Goal: Task Accomplishment & Management: Complete application form

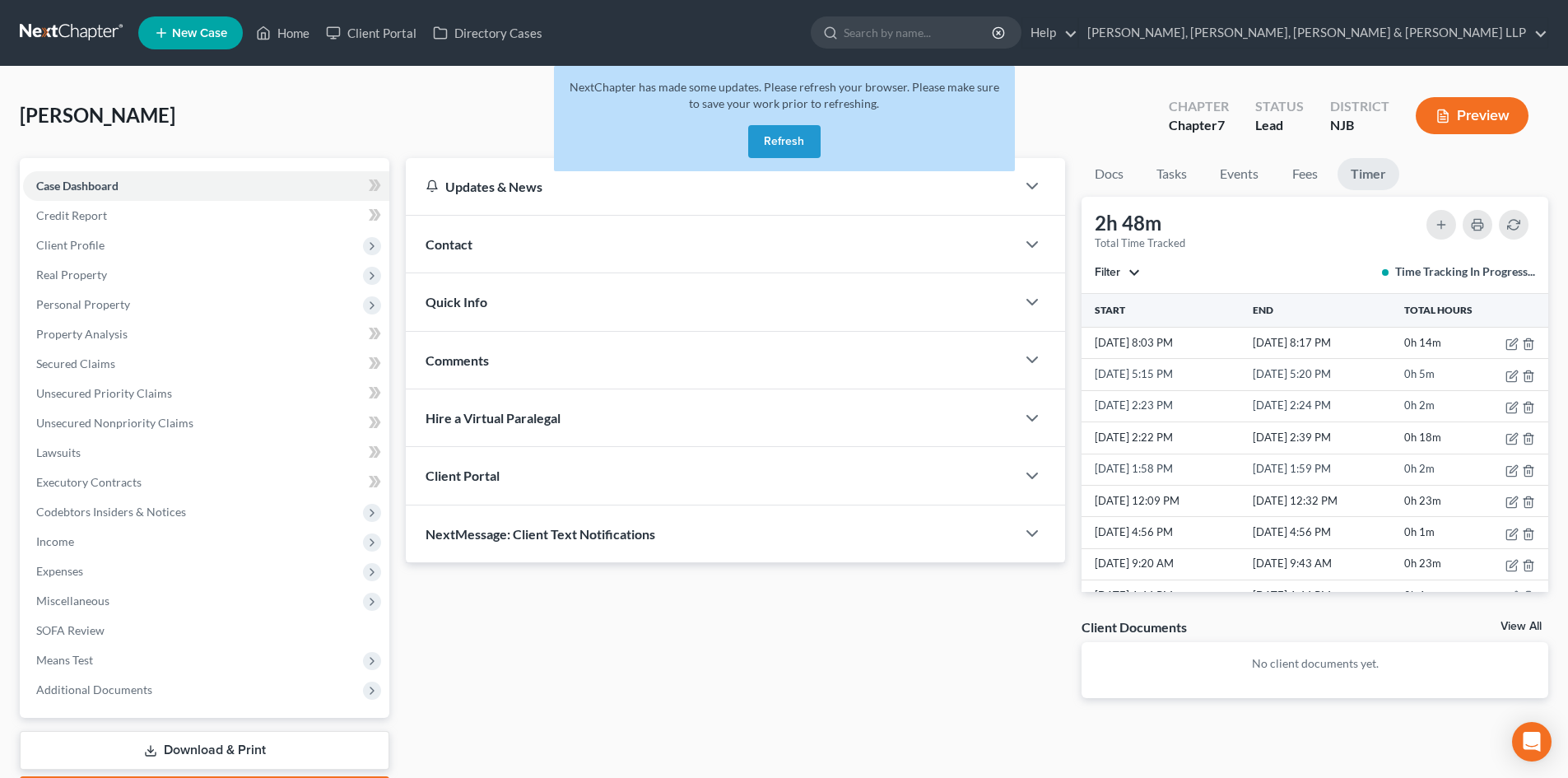
drag, startPoint x: 0, startPoint y: 0, endPoint x: 794, endPoint y: 144, distance: 807.0
click at [794, 144] on button "Refresh" at bounding box center [784, 141] width 72 height 33
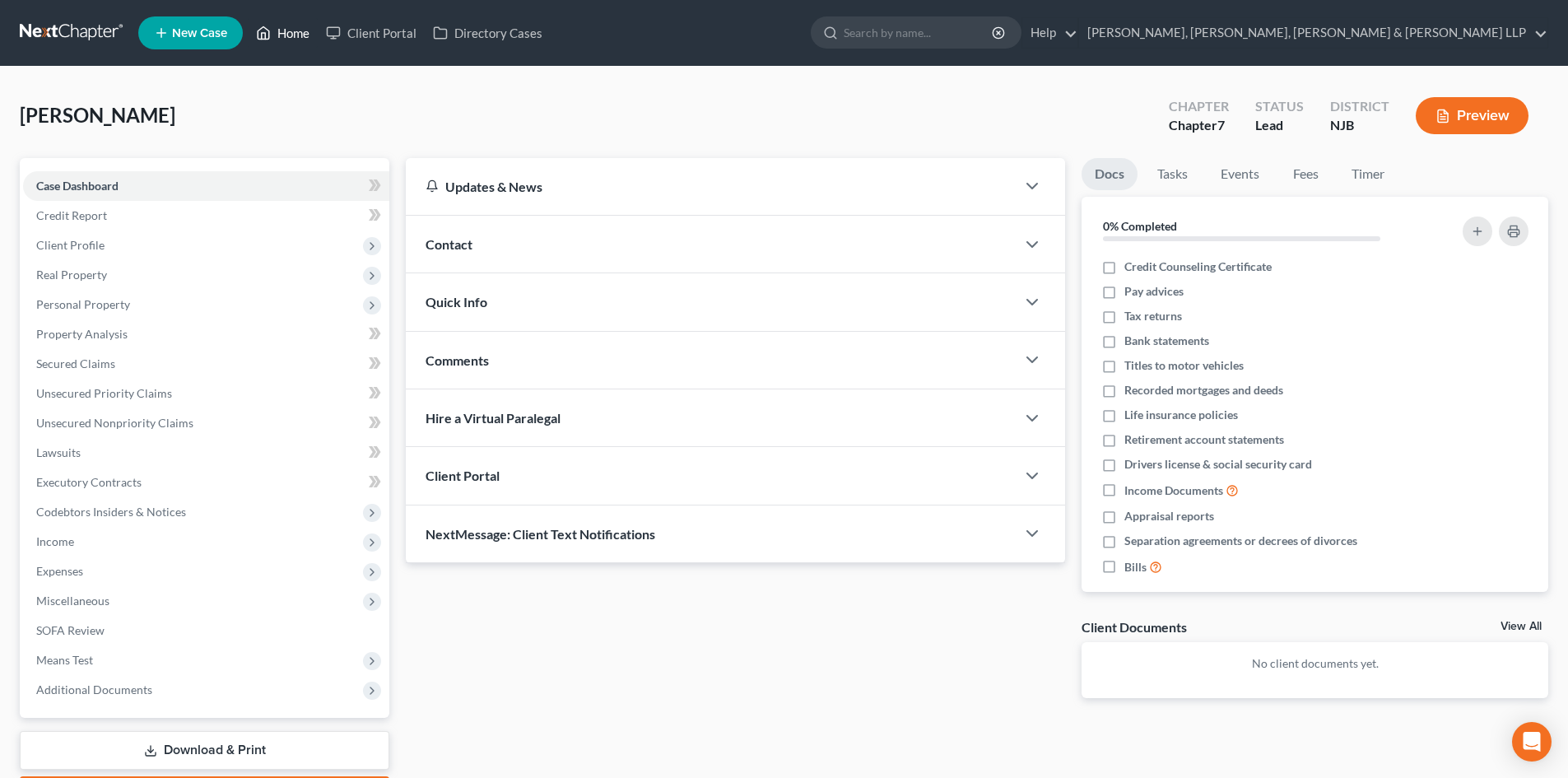
click at [302, 34] on link "Home" at bounding box center [283, 32] width 70 height 30
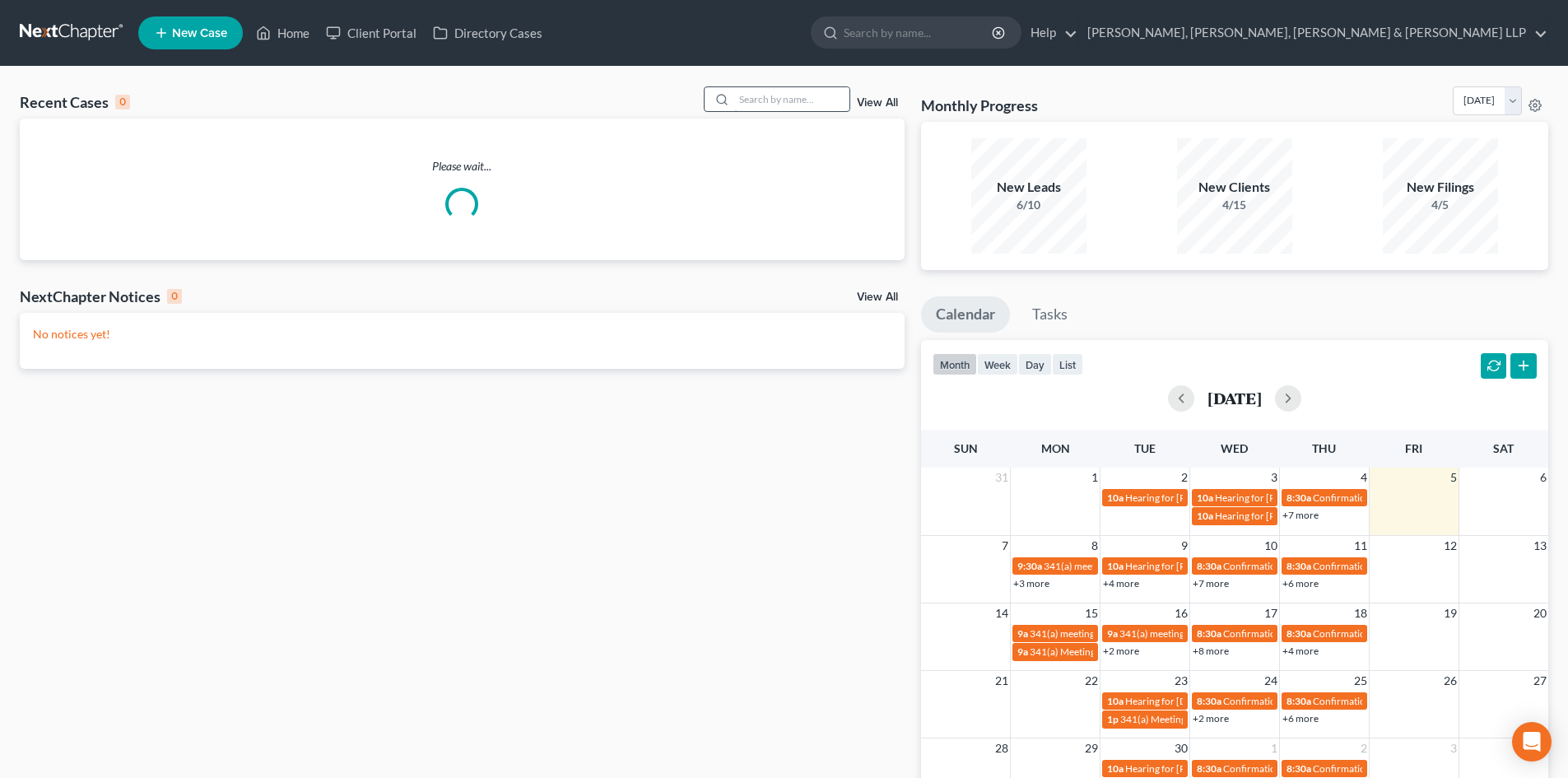
click at [815, 102] on input "search" at bounding box center [792, 100] width 115 height 24
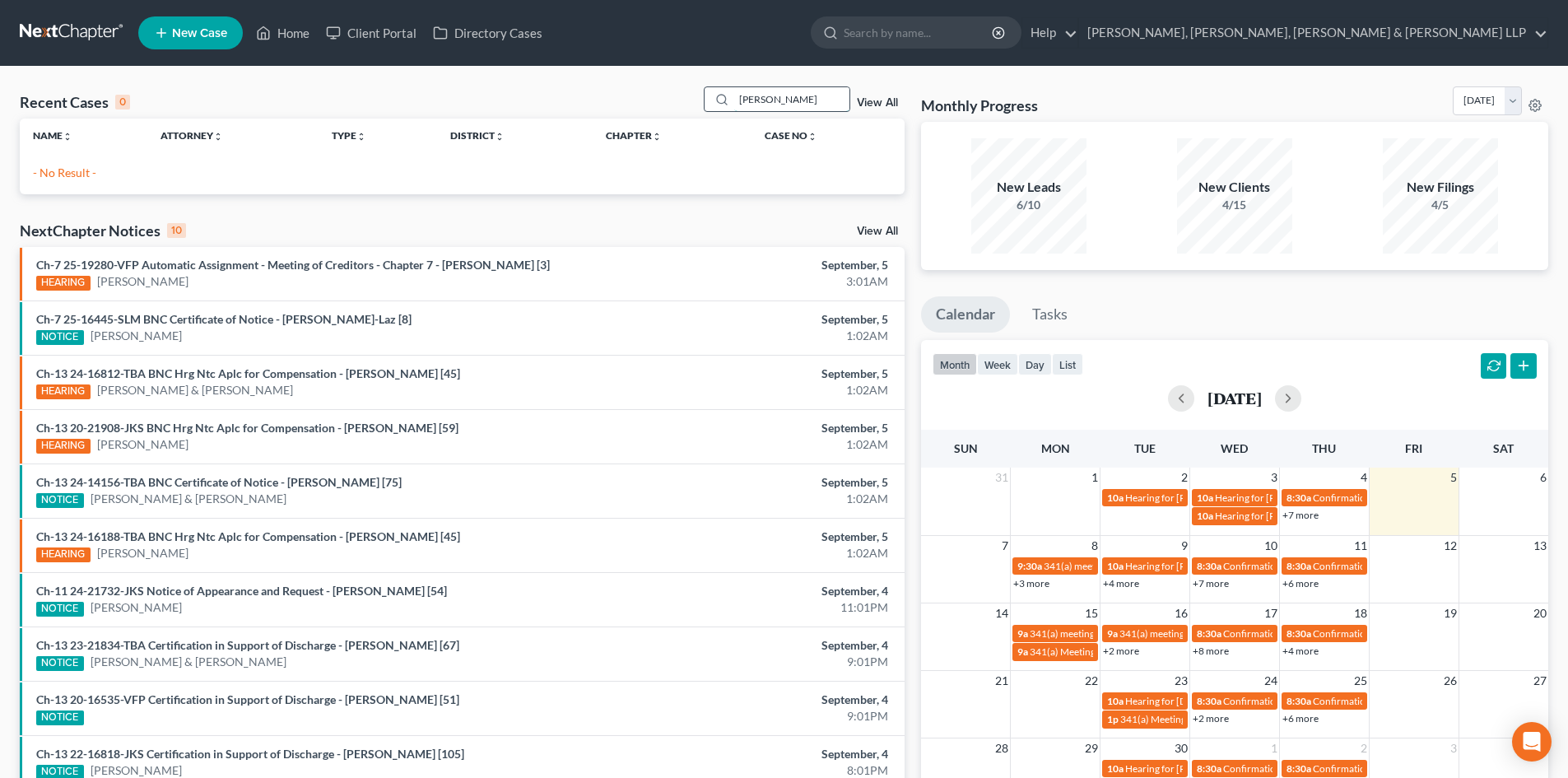
drag, startPoint x: 727, startPoint y: 110, endPoint x: 715, endPoint y: 112, distance: 12.2
click at [715, 112] on div "jose nun" at bounding box center [777, 100] width 146 height 26
type input "jose nunez"
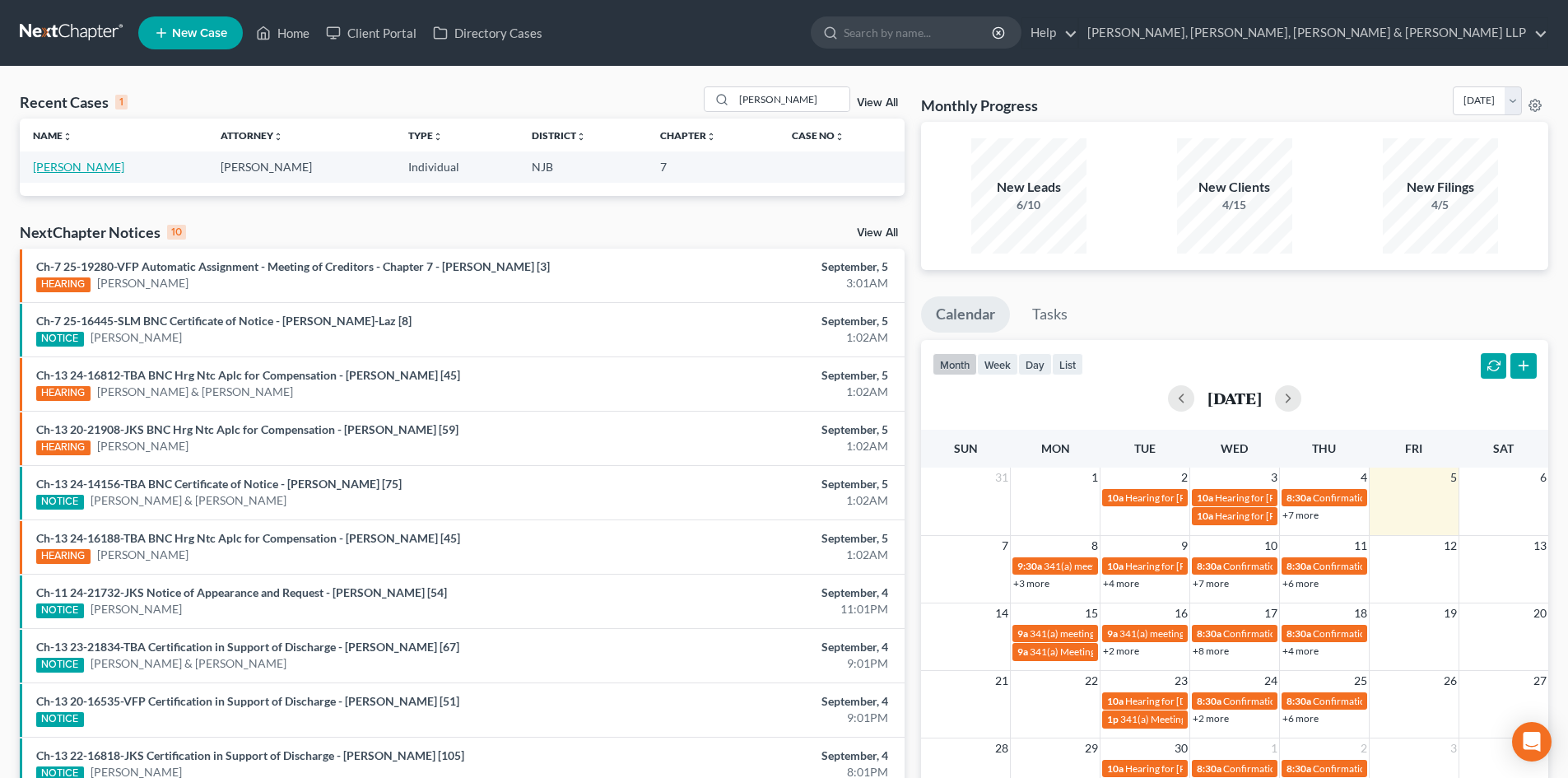
click at [64, 163] on link "[PERSON_NAME]" at bounding box center [78, 167] width 91 height 14
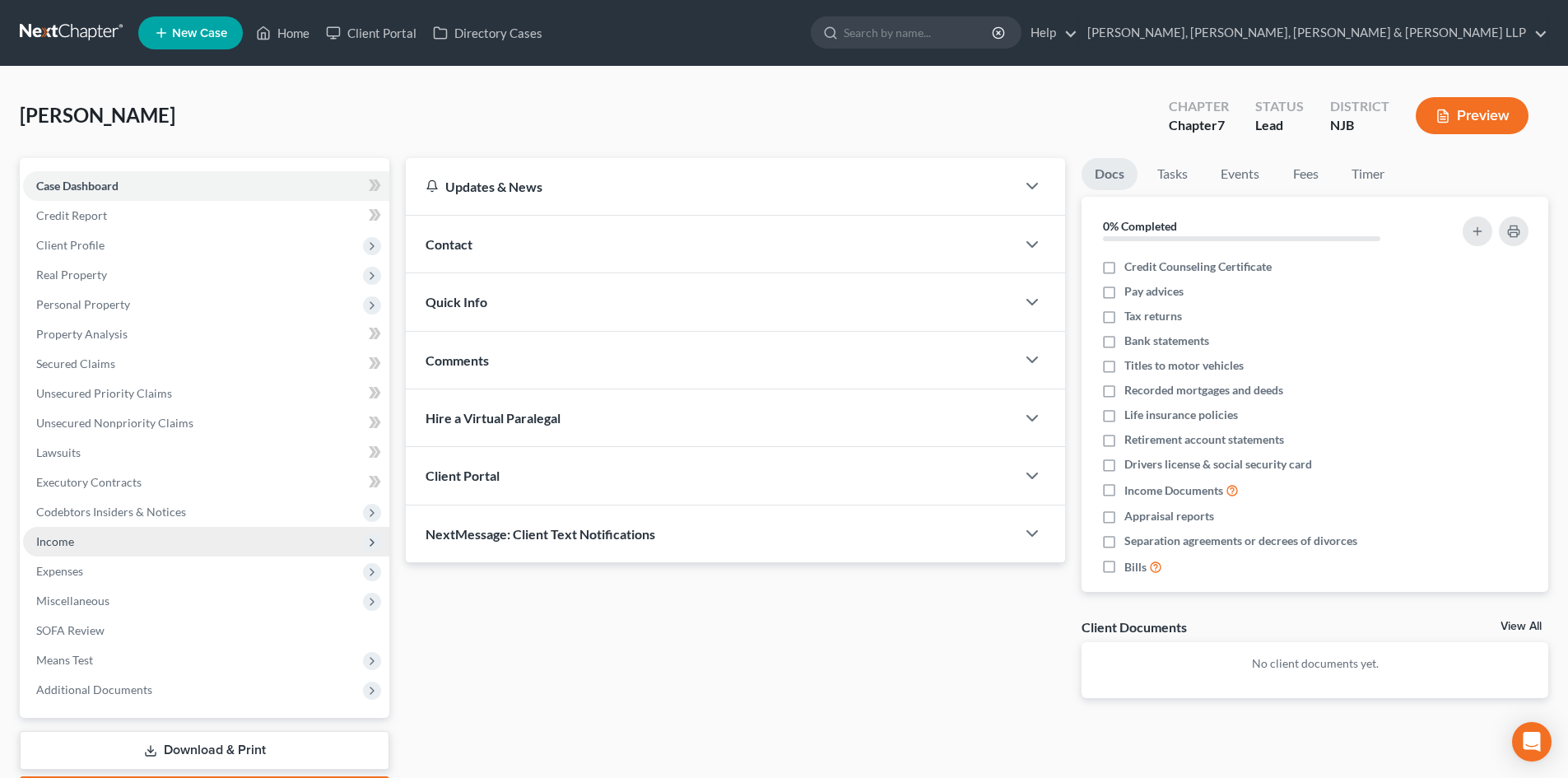
click at [66, 539] on span "Income" at bounding box center [55, 541] width 37 height 14
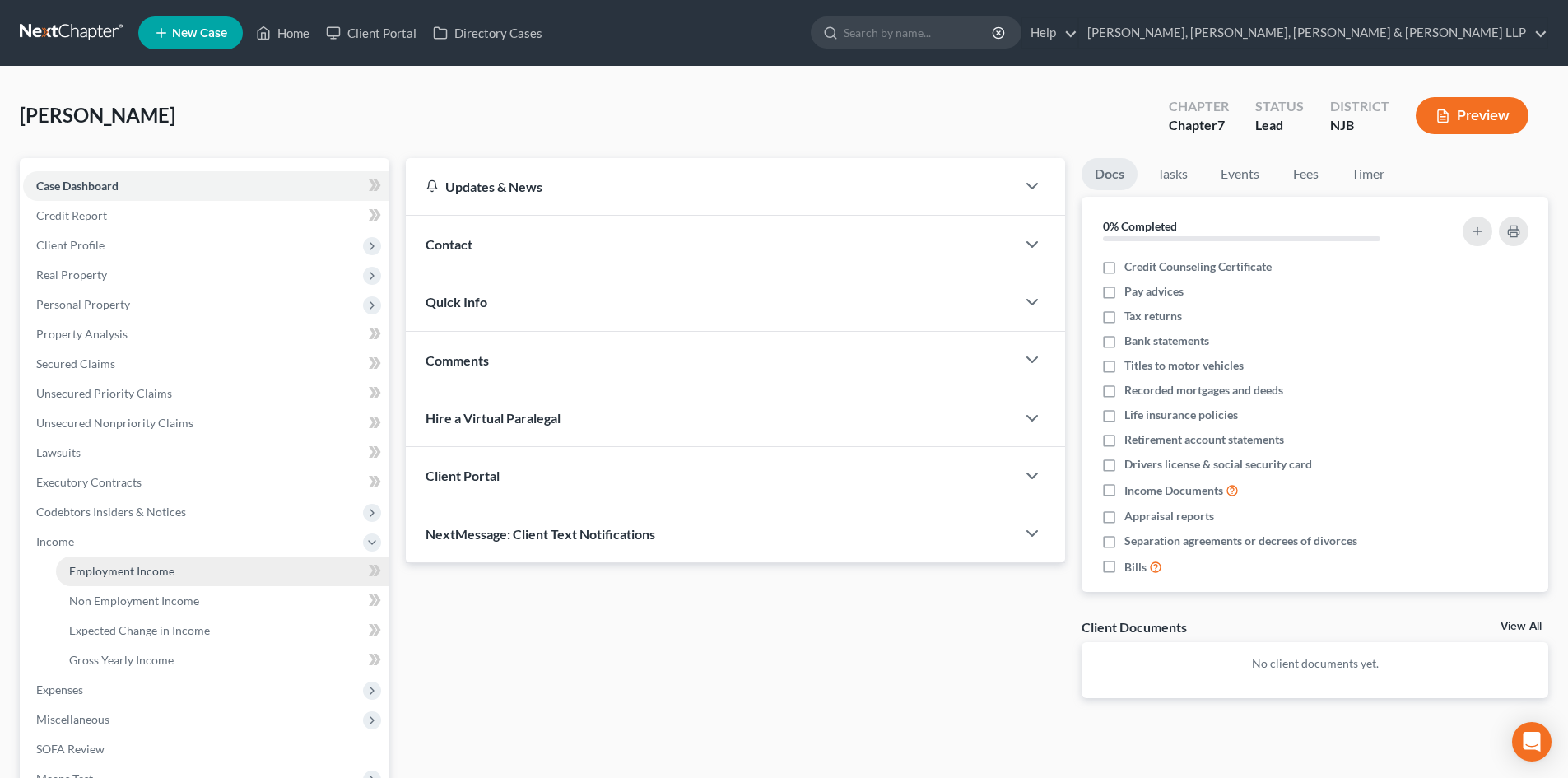
click at [103, 568] on span "Employment Income" at bounding box center [122, 571] width 106 height 14
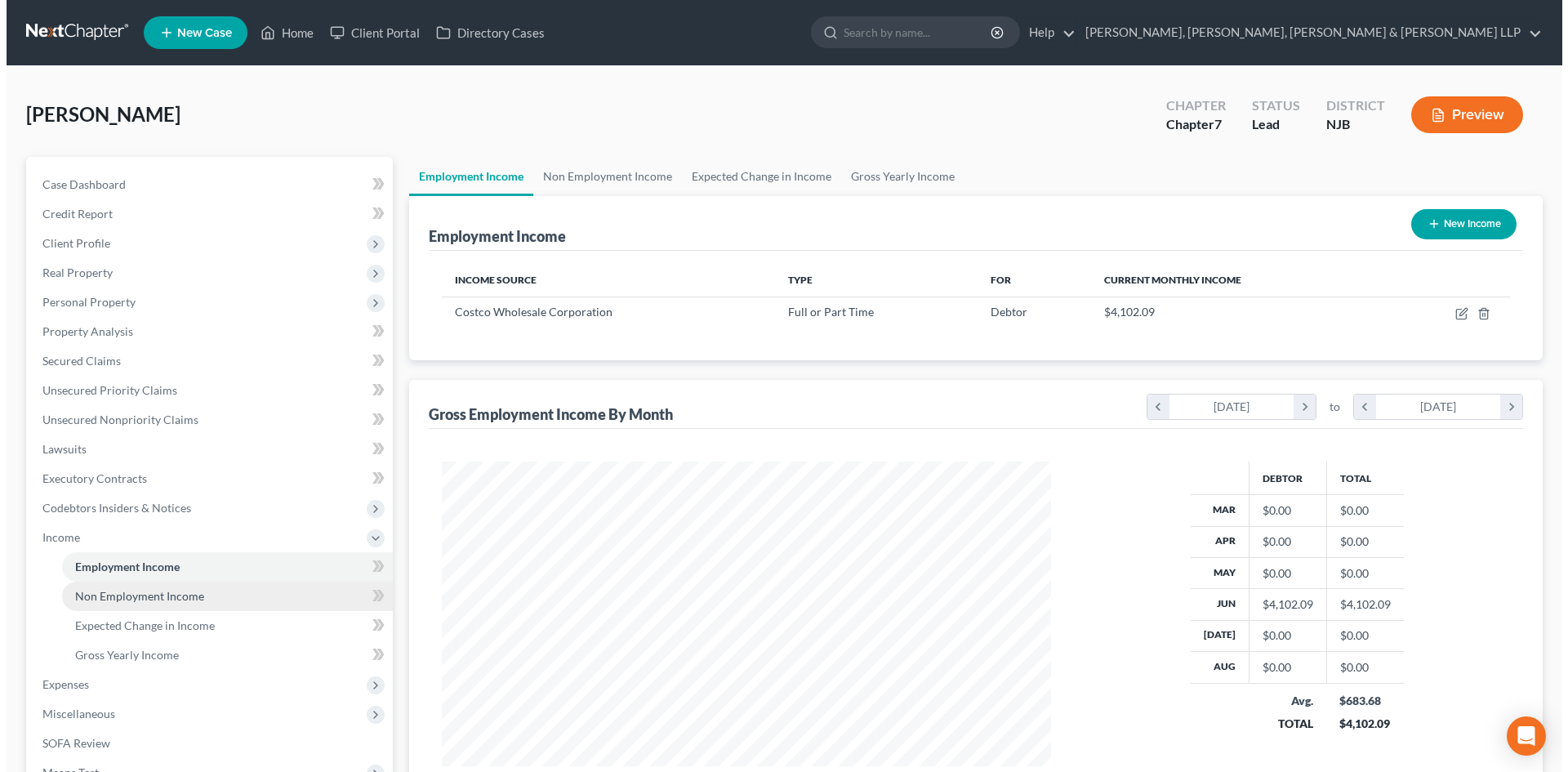
scroll to position [305, 642]
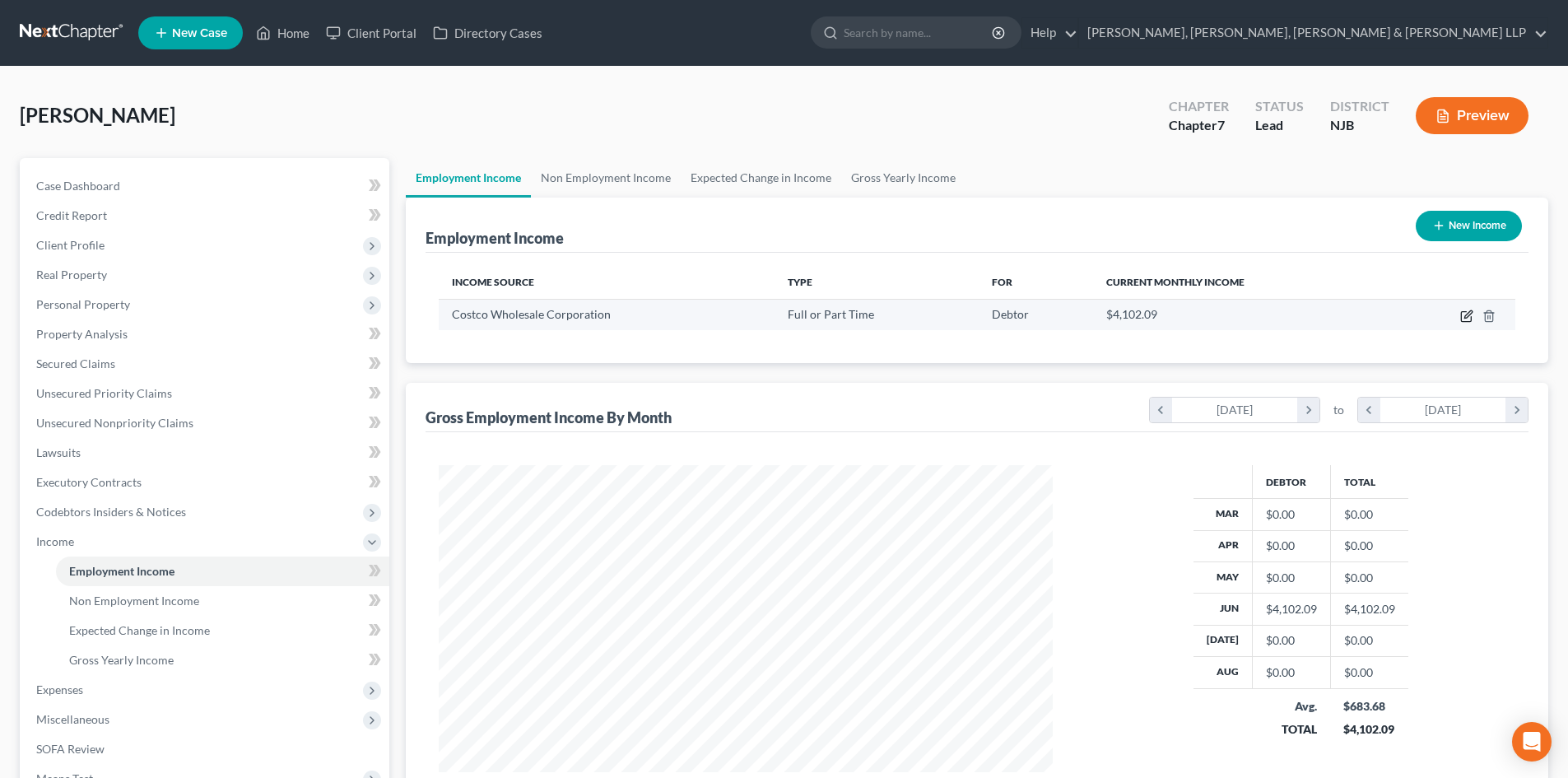
click at [1473, 317] on icon "button" at bounding box center [1467, 316] width 13 height 13
select select "0"
select select "50"
select select "0"
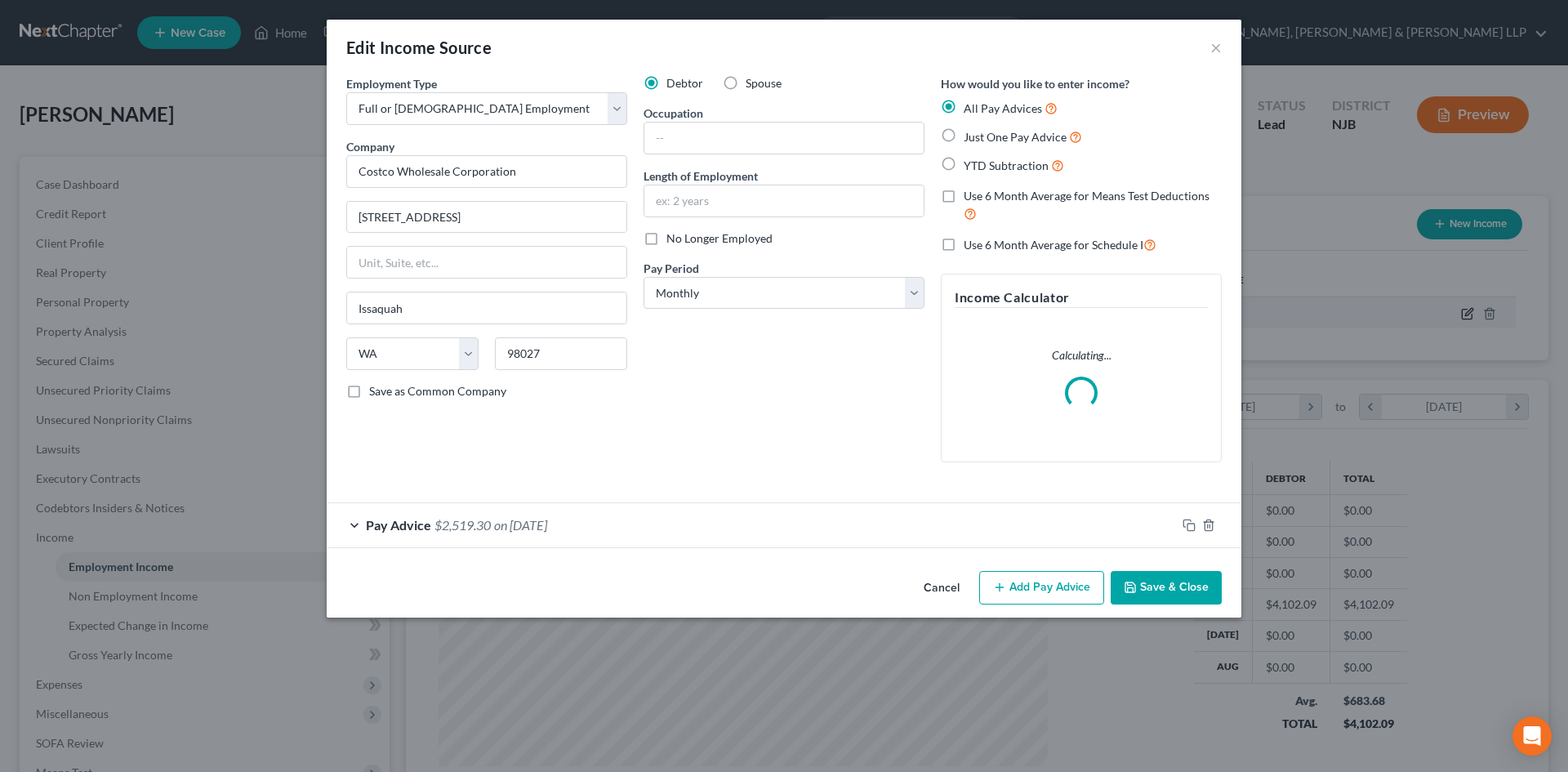
scroll to position [307, 648]
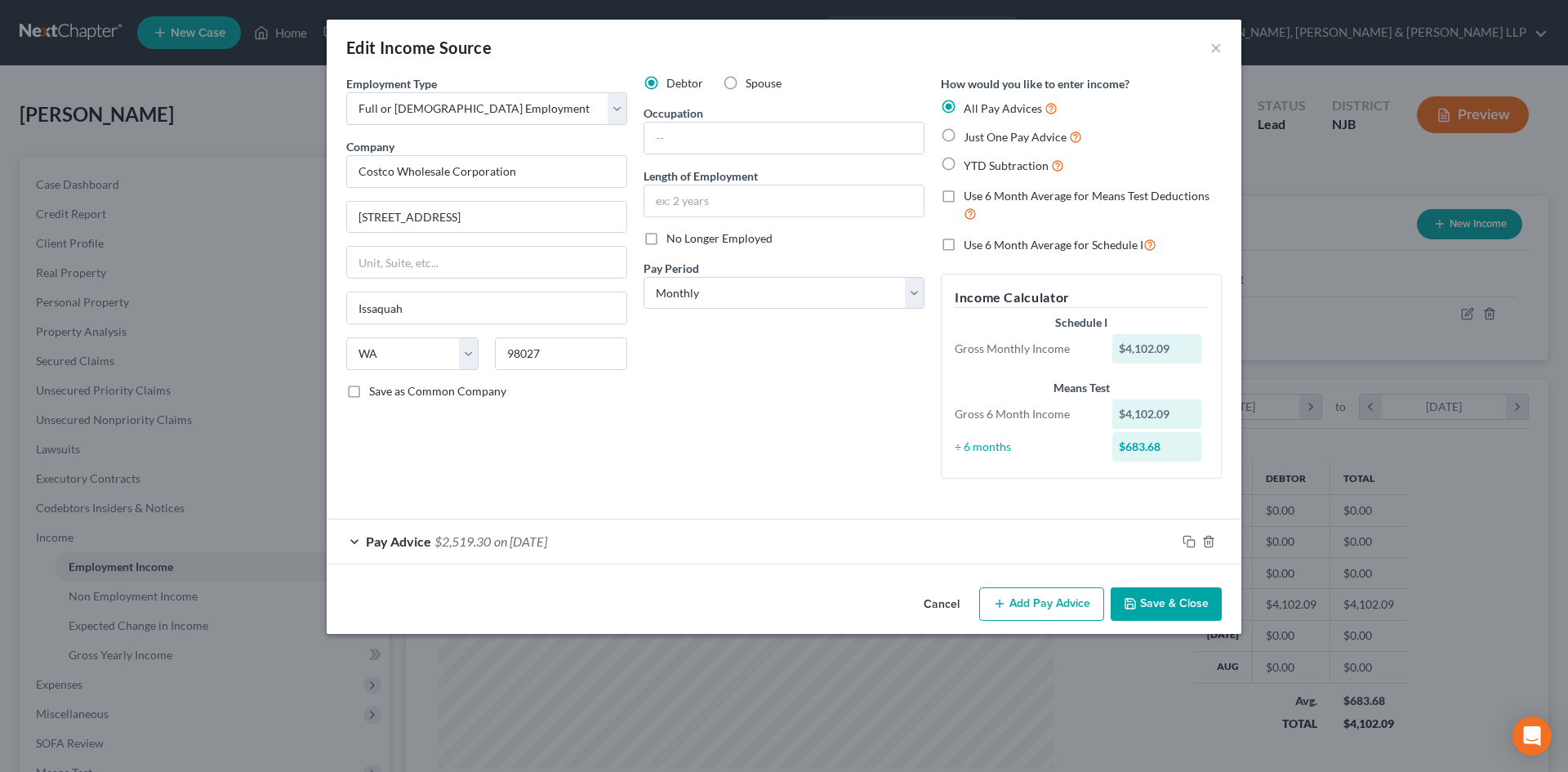
click at [1051, 593] on button "Add Pay Advice" at bounding box center [1042, 604] width 125 height 35
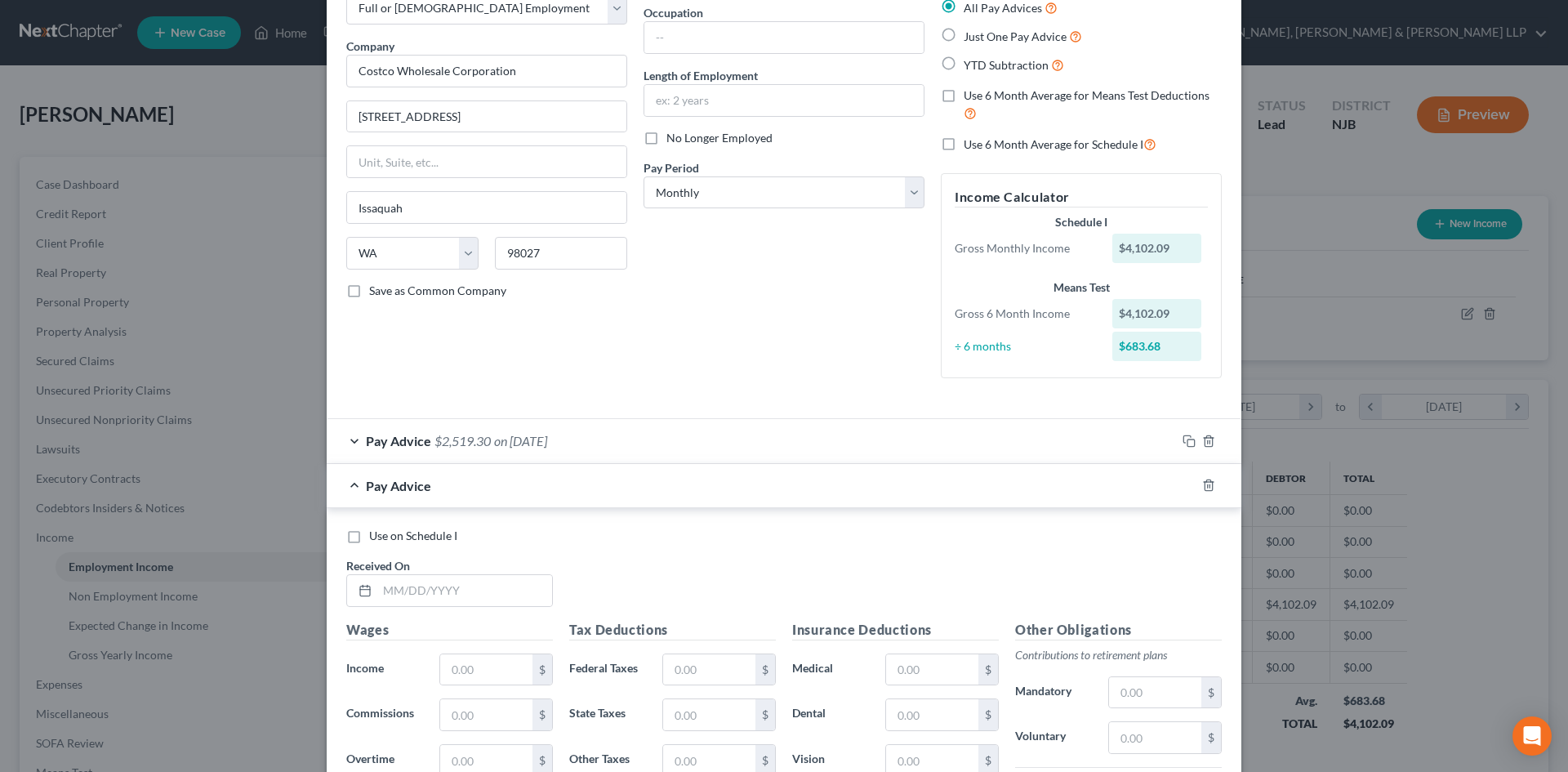
scroll to position [245, 0]
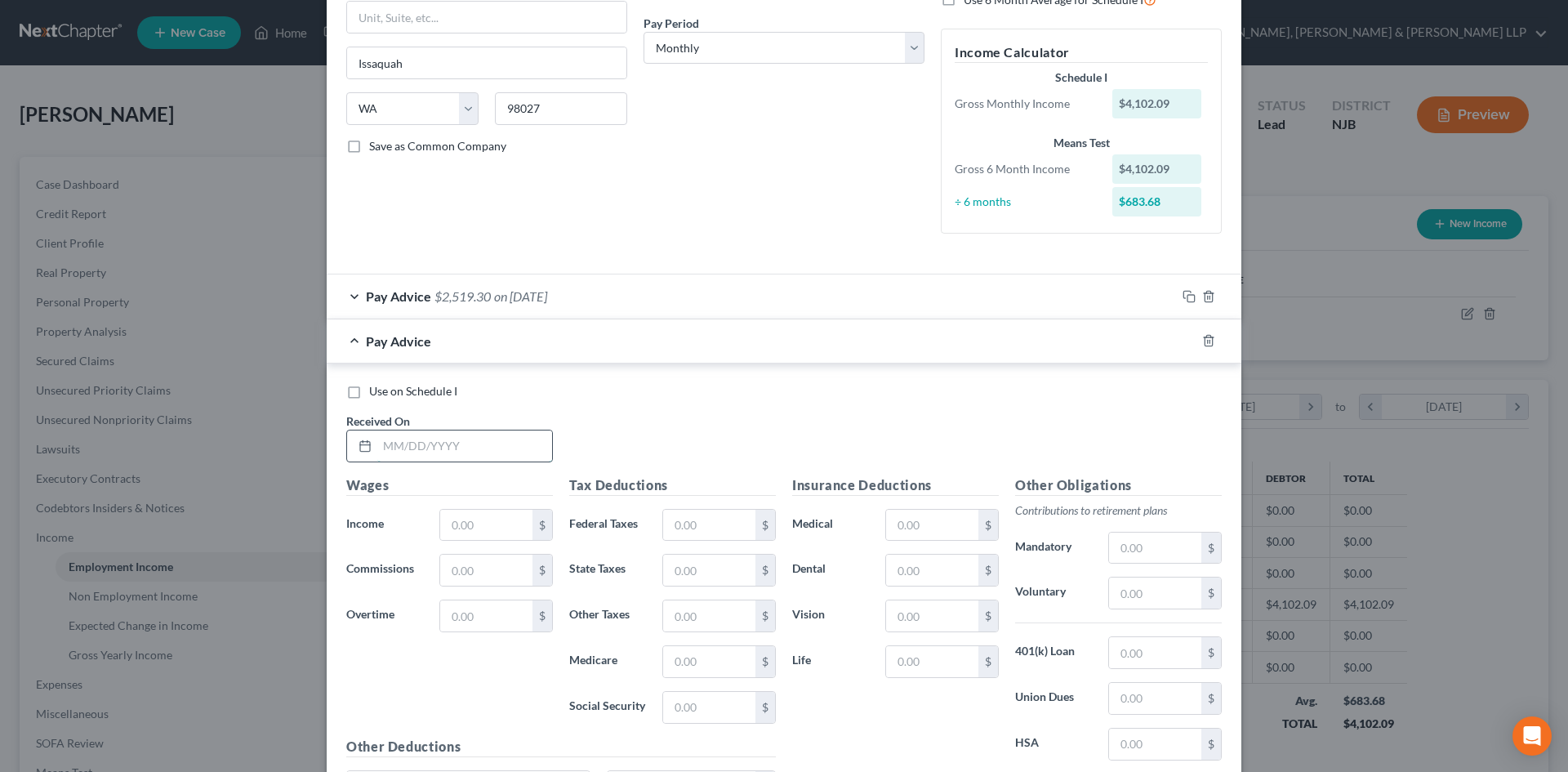
click at [456, 438] on input "text" at bounding box center [464, 446] width 175 height 31
type input "08/22/2025"
drag, startPoint x: 457, startPoint y: 536, endPoint x: 458, endPoint y: 527, distance: 9.1
click at [457, 535] on input "text" at bounding box center [486, 525] width 92 height 31
drag, startPoint x: 510, startPoint y: 525, endPoint x: 222, endPoint y: 526, distance: 288.0
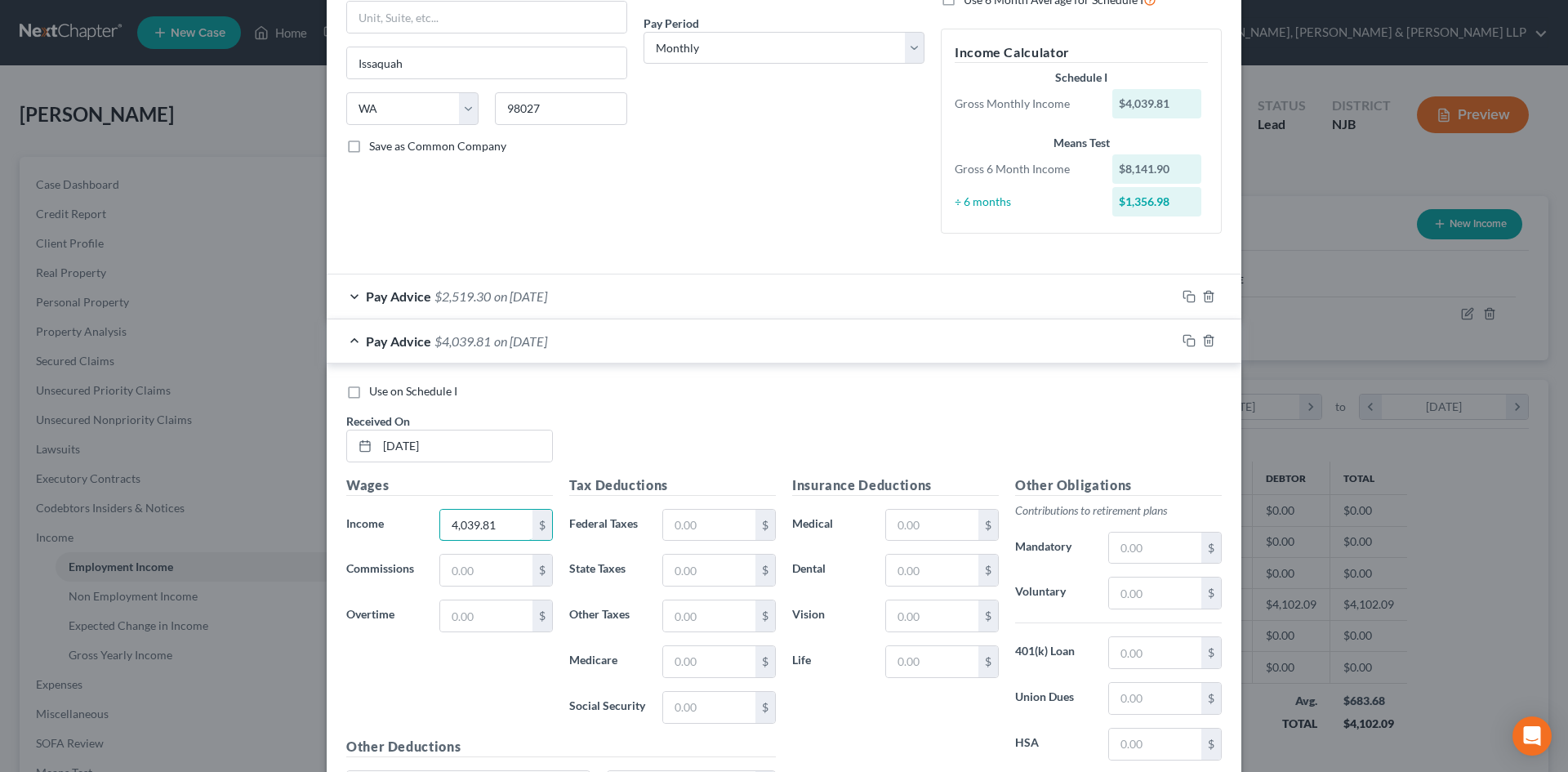
click at [226, 526] on div "Edit Income Source × Employment Type * Select Full or Part Time Employment Self…" at bounding box center [784, 386] width 1568 height 772
type input "3,076.92"
click at [451, 624] on input "text" at bounding box center [486, 616] width 92 height 31
type input "902.89"
click at [488, 565] on input "text" at bounding box center [486, 570] width 92 height 31
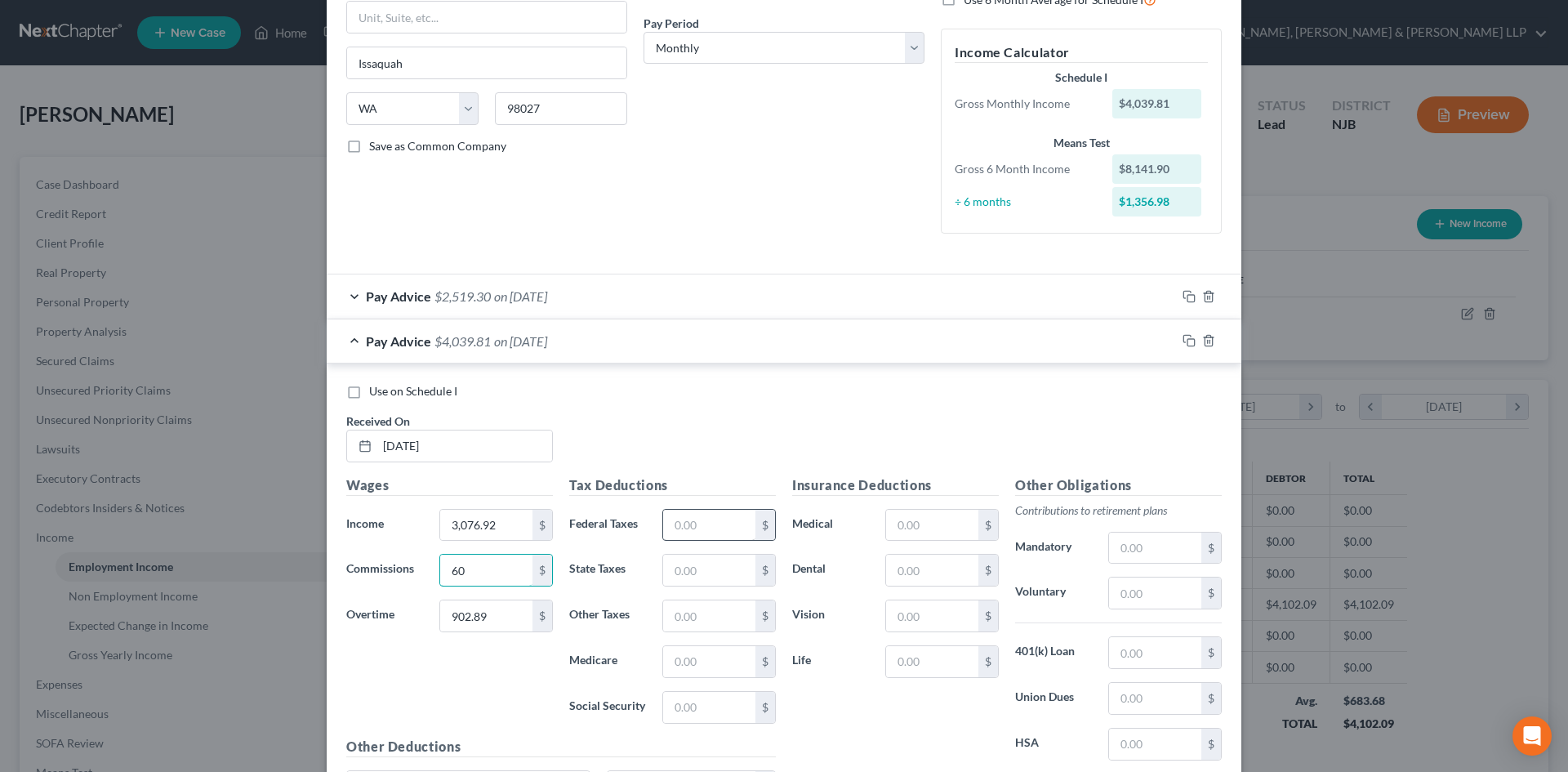
type input "60"
click at [715, 531] on input "text" at bounding box center [708, 525] width 92 height 31
type input "522.36"
click at [716, 563] on input "text" at bounding box center [708, 570] width 92 height 31
type input "187.51"
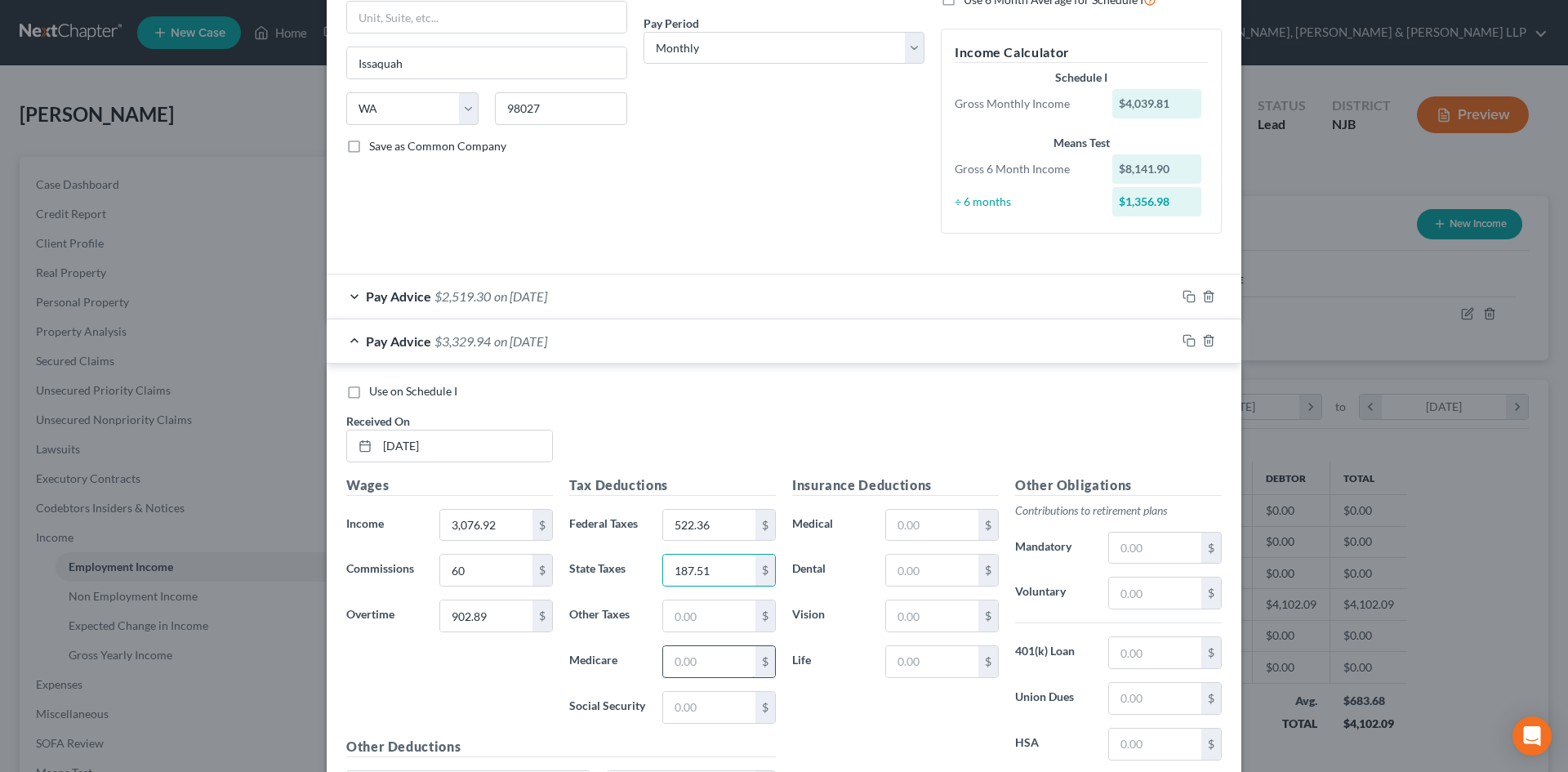
click at [702, 663] on input "text" at bounding box center [708, 661] width 92 height 31
type input "61.46"
click at [686, 699] on input "text" at bounding box center [708, 707] width 92 height 31
type input "262.78"
click at [745, 627] on input "text" at bounding box center [708, 616] width 92 height 31
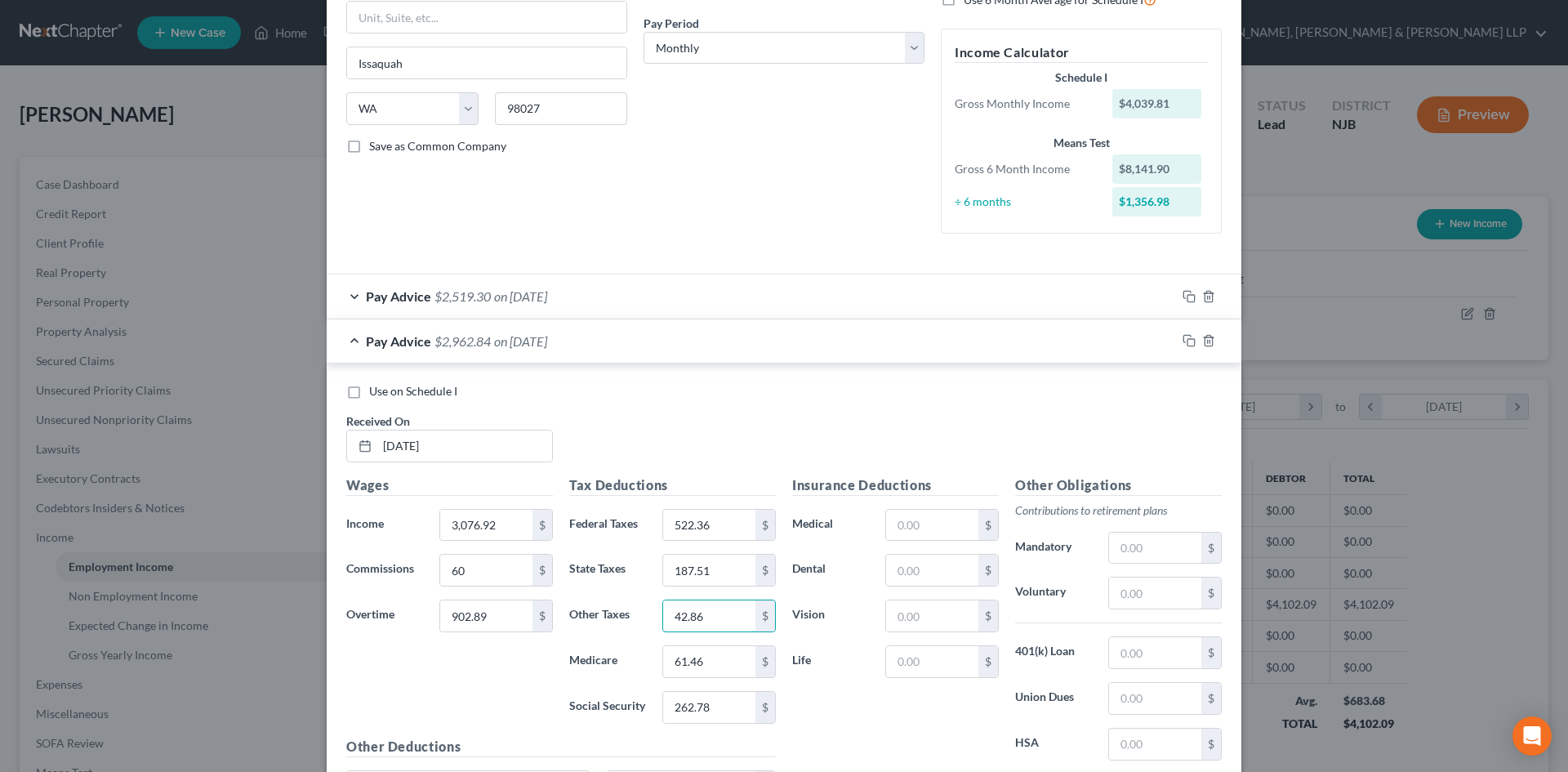
type input "42.86"
click at [1100, 581] on div "$" at bounding box center [1165, 593] width 130 height 33
click at [1137, 586] on input "text" at bounding box center [1154, 593] width 92 height 31
type input "212.31"
click at [914, 656] on input "text" at bounding box center [931, 661] width 92 height 31
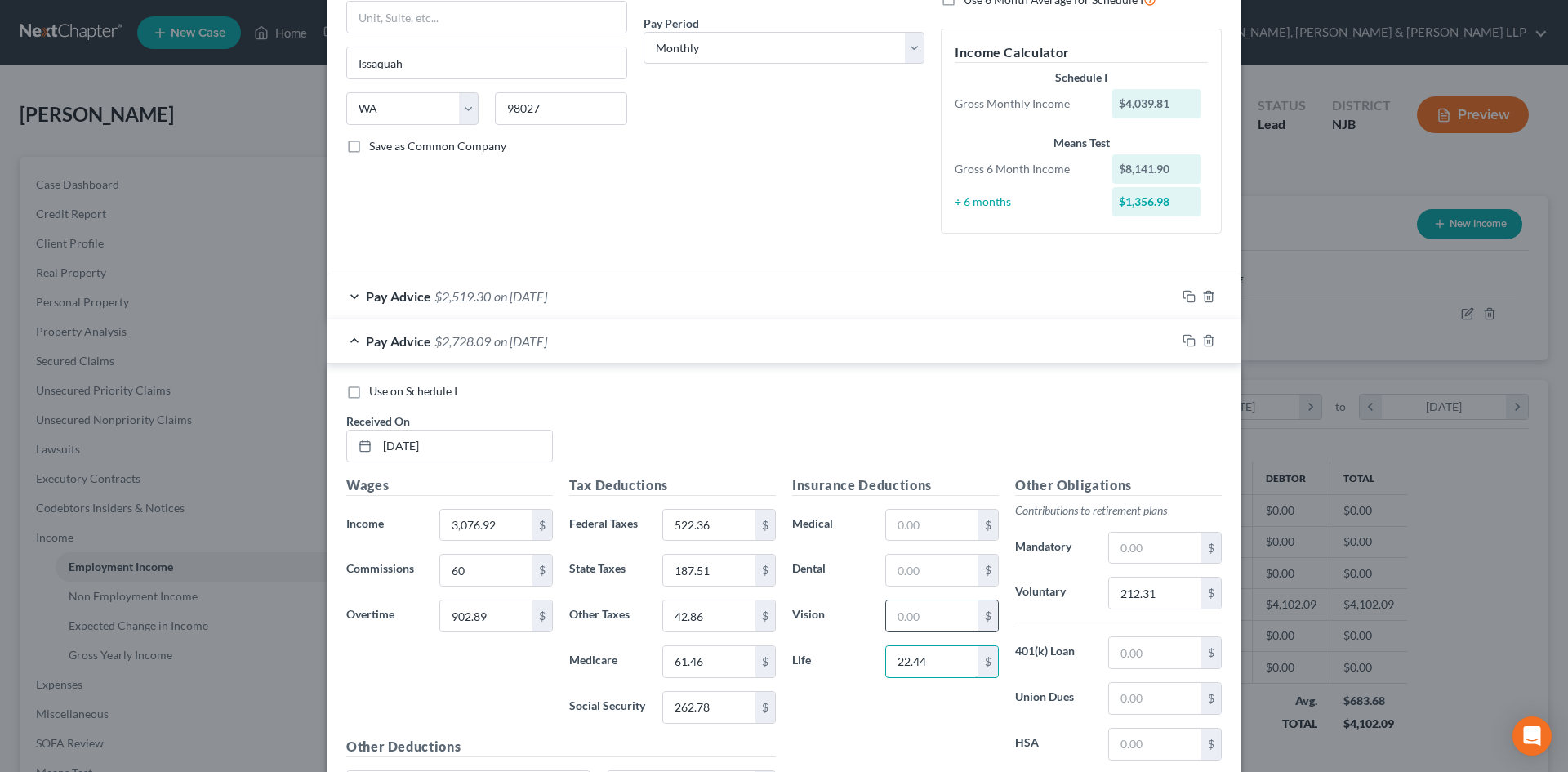
type input "22.44"
click at [941, 624] on input "text" at bounding box center [931, 616] width 92 height 31
click at [716, 627] on input "42.86" at bounding box center [708, 616] width 92 height 31
type input "49.60"
click at [938, 660] on input "22.44" at bounding box center [931, 661] width 92 height 31
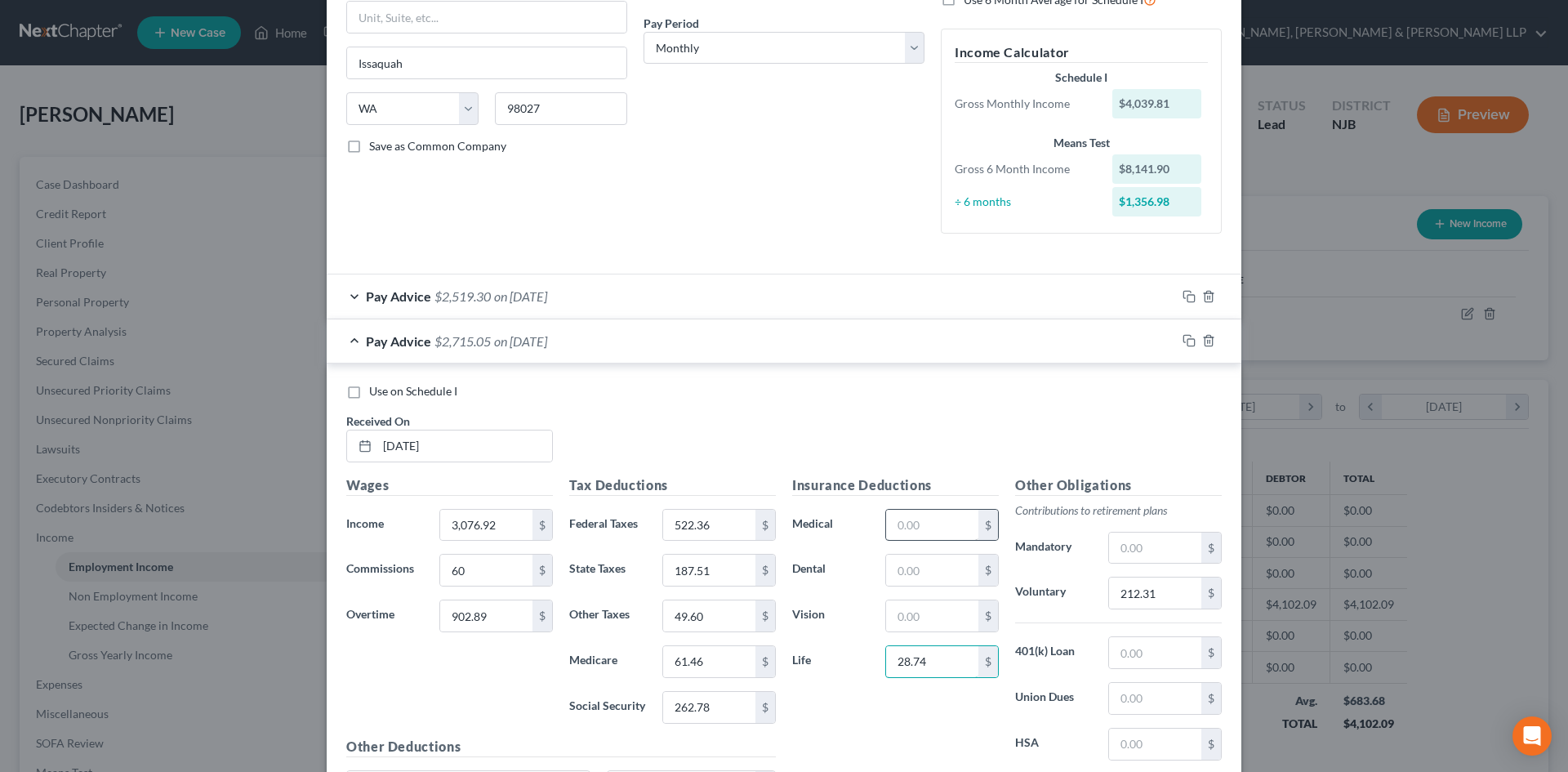
type input "28.74"
click at [900, 539] on input "text" at bounding box center [931, 525] width 92 height 31
type input "85"
click at [914, 569] on input "text" at bounding box center [931, 570] width 92 height 31
type input "28"
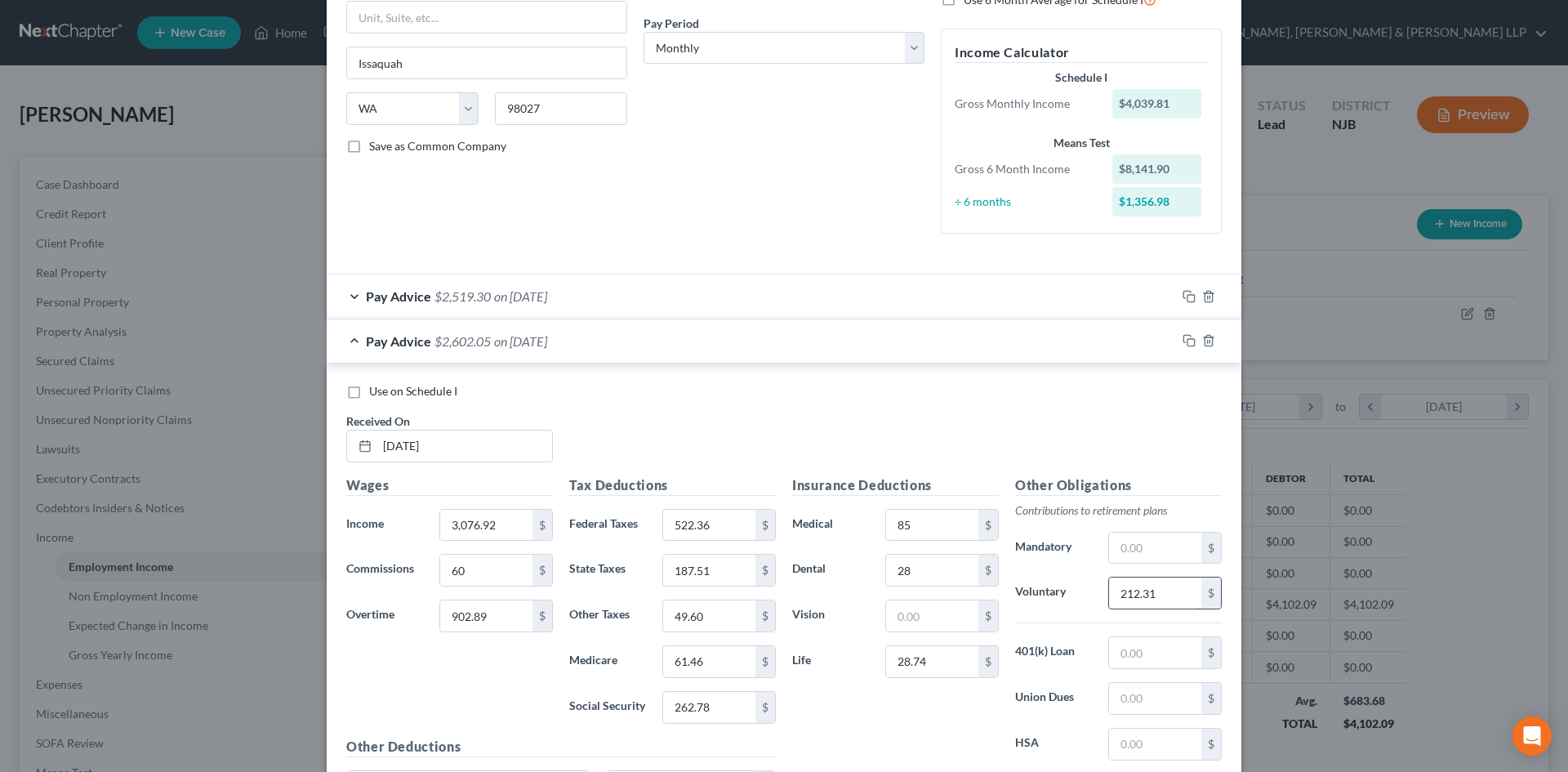
click at [1171, 594] on input "212.31" at bounding box center [1154, 593] width 92 height 31
type input "397.98"
paste input "429.96"
type input "3,429.96"
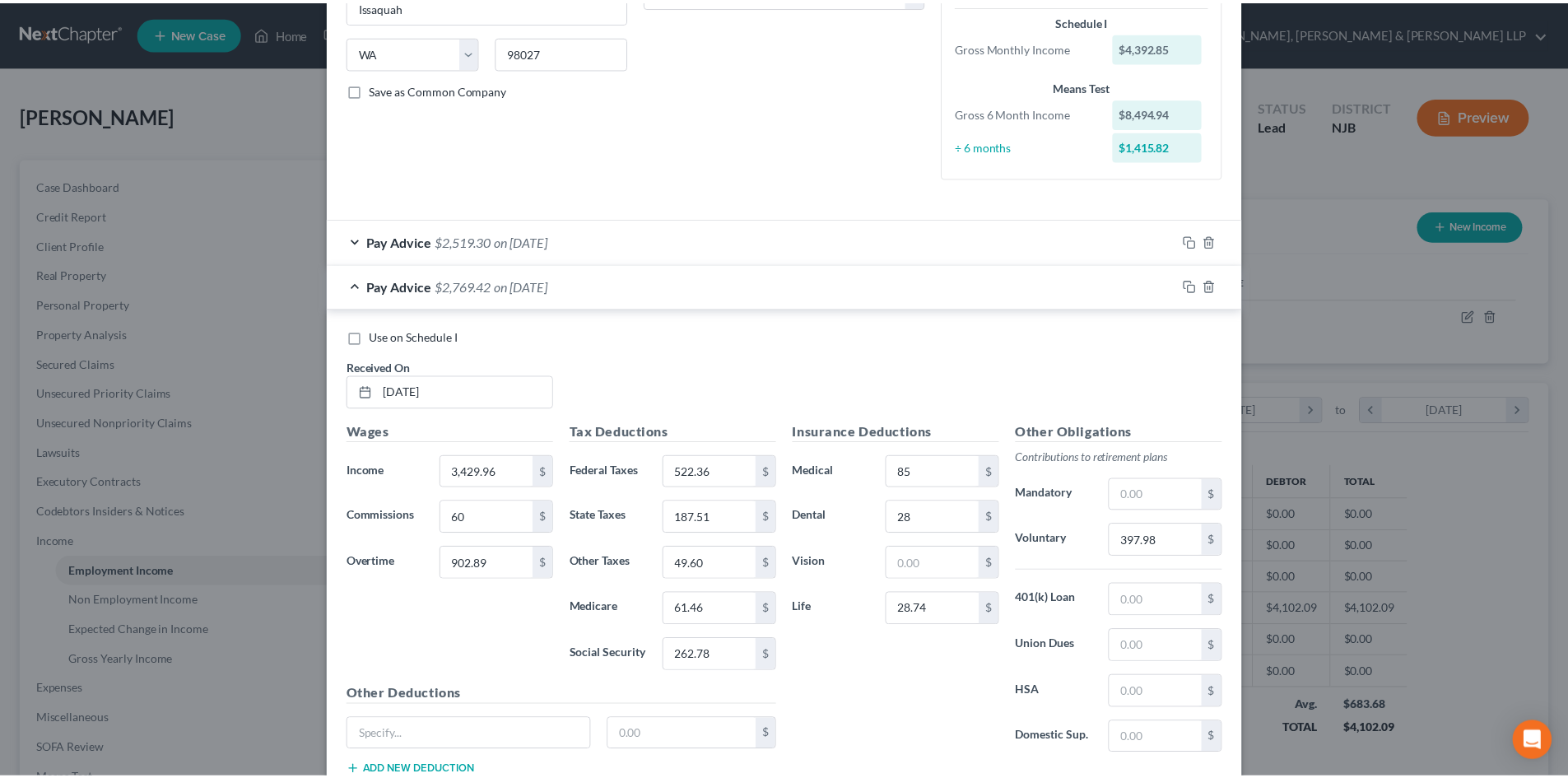
scroll to position [420, 0]
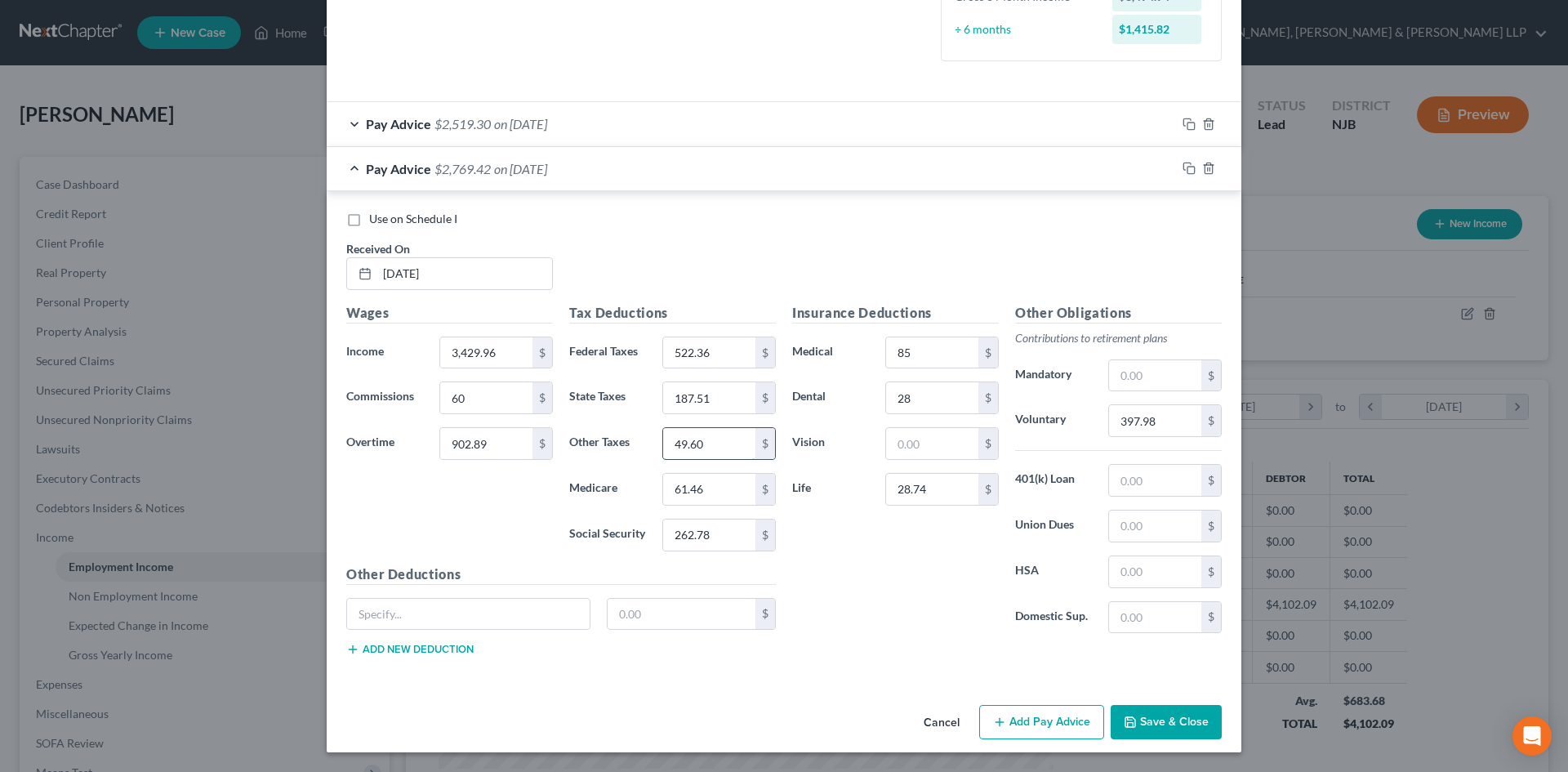
click at [687, 448] on input "49.60" at bounding box center [708, 443] width 92 height 31
type input "43.30"
click at [1127, 487] on input "text" at bounding box center [1154, 480] width 92 height 31
type input "212.31"
click at [961, 484] on input "28.74" at bounding box center [931, 489] width 92 height 31
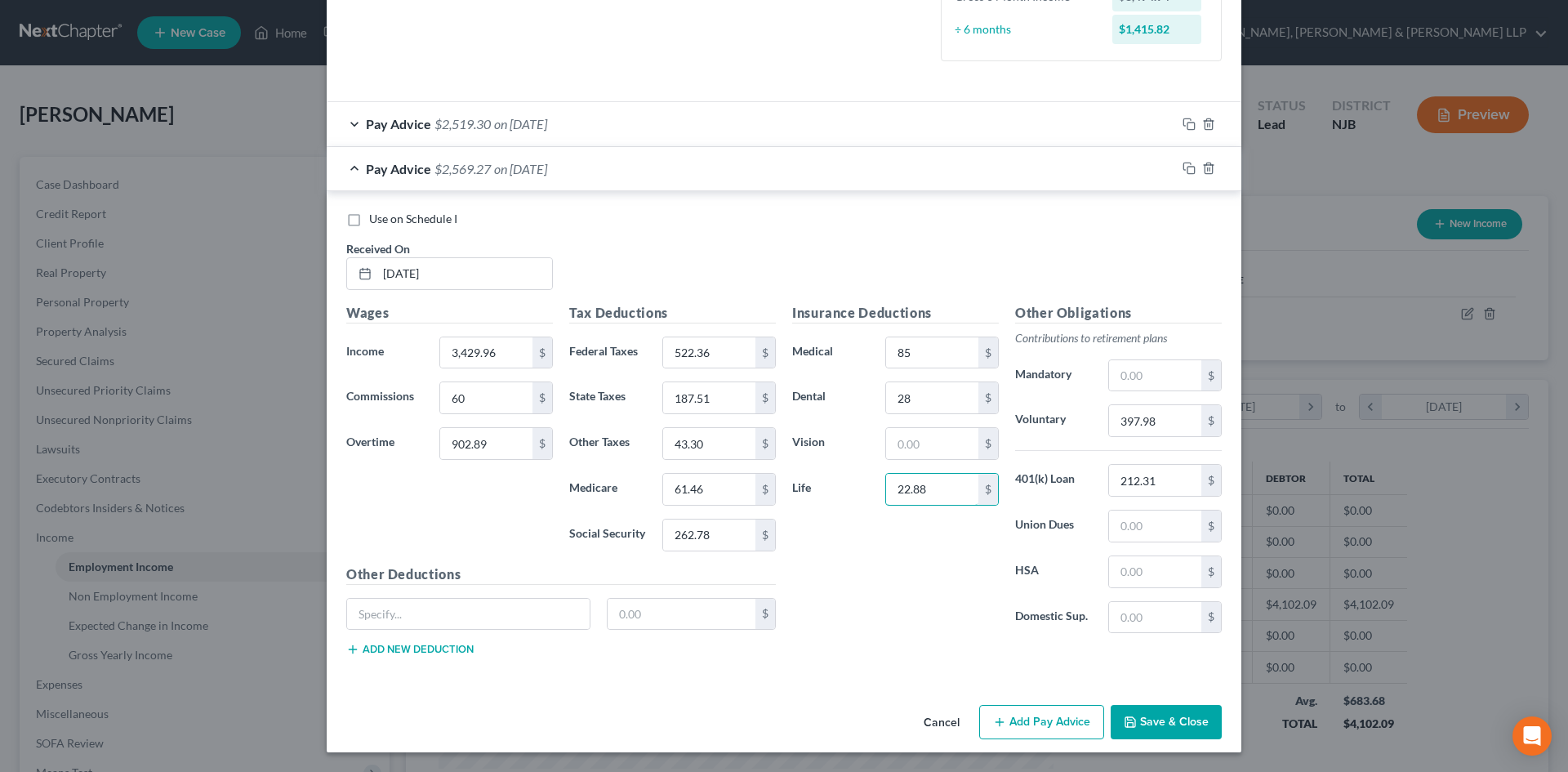
type input "22.88"
click at [697, 442] on input "43.30" at bounding box center [708, 443] width 92 height 31
type input "49.16"
click at [1164, 709] on button "Save & Close" at bounding box center [1166, 722] width 111 height 35
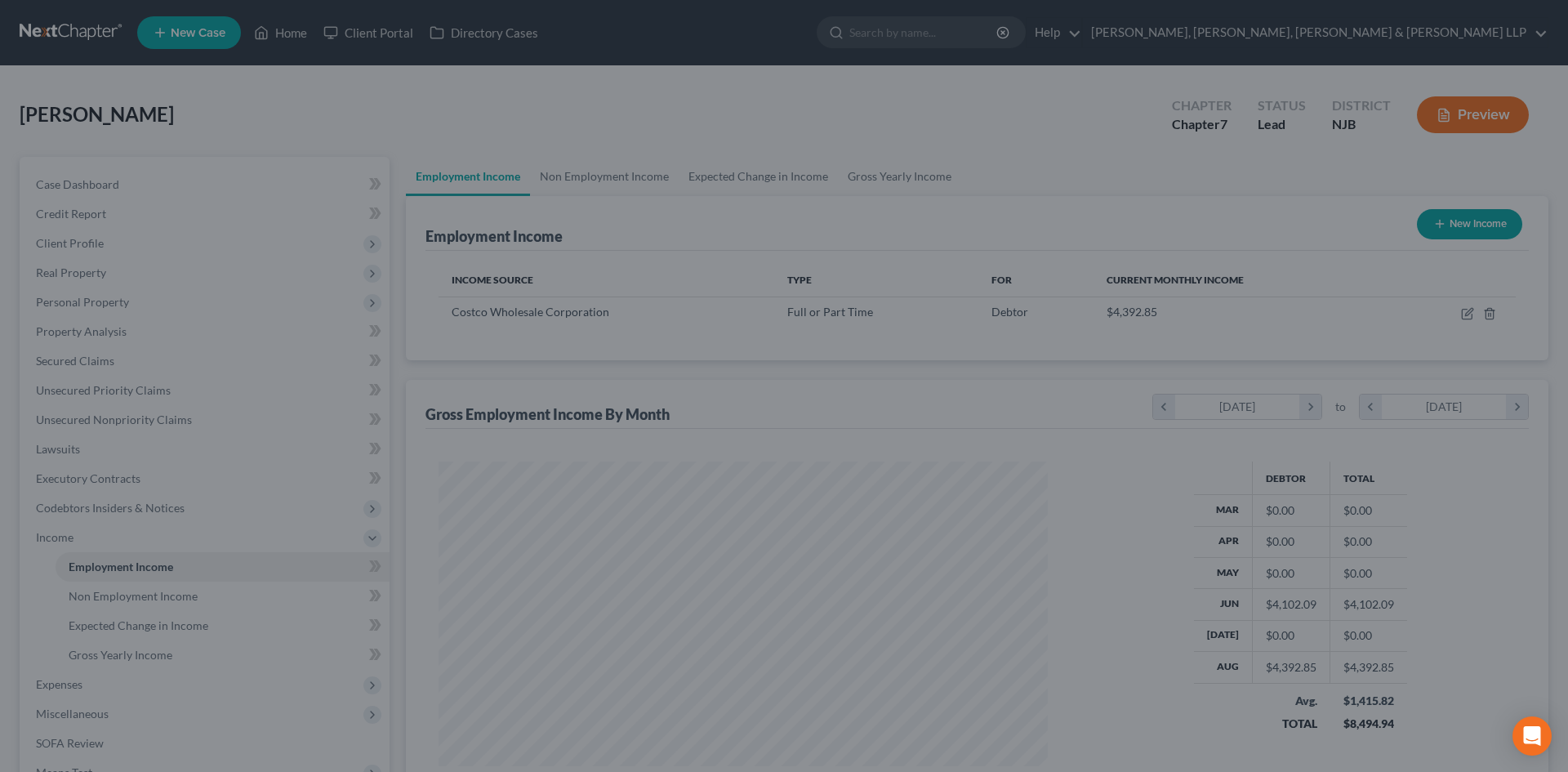
scroll to position [816603, 816008]
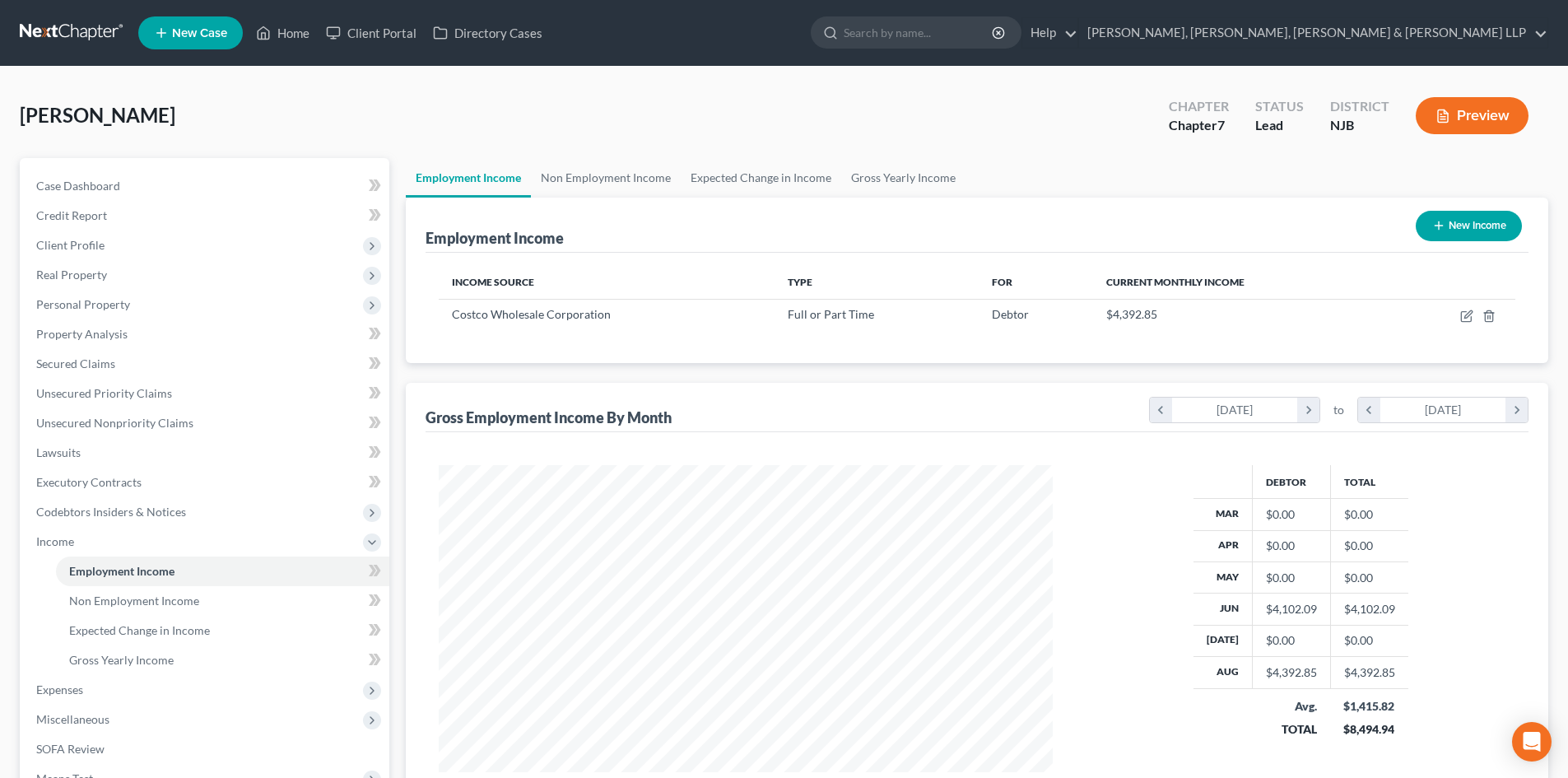
click at [1470, 225] on button "New Income" at bounding box center [1469, 226] width 106 height 31
select select "0"
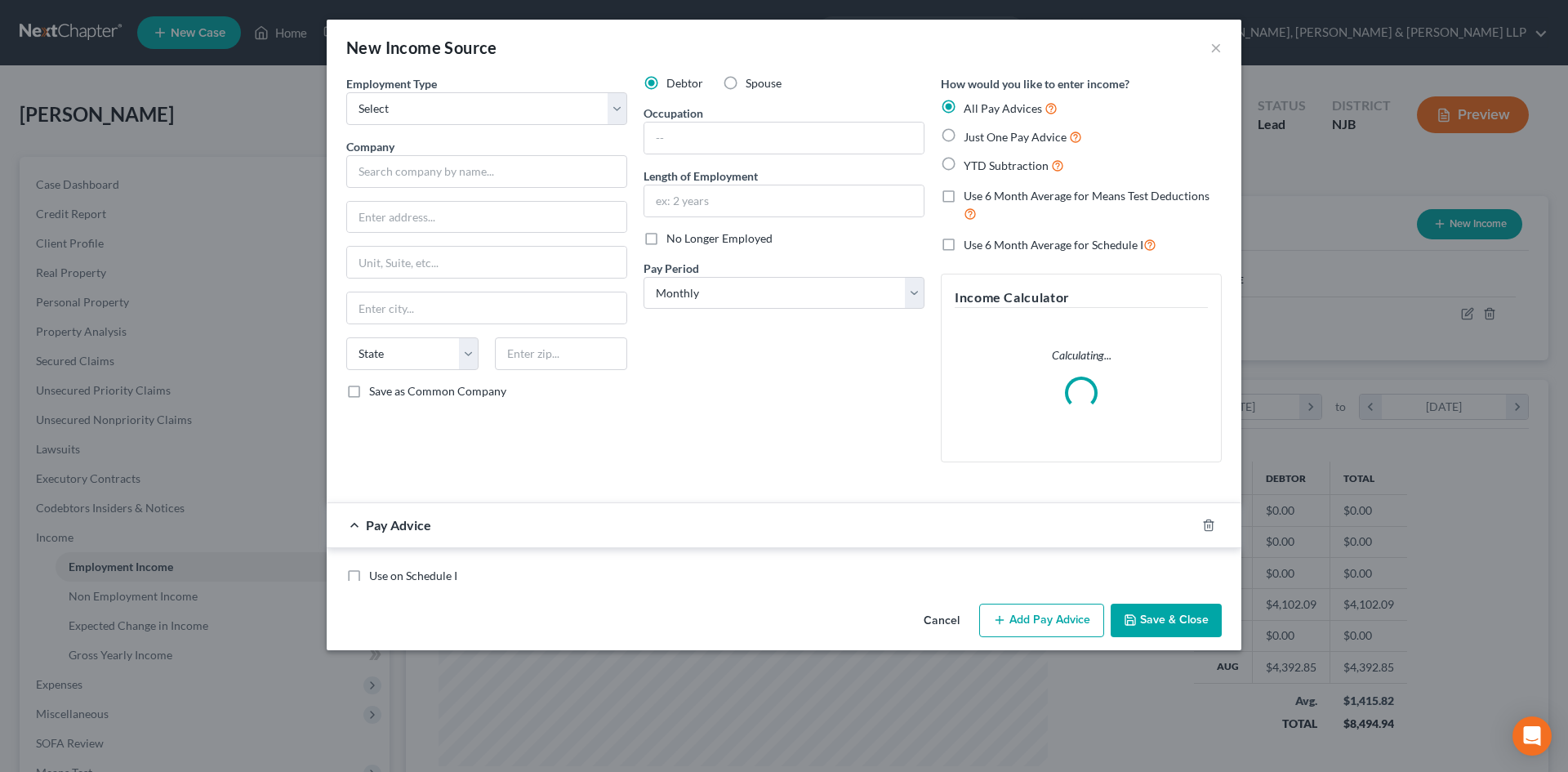
scroll to position [307, 648]
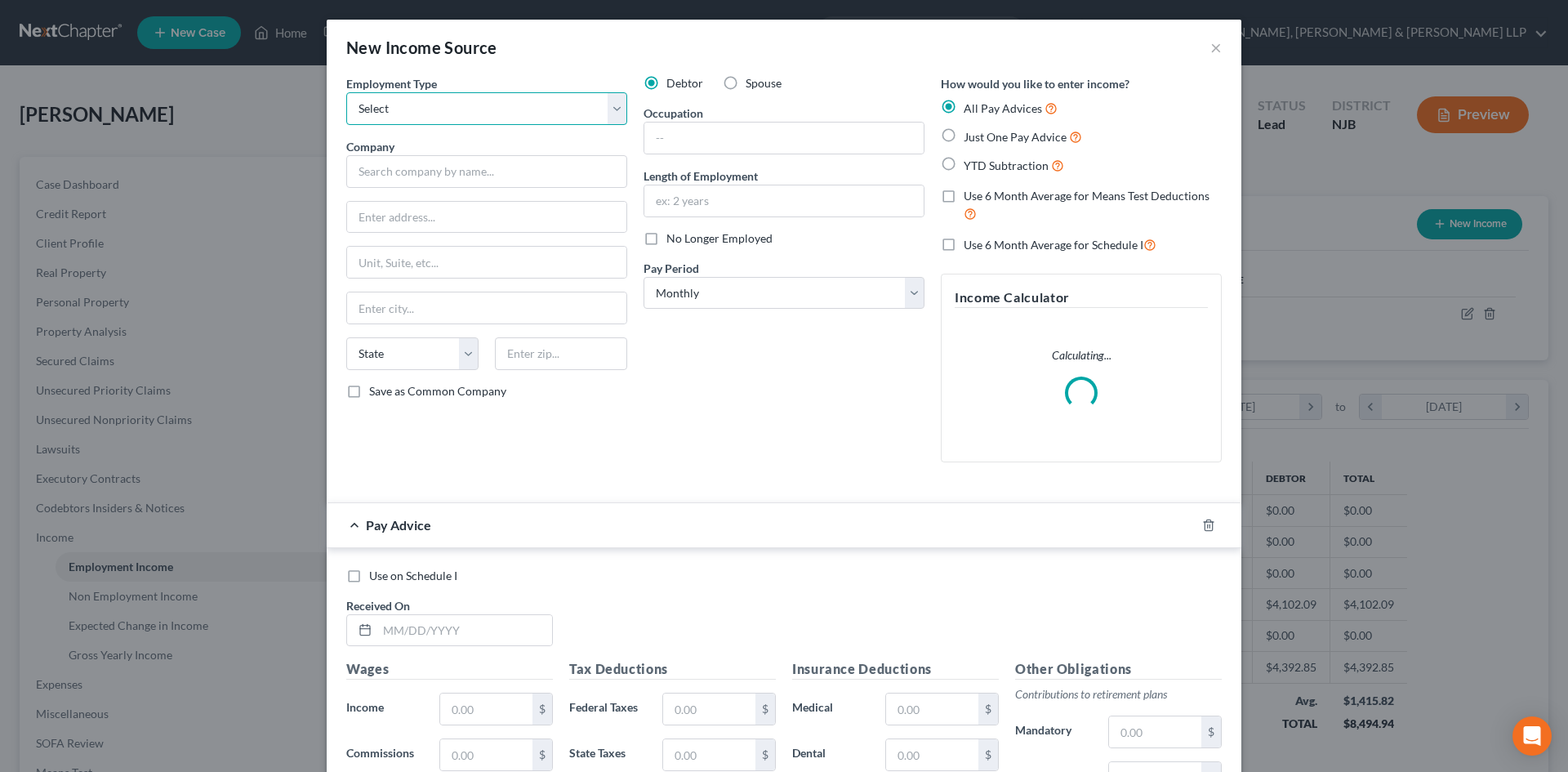
click at [436, 99] on select "Select Full or Part Time Employment Self Employment" at bounding box center [486, 108] width 281 height 33
select select "0"
click at [346, 92] on select "Select Full or Part Time Employment Self Employment" at bounding box center [486, 108] width 281 height 33
click at [447, 164] on input "text" at bounding box center [486, 171] width 281 height 33
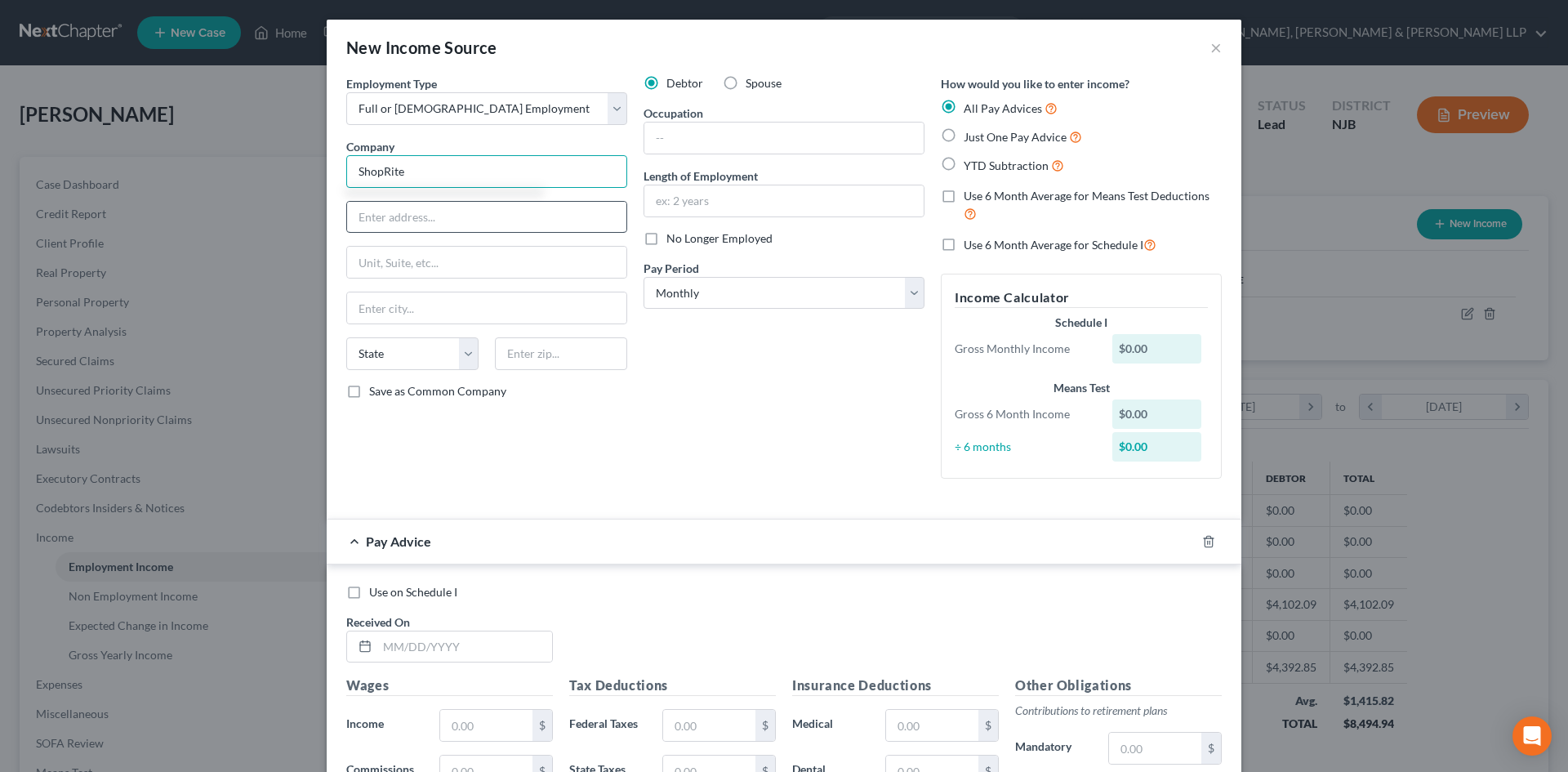
type input "ShopRite"
click at [413, 223] on input "text" at bounding box center [486, 217] width 279 height 31
type input "133 Mountain Avenue"
click at [598, 357] on input "text" at bounding box center [561, 353] width 133 height 33
type input "07081"
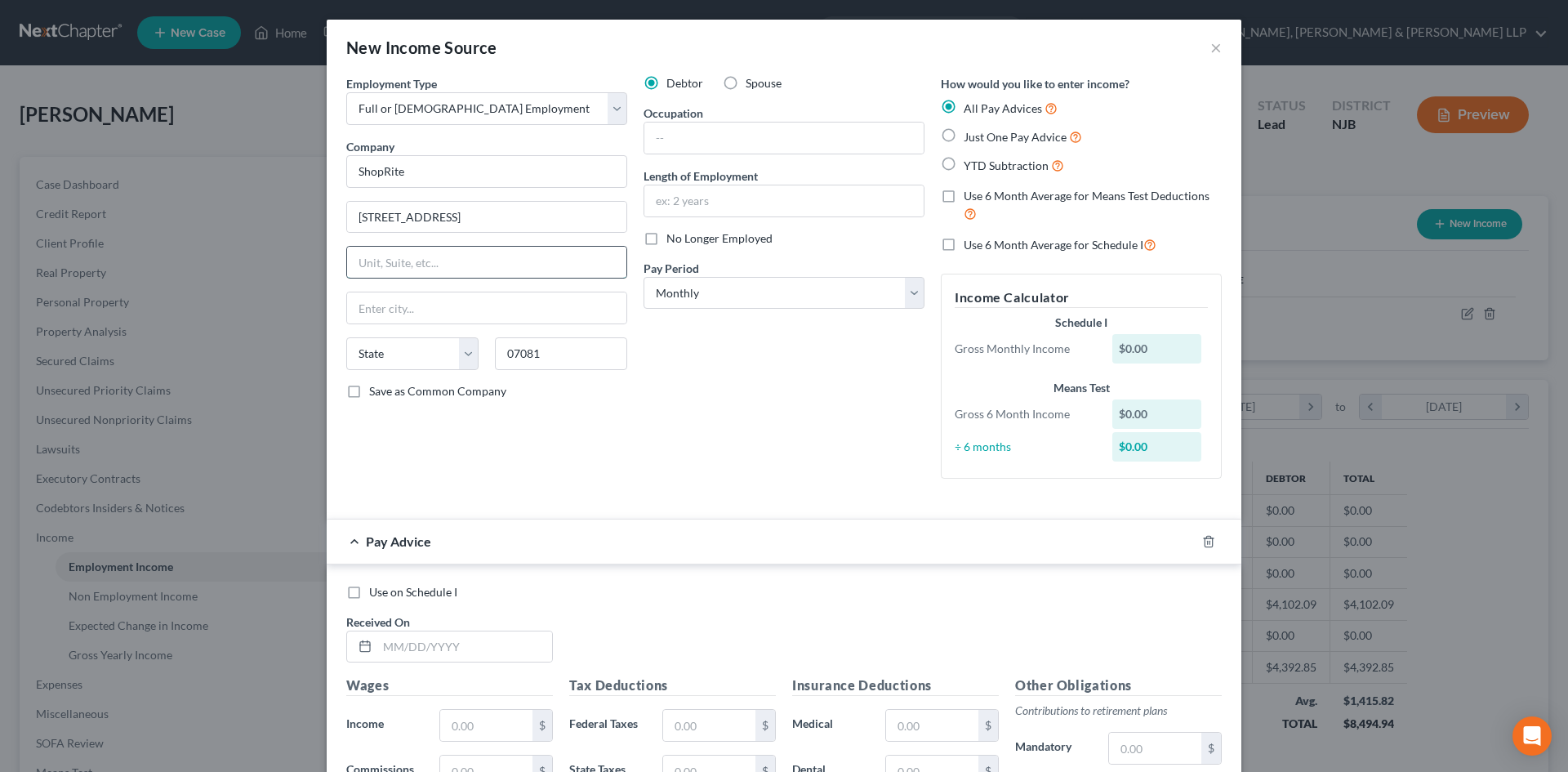
type input "Springfield"
select select "33"
click at [571, 268] on input "text" at bounding box center [486, 262] width 279 height 31
click at [444, 643] on input "text" at bounding box center [464, 647] width 175 height 31
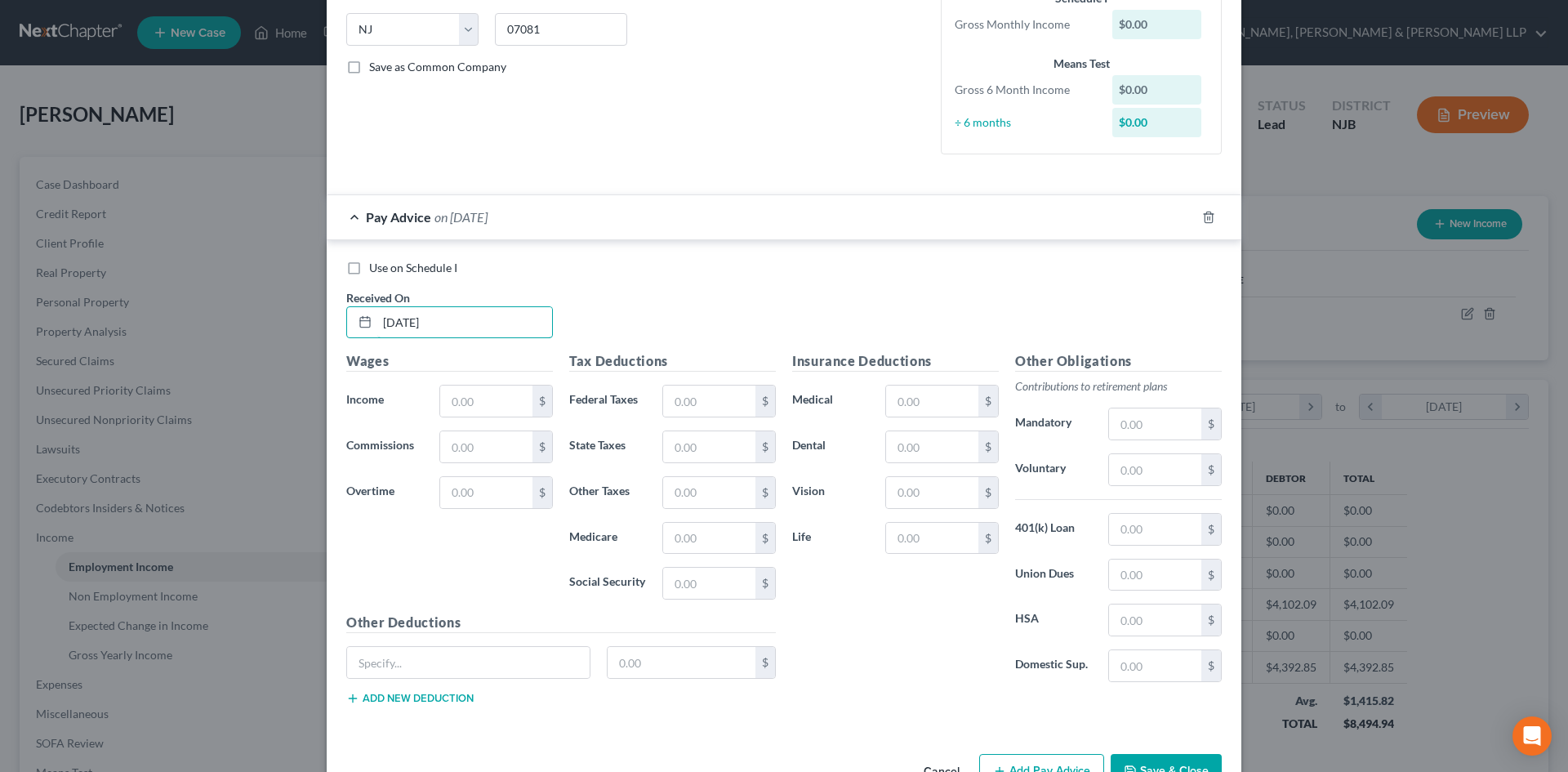
scroll to position [327, 0]
type input "08/15/2025"
click at [500, 410] on input "text" at bounding box center [486, 399] width 92 height 31
type input "565.09"
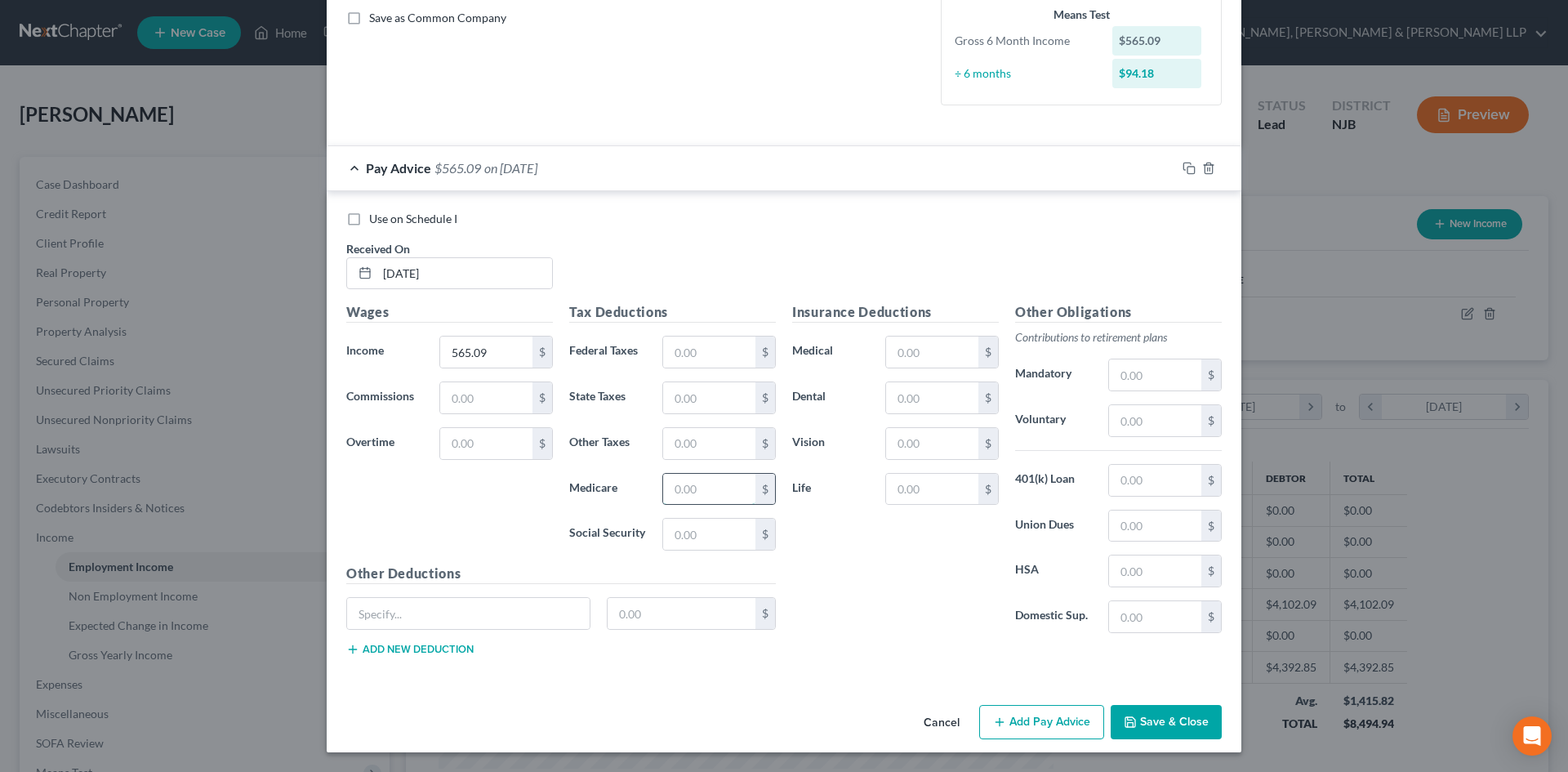
click at [692, 495] on input "text" at bounding box center [708, 489] width 92 height 31
type input "8.20"
click at [704, 528] on input "text" at bounding box center [708, 534] width 92 height 31
type input "35.03"
click at [702, 399] on input "text" at bounding box center [708, 398] width 92 height 31
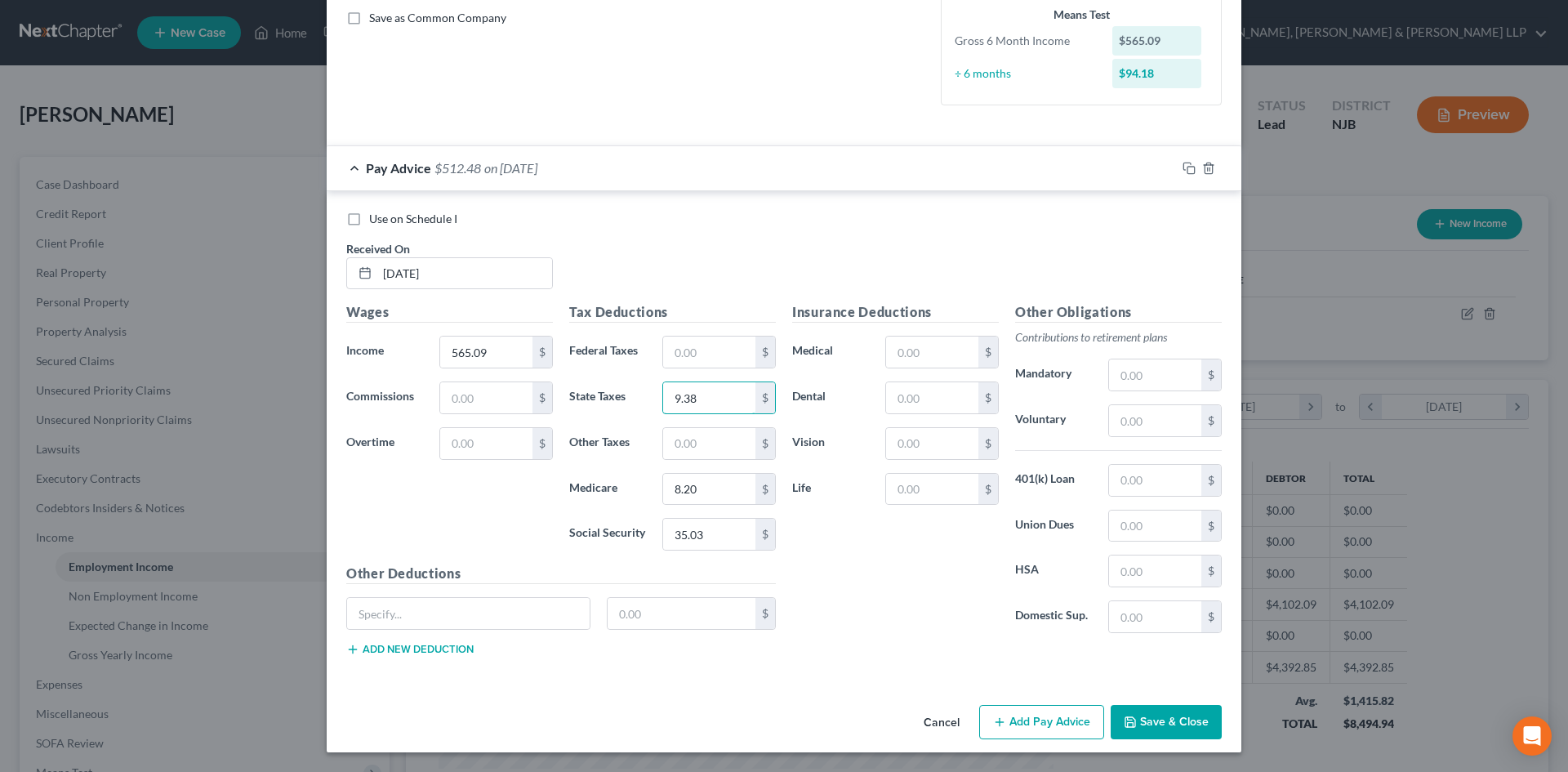
type input "9.38"
click at [734, 445] on input "text" at bounding box center [708, 443] width 92 height 31
click at [706, 451] on input "4.27" at bounding box center [708, 443] width 92 height 31
drag, startPoint x: 703, startPoint y: 451, endPoint x: 578, endPoint y: 453, distance: 125.0
click at [578, 453] on div "Other Taxes 4.27 $" at bounding box center [672, 443] width 223 height 33
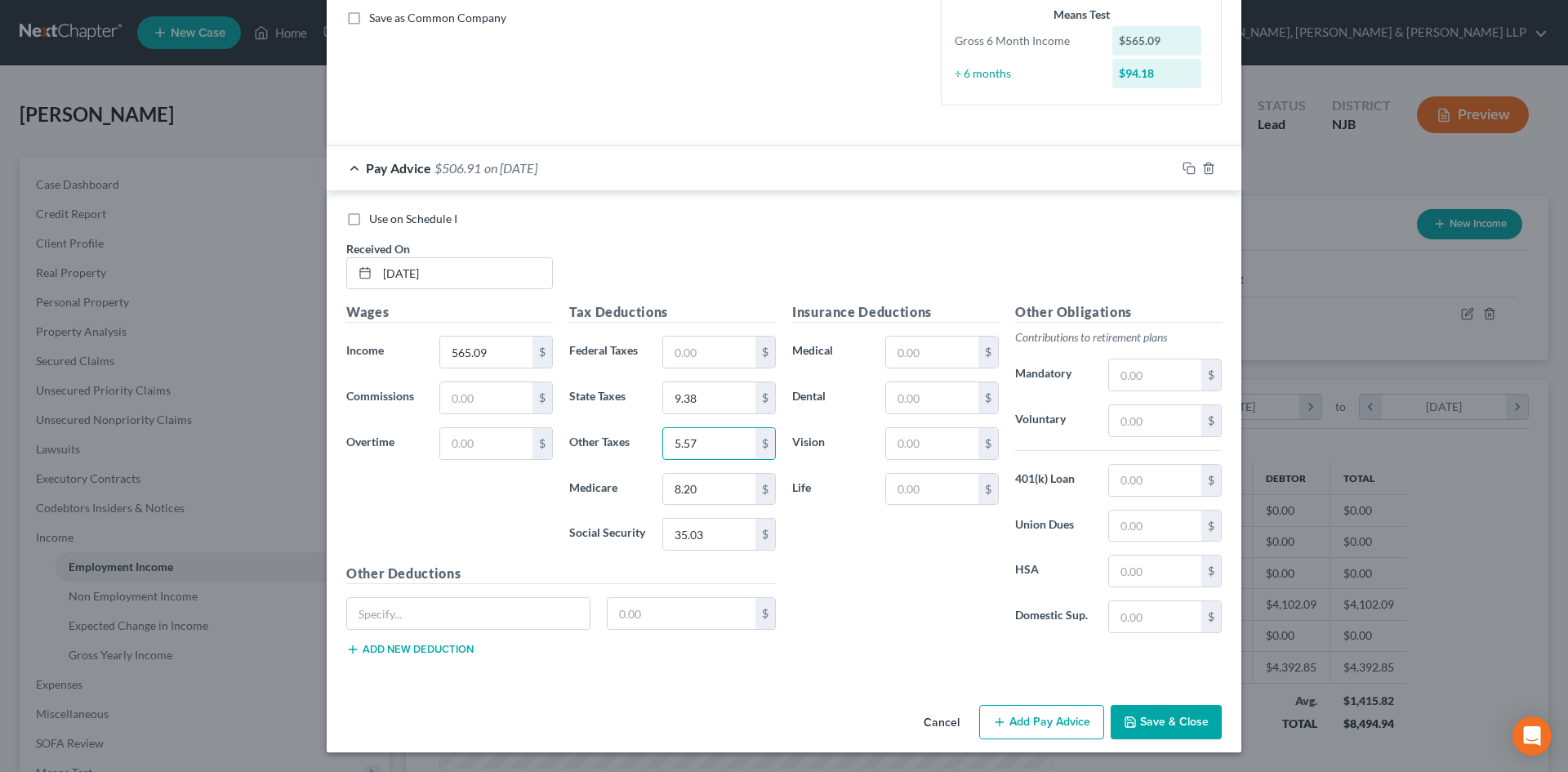
type input "5.57"
click at [1065, 719] on button "Add Pay Advice" at bounding box center [1042, 722] width 125 height 35
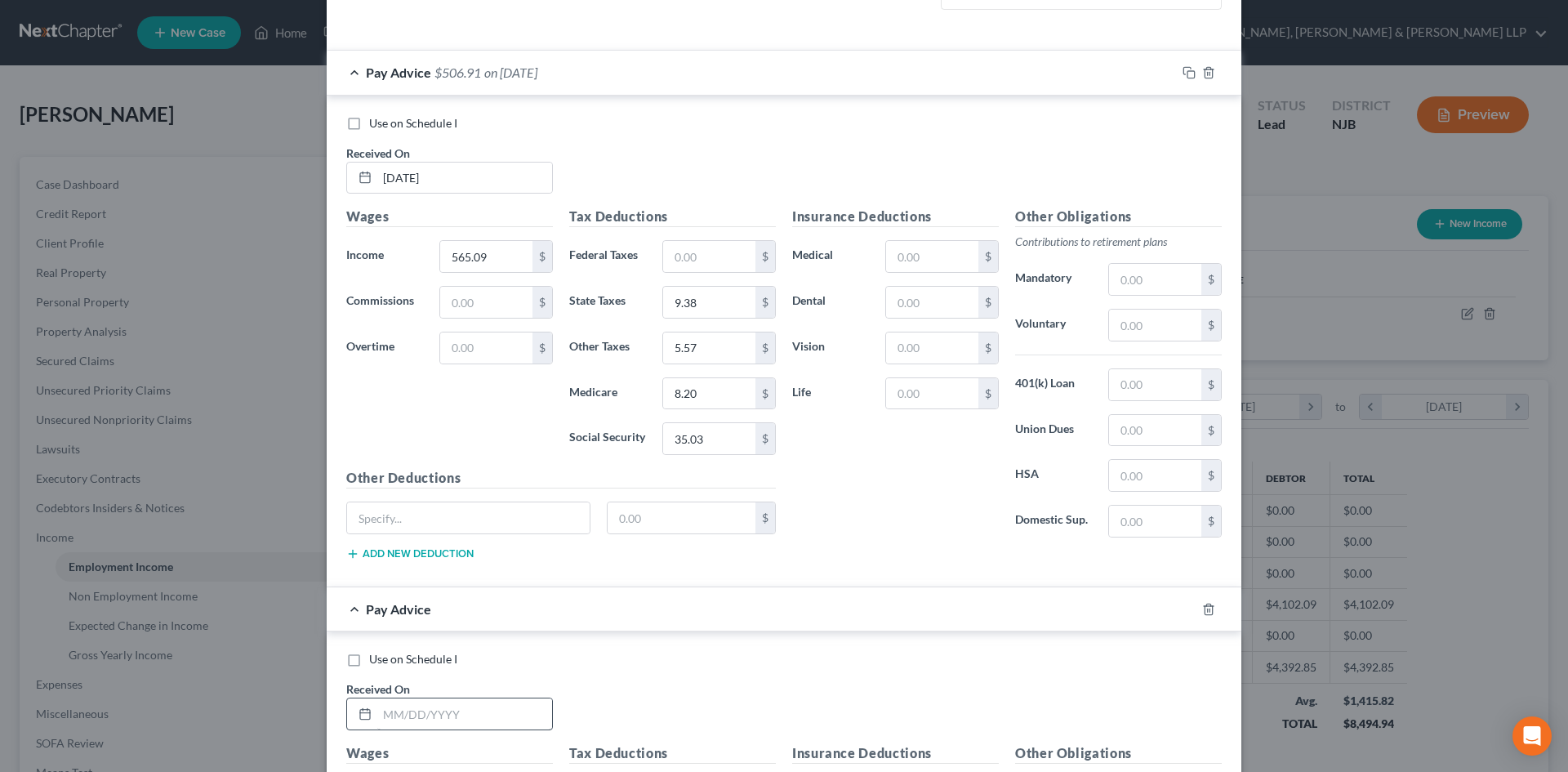
scroll to position [782, 0]
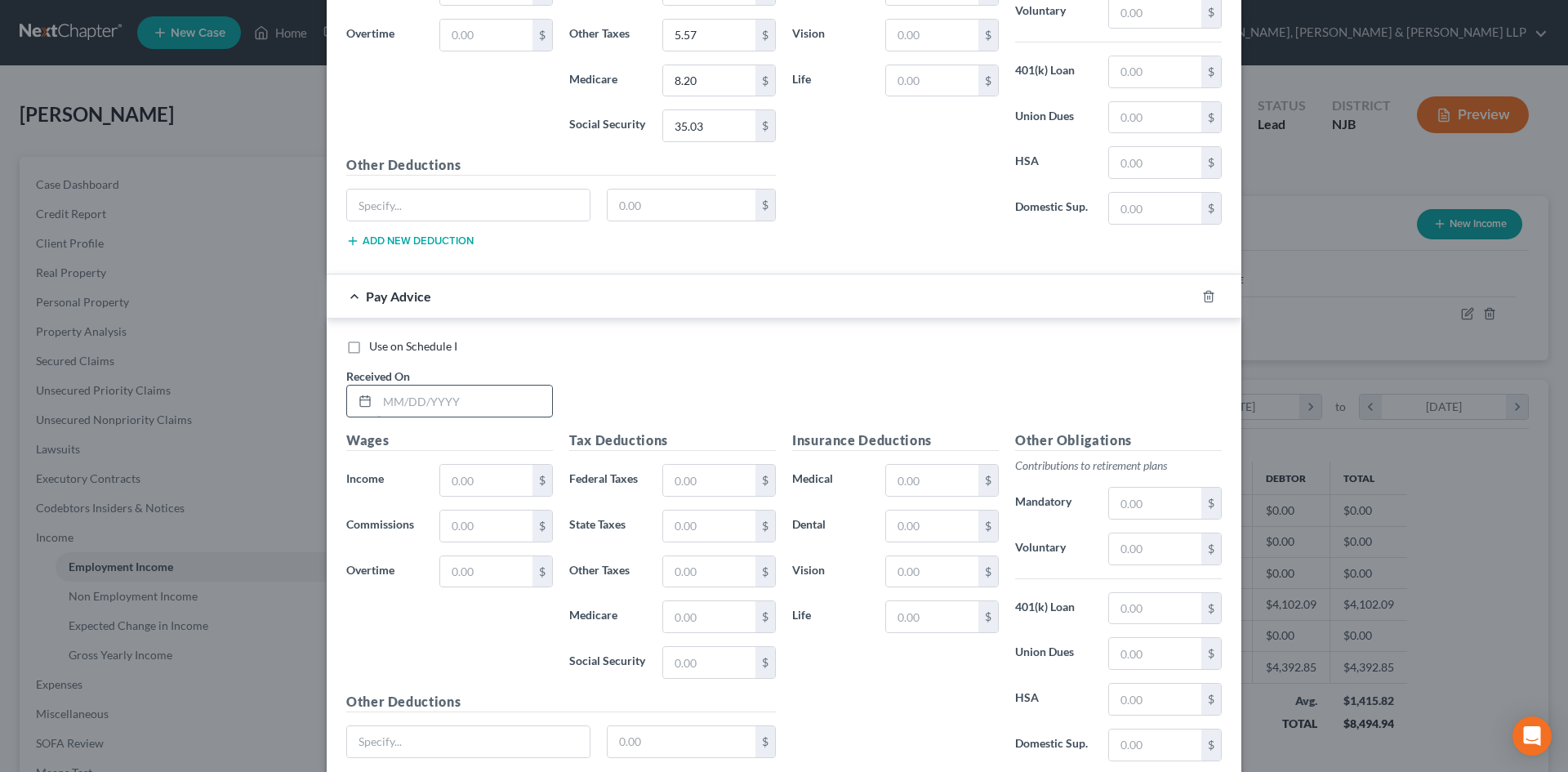
click at [442, 407] on input "text" at bounding box center [464, 401] width 175 height 31
type input "08/22/2025"
click at [496, 479] on input "text" at bounding box center [486, 480] width 92 height 31
type input "599.22"
click at [703, 483] on input "text" at bounding box center [708, 480] width 92 height 31
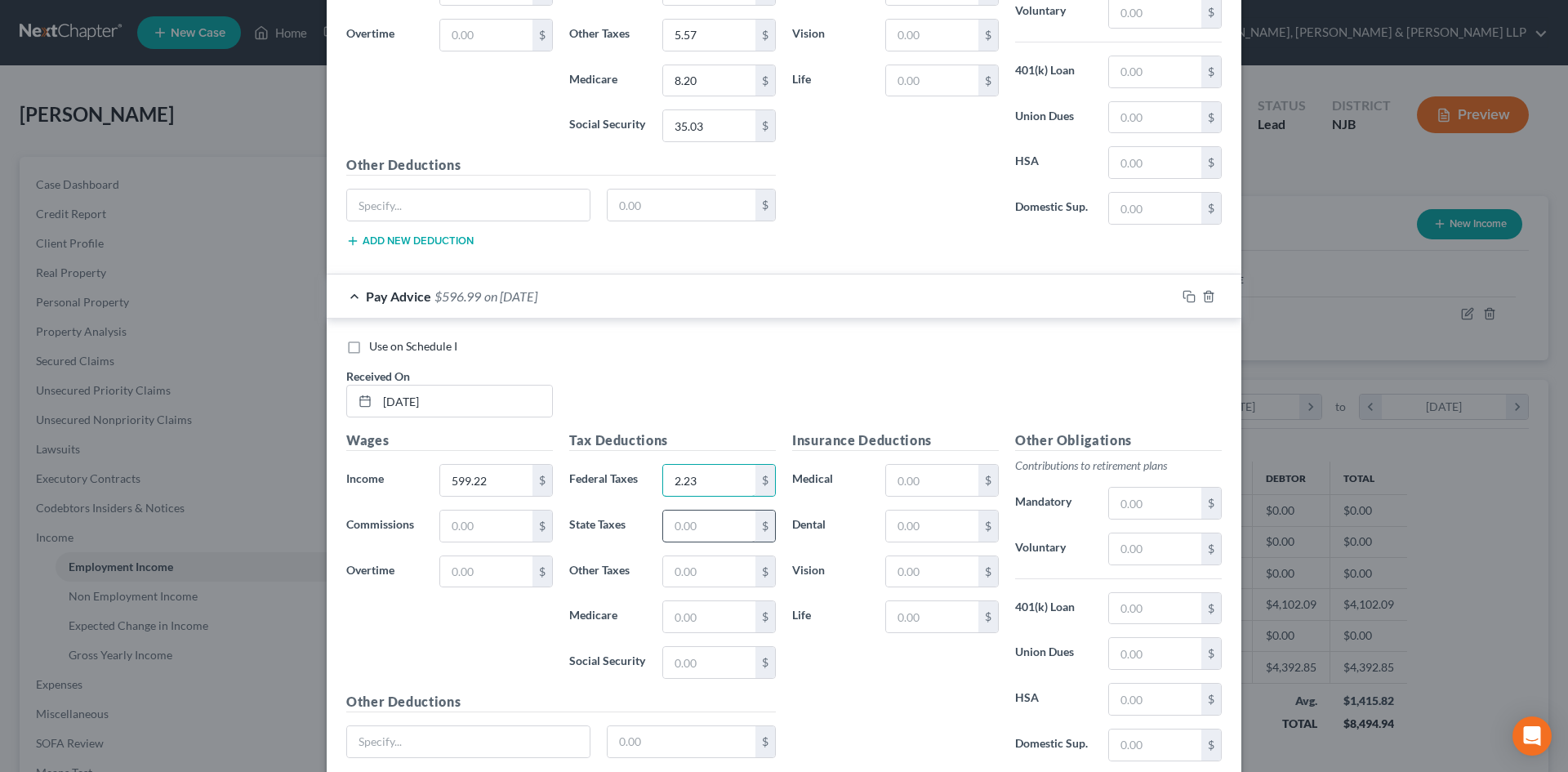
type input "2.23"
click at [690, 525] on input "text" at bounding box center [708, 525] width 92 height 31
type input "10.06"
click at [665, 616] on input "text" at bounding box center [708, 617] width 92 height 31
type input "8.68"
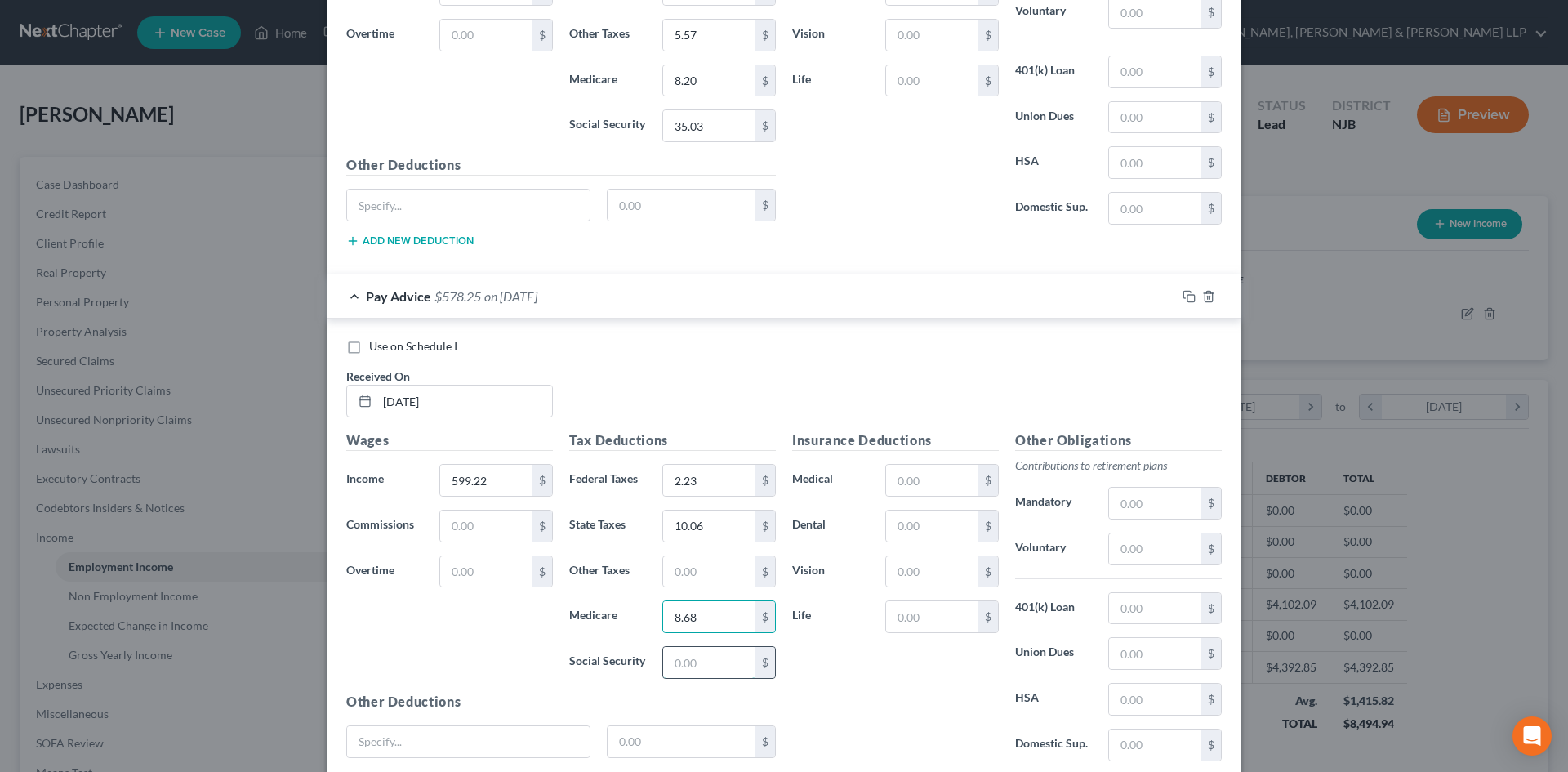
click at [689, 661] on input "text" at bounding box center [708, 662] width 92 height 31
type input "37.15"
click at [684, 574] on input "text" at bounding box center [708, 572] width 92 height 31
type input "5.90"
click at [1132, 659] on input "text" at bounding box center [1154, 653] width 92 height 31
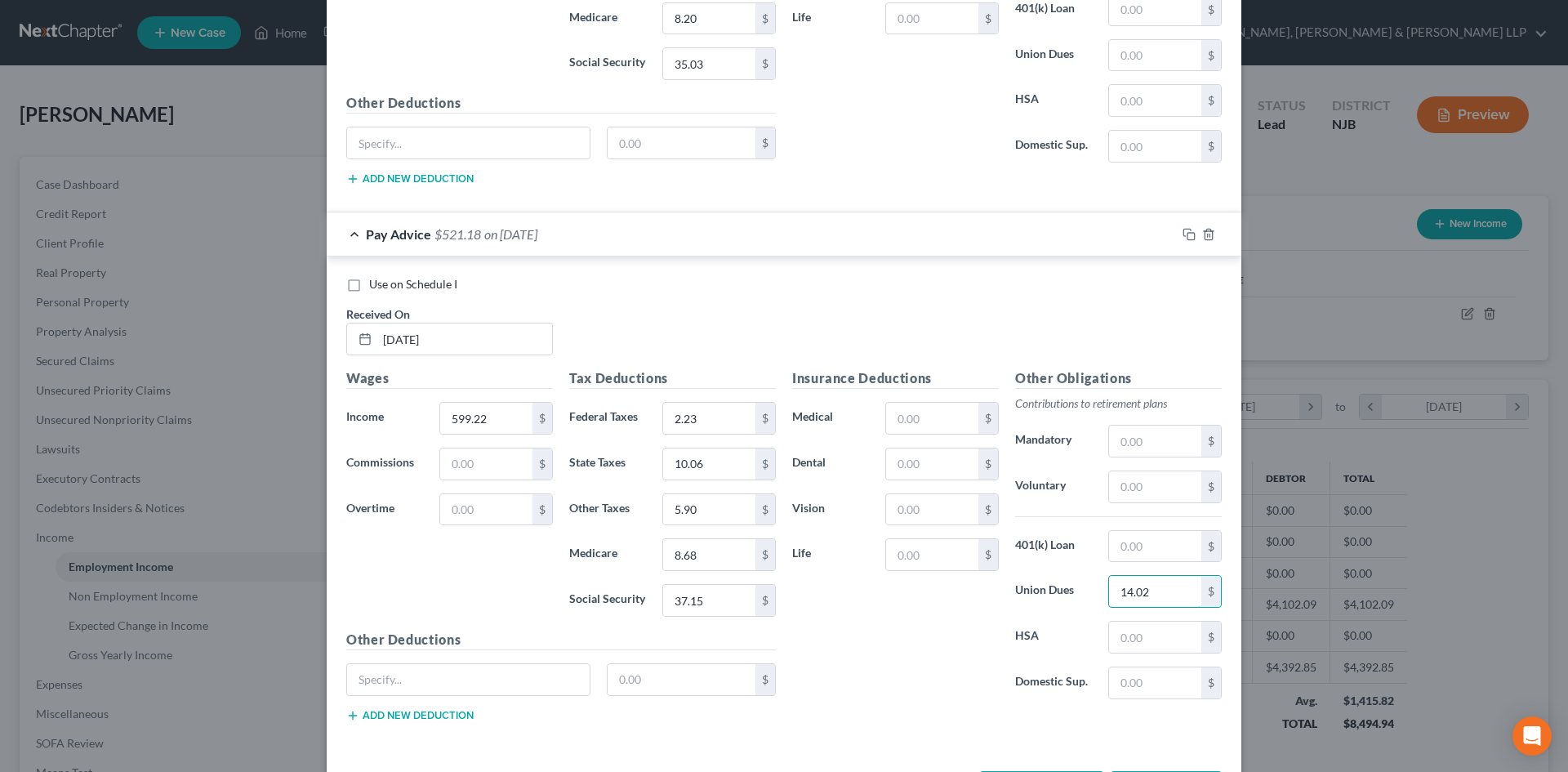
scroll to position [909, 0]
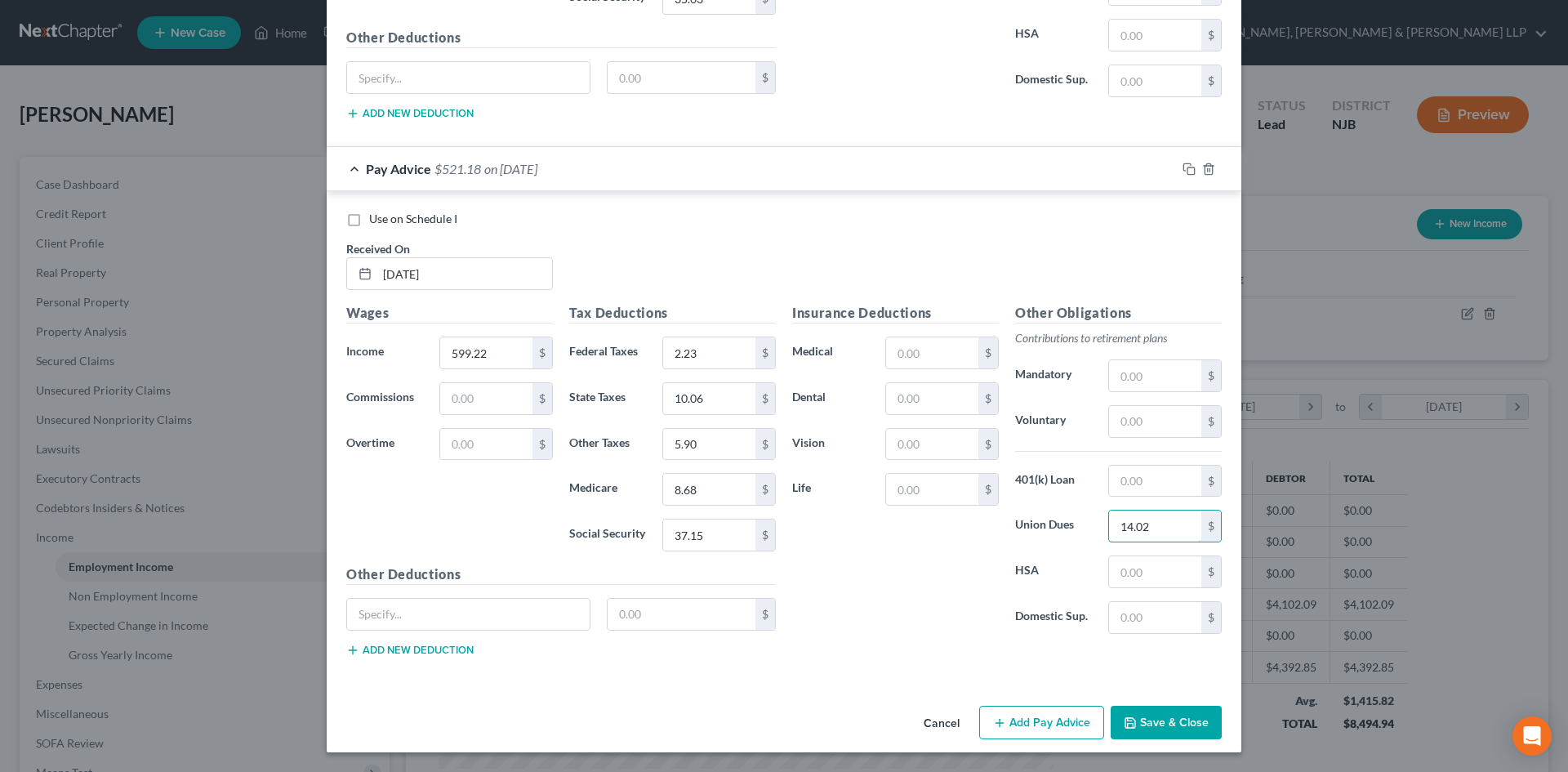
type input "14.02"
click at [1029, 719] on button "Add Pay Advice" at bounding box center [1042, 723] width 125 height 35
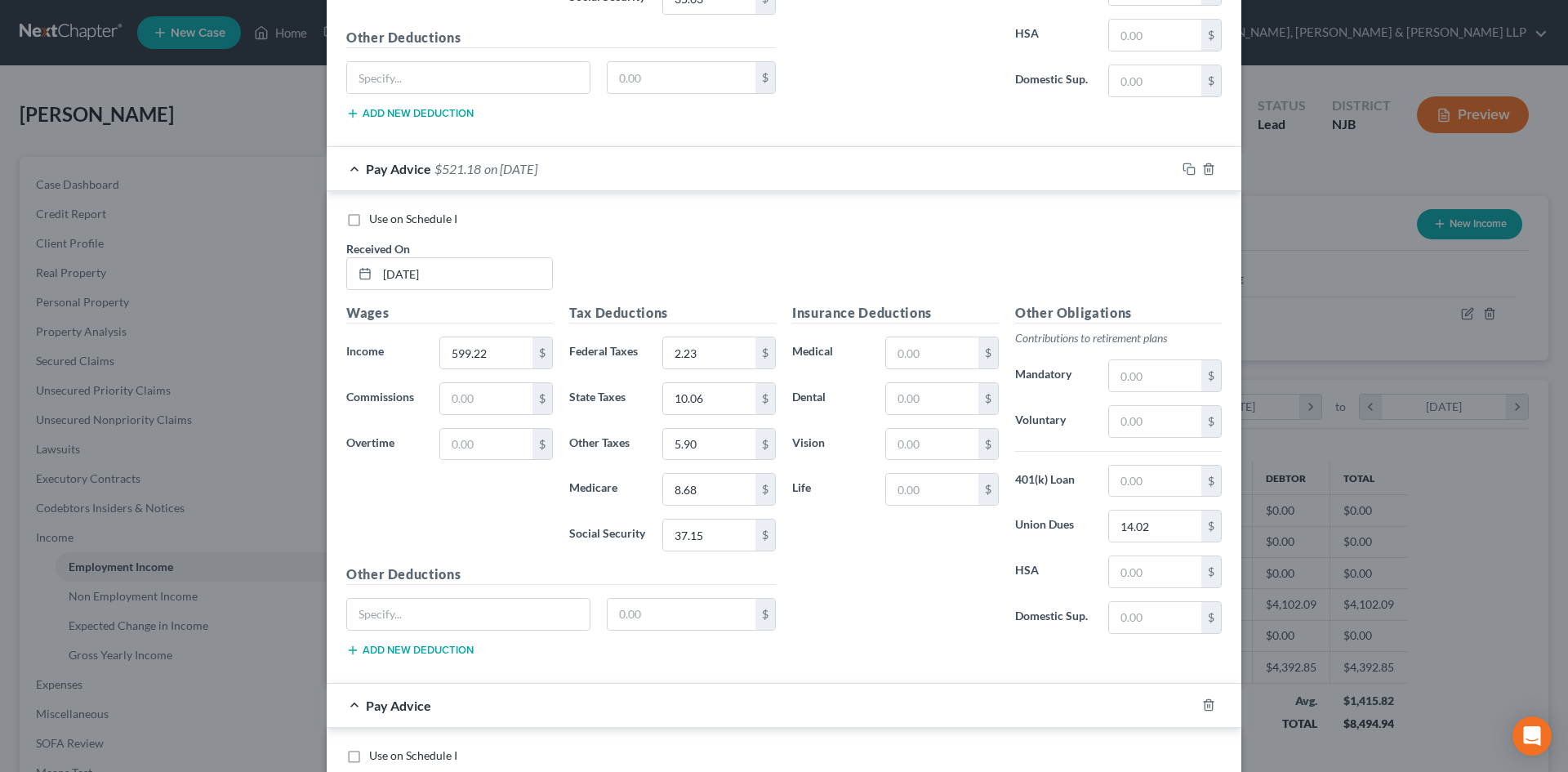
scroll to position [1236, 0]
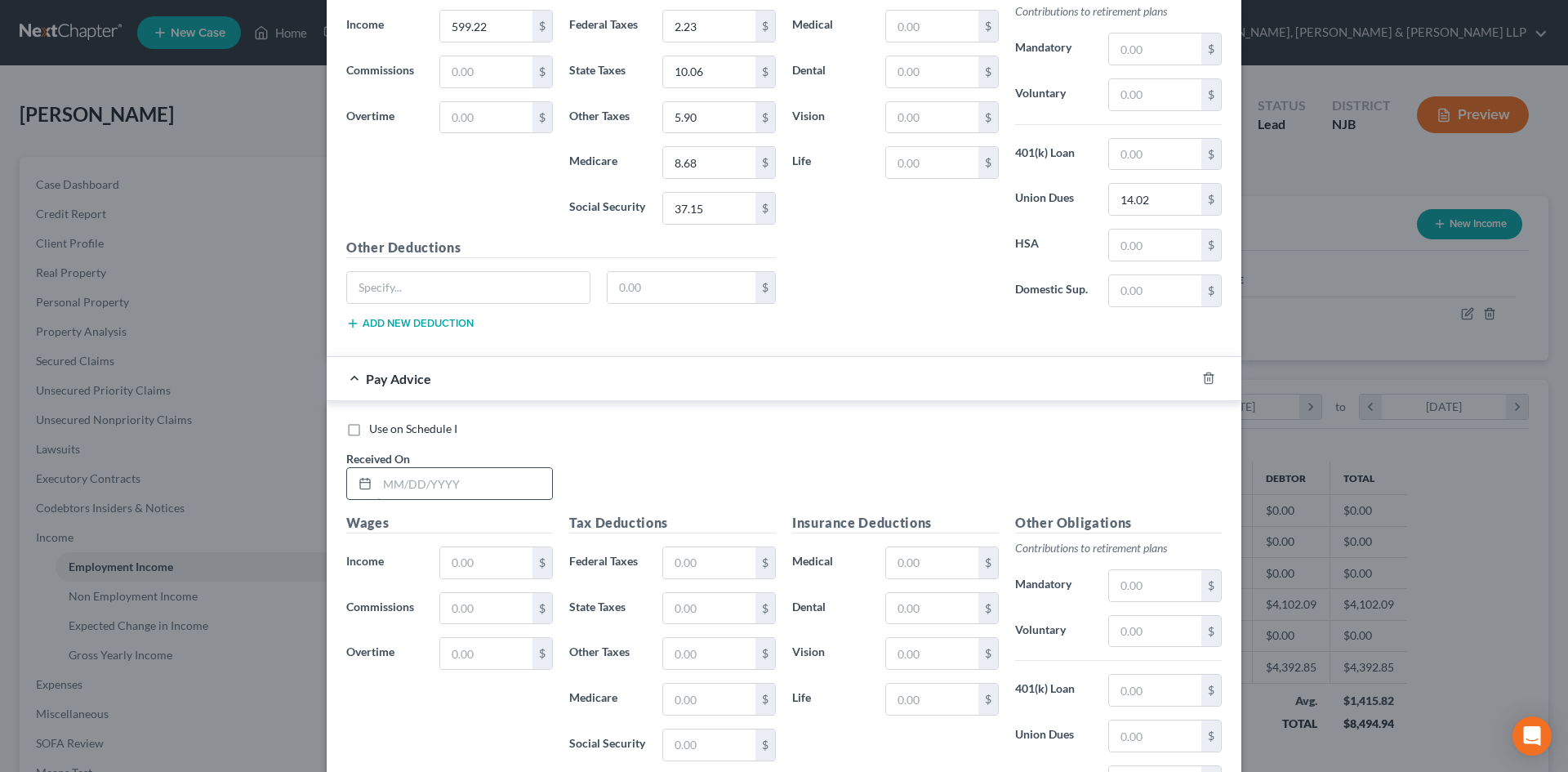
click at [458, 492] on input "text" at bounding box center [464, 483] width 175 height 31
type input "08/29/2025"
click at [460, 573] on input "text" at bounding box center [486, 563] width 92 height 31
type input "284.44"
click at [683, 566] on input "text" at bounding box center [708, 563] width 92 height 31
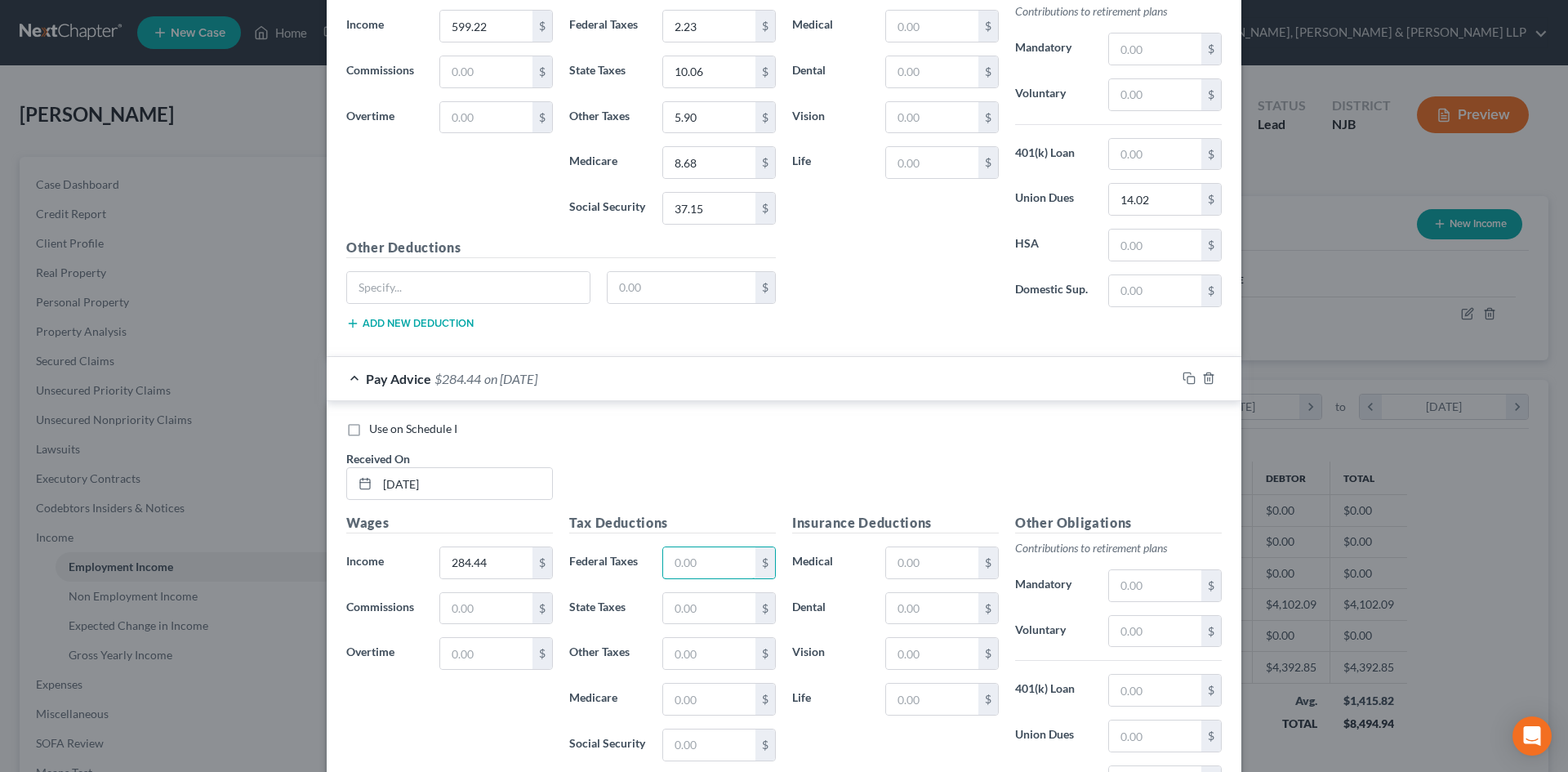
scroll to position [1318, 0]
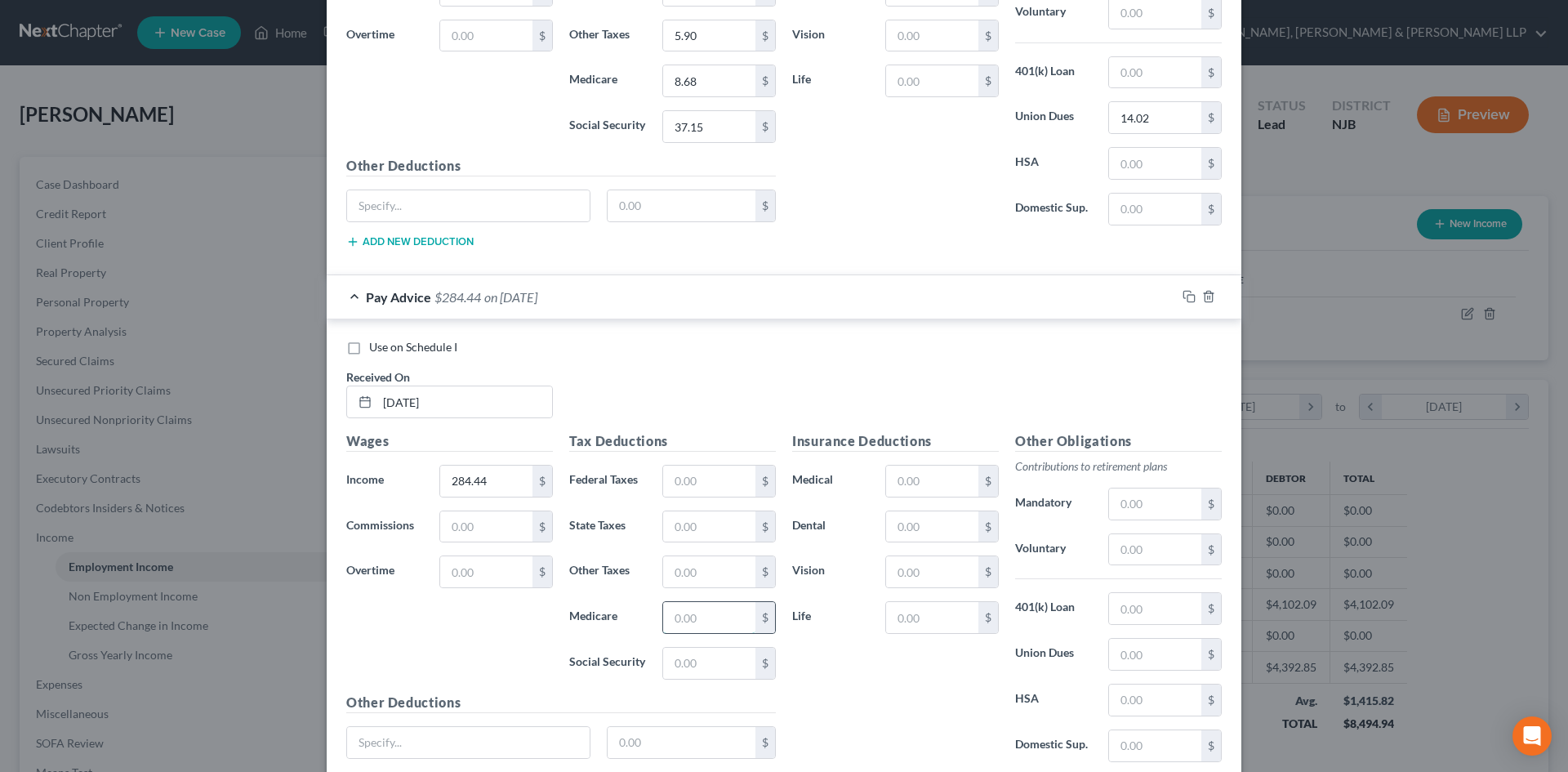
click at [671, 624] on input "text" at bounding box center [708, 617] width 92 height 31
type input "4.13"
click at [703, 656] on input "text" at bounding box center [708, 663] width 92 height 31
type input "17.64"
click at [692, 535] on input "text" at bounding box center [708, 526] width 92 height 31
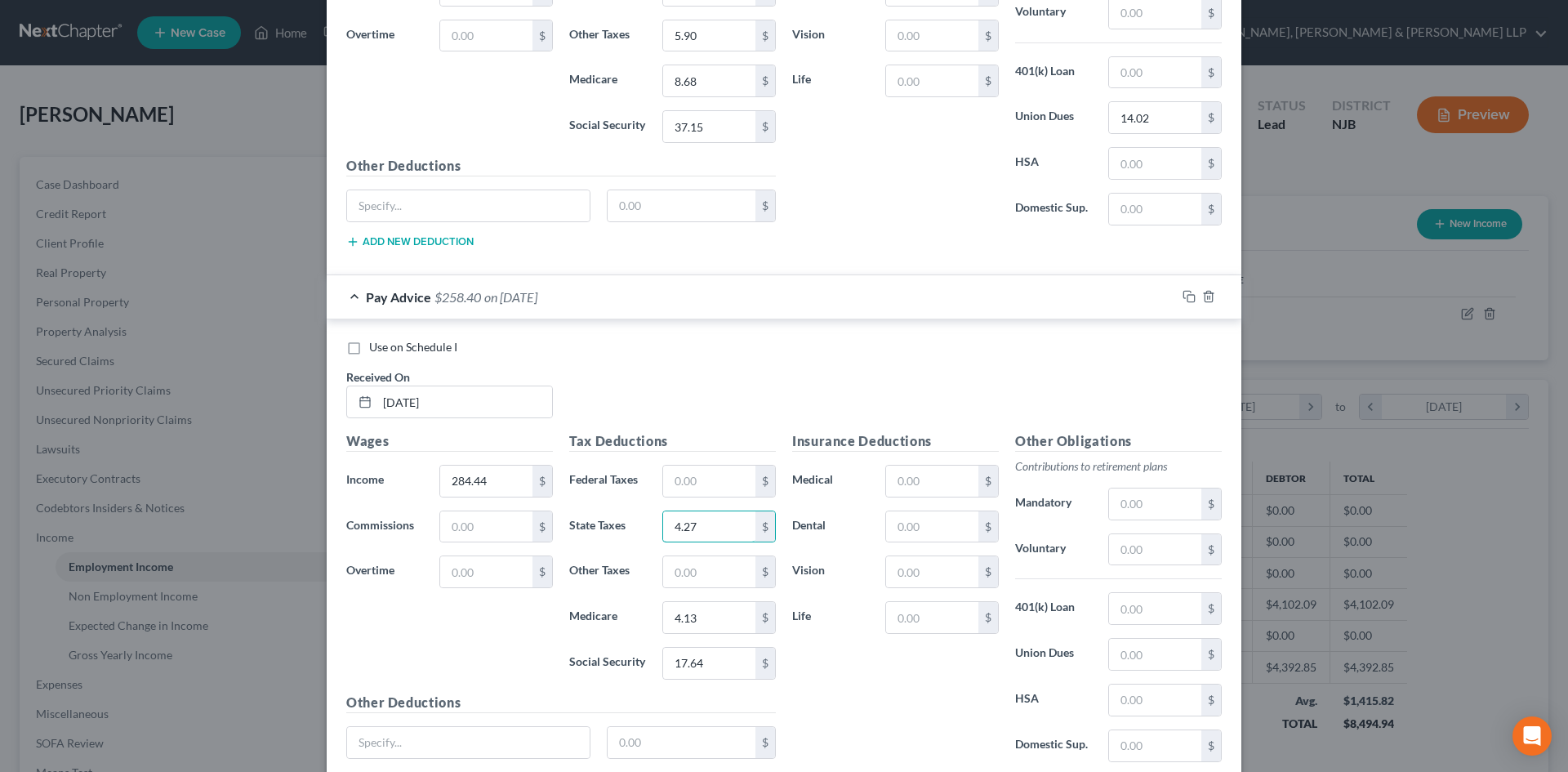
type input "4.27"
click at [686, 579] on input "text" at bounding box center [708, 572] width 92 height 31
type input "2.79"
click at [1122, 650] on input "text" at bounding box center [1154, 654] width 92 height 31
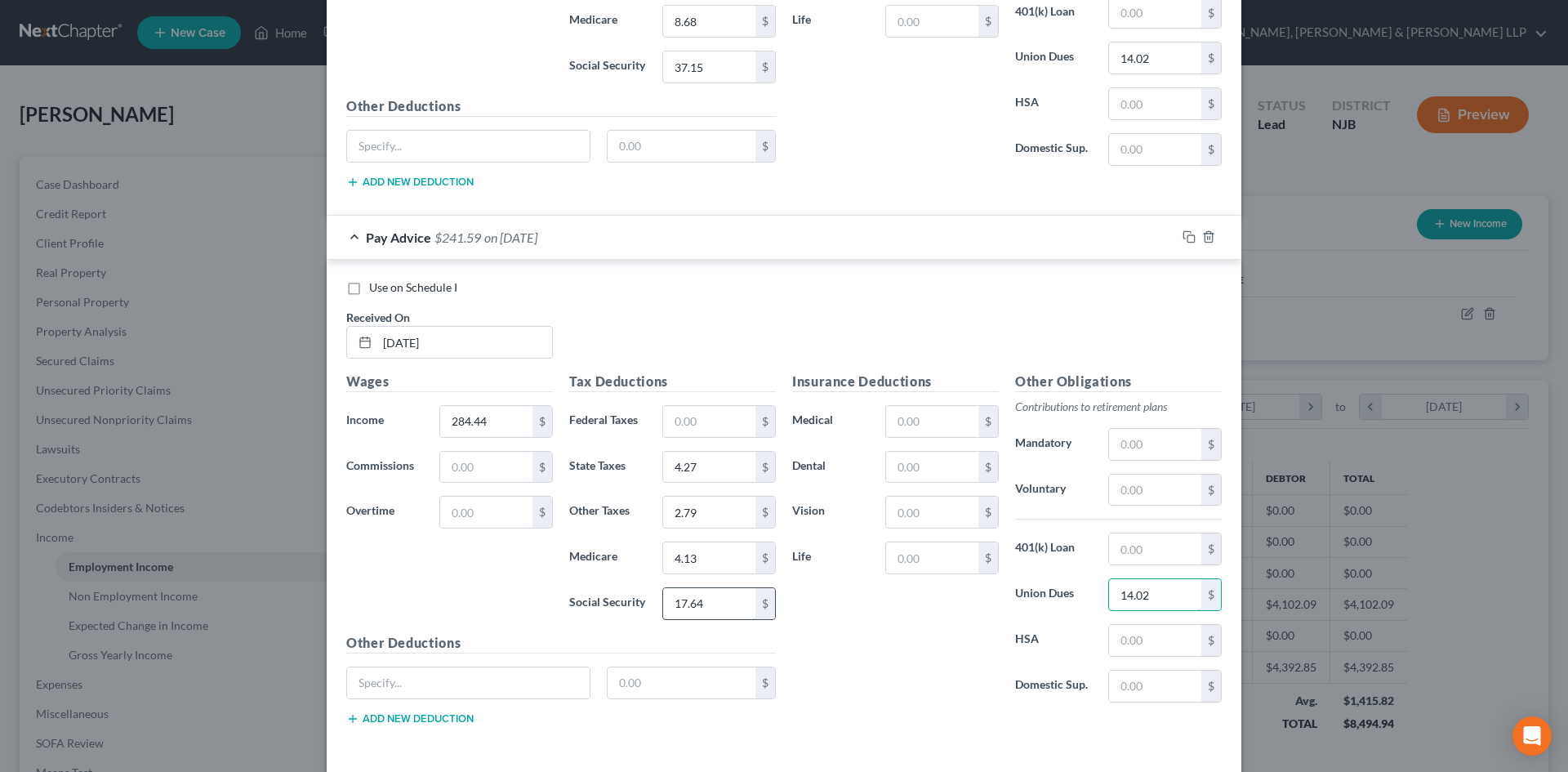
scroll to position [1446, 0]
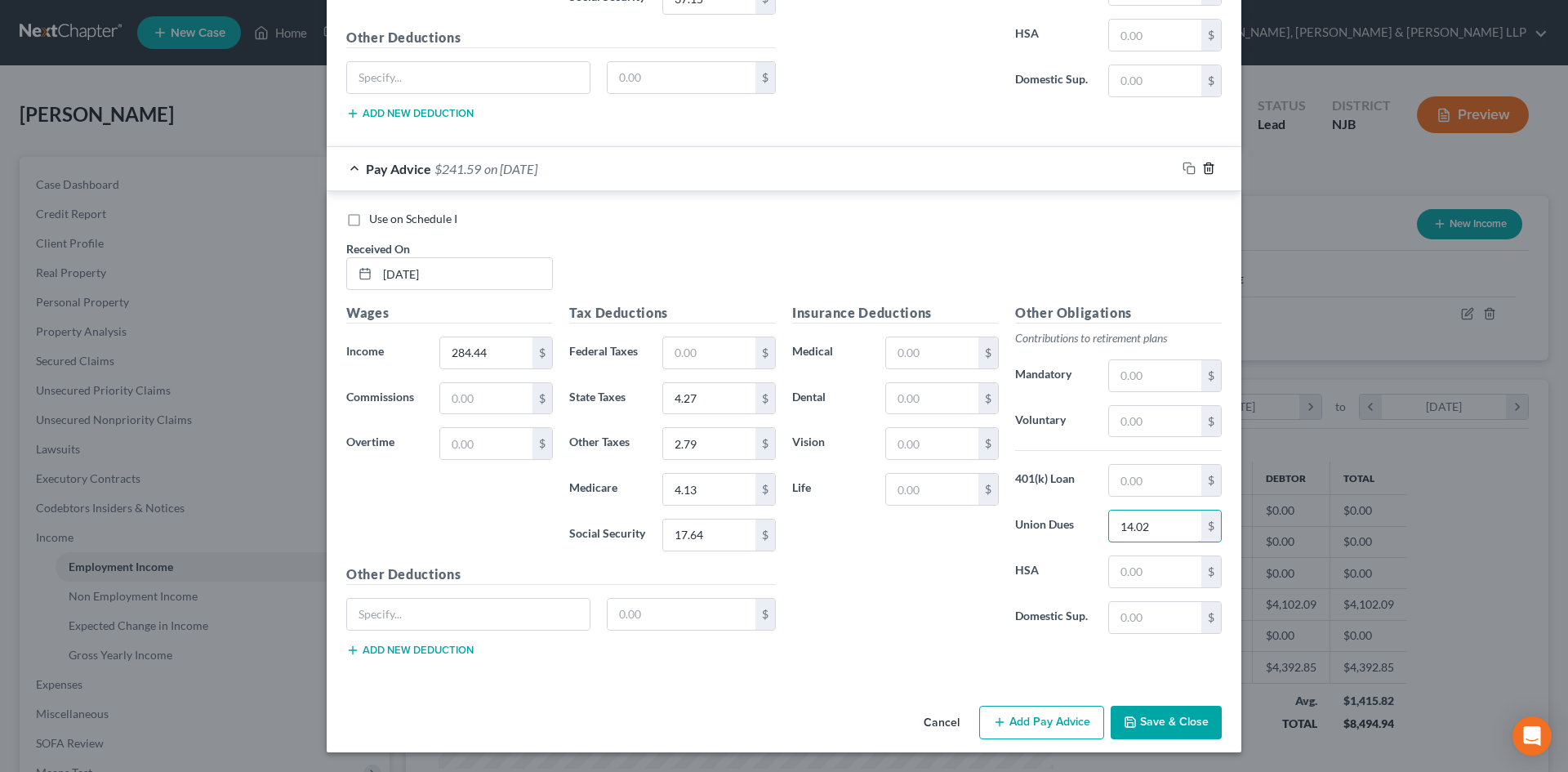
type input "14.02"
click at [1204, 165] on polyline "button" at bounding box center [1209, 165] width 10 height 0
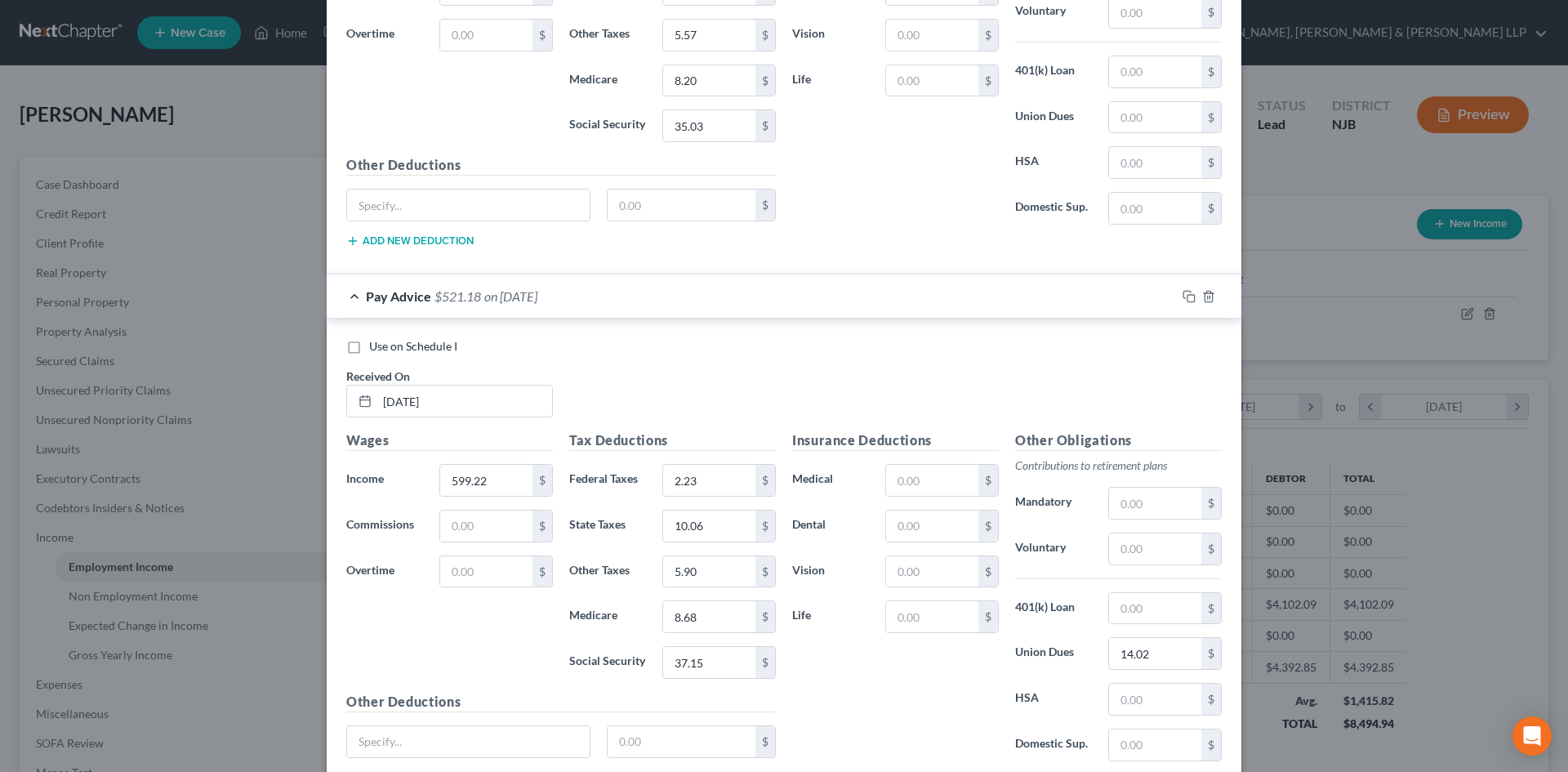
scroll to position [501, 0]
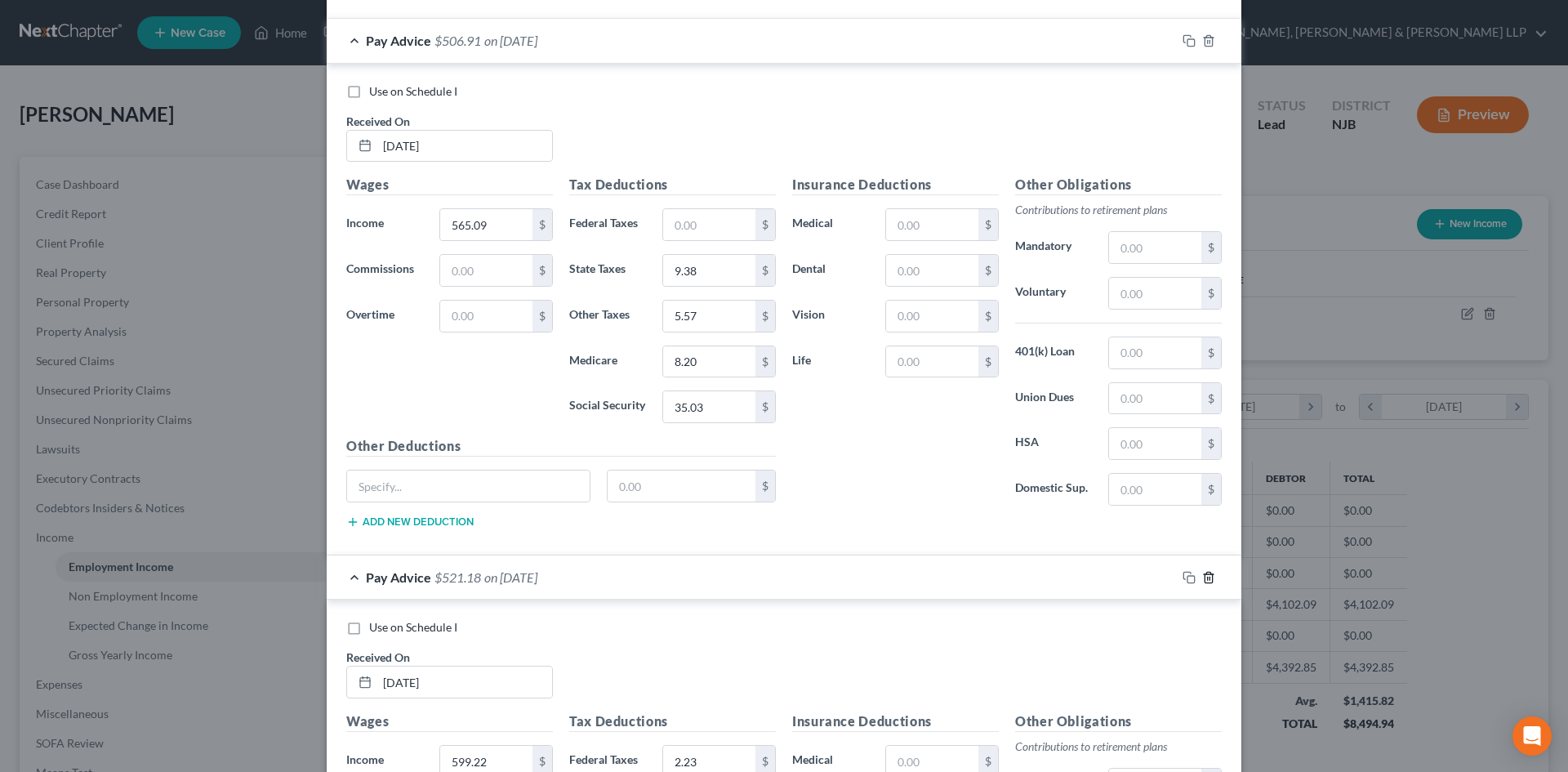
click at [1202, 576] on icon "button" at bounding box center [1208, 577] width 13 height 13
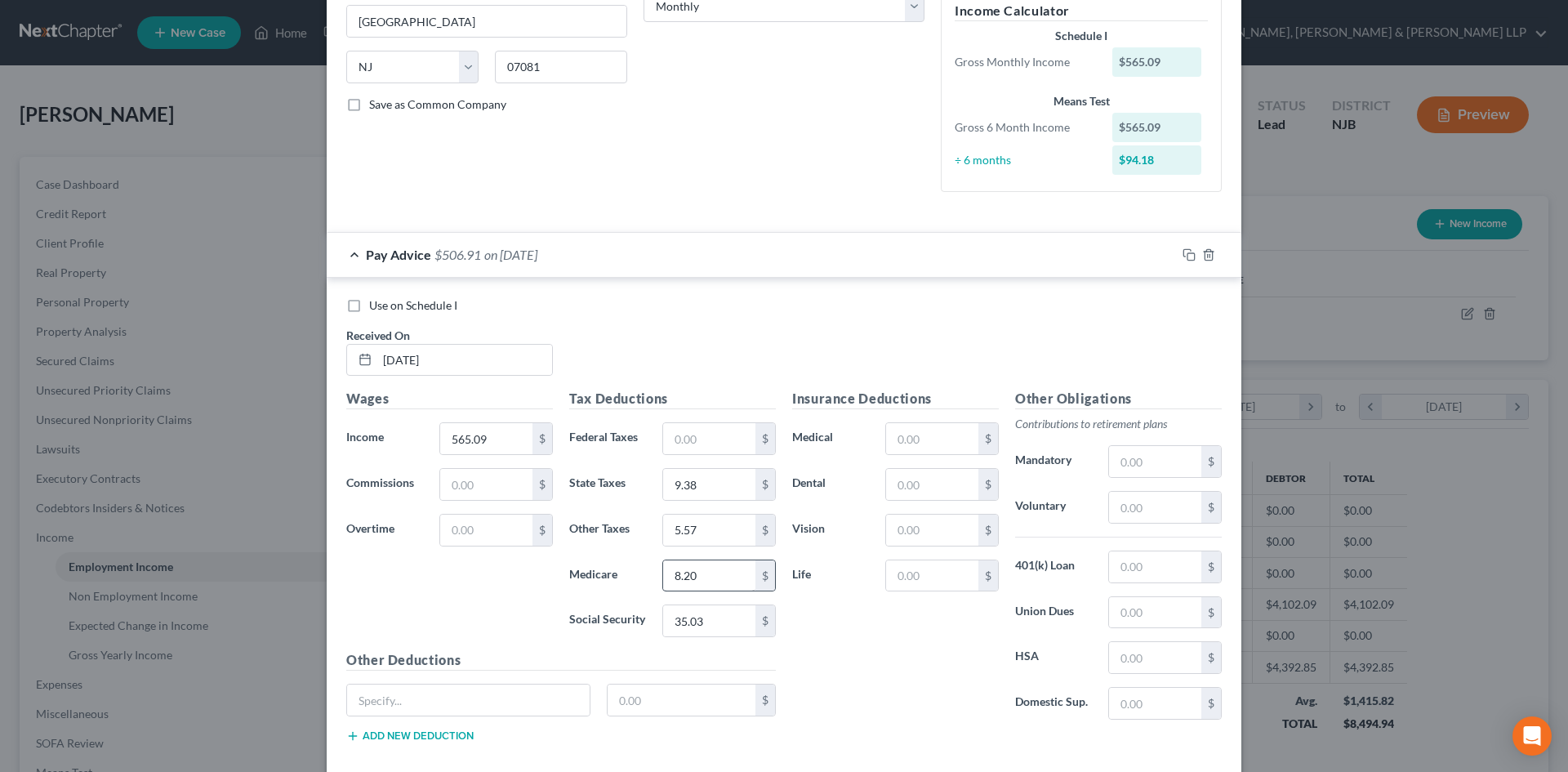
scroll to position [373, 0]
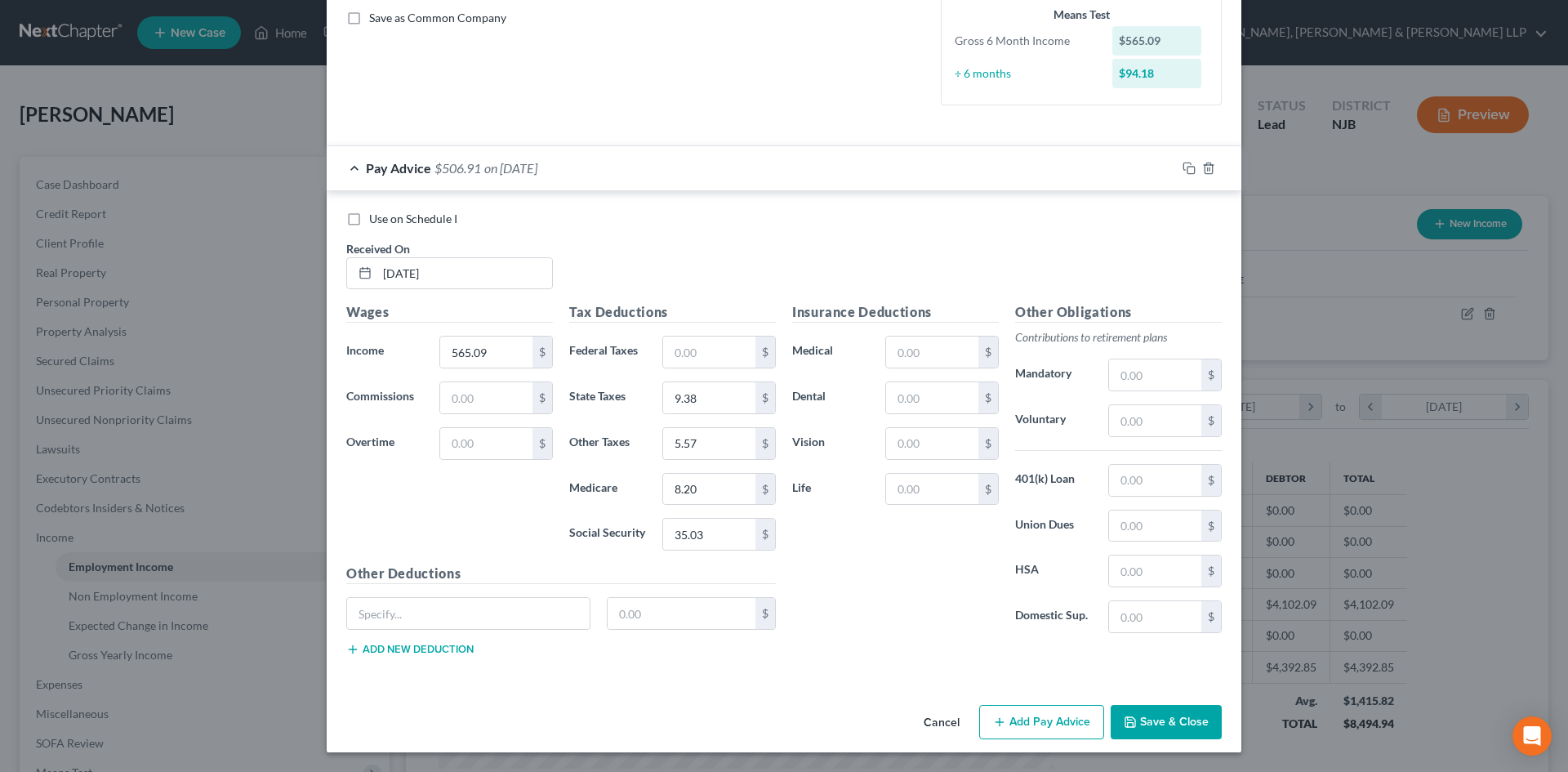
click at [1024, 714] on button "Add Pay Advice" at bounding box center [1042, 722] width 125 height 35
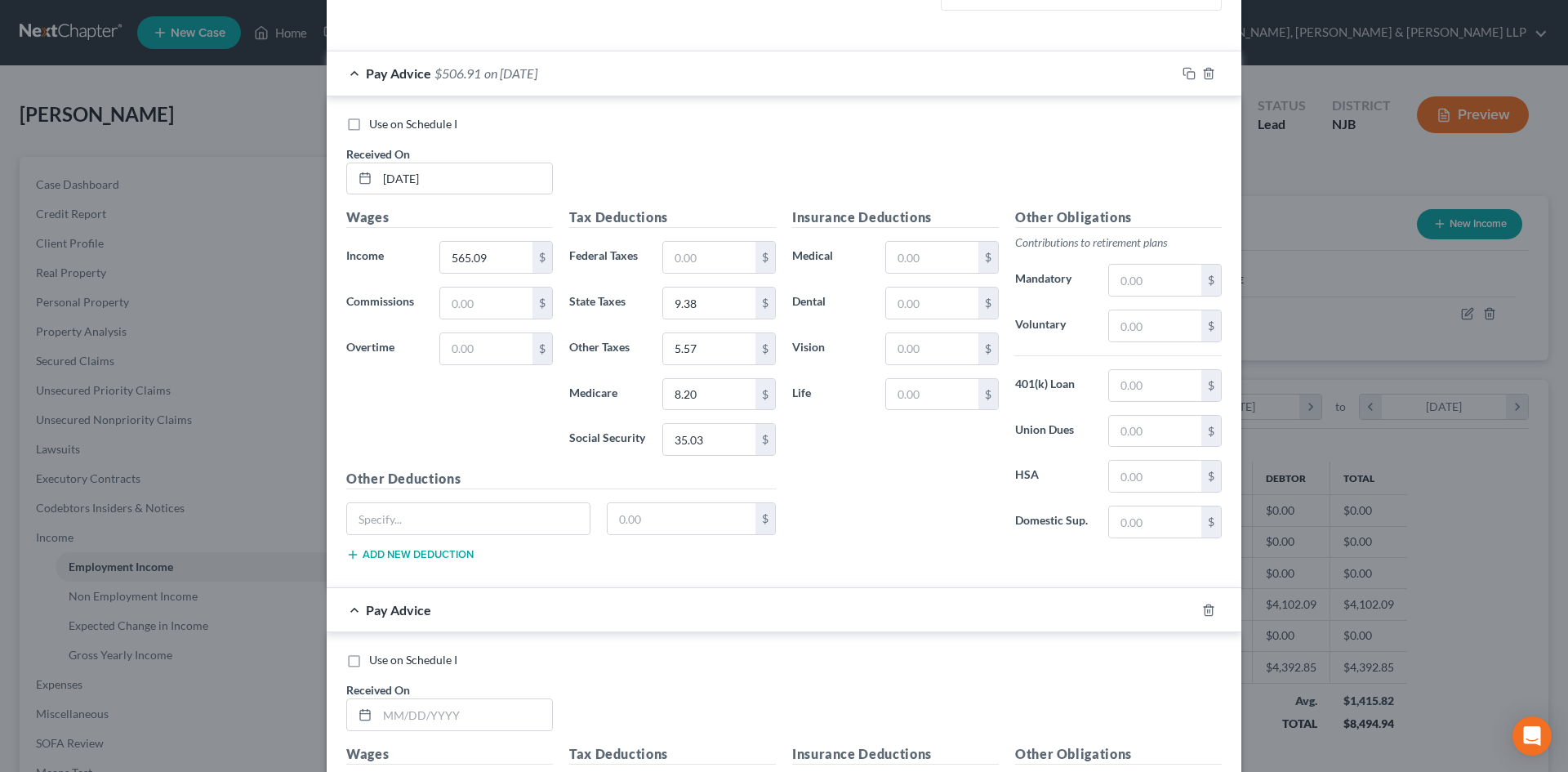
scroll to position [618, 0]
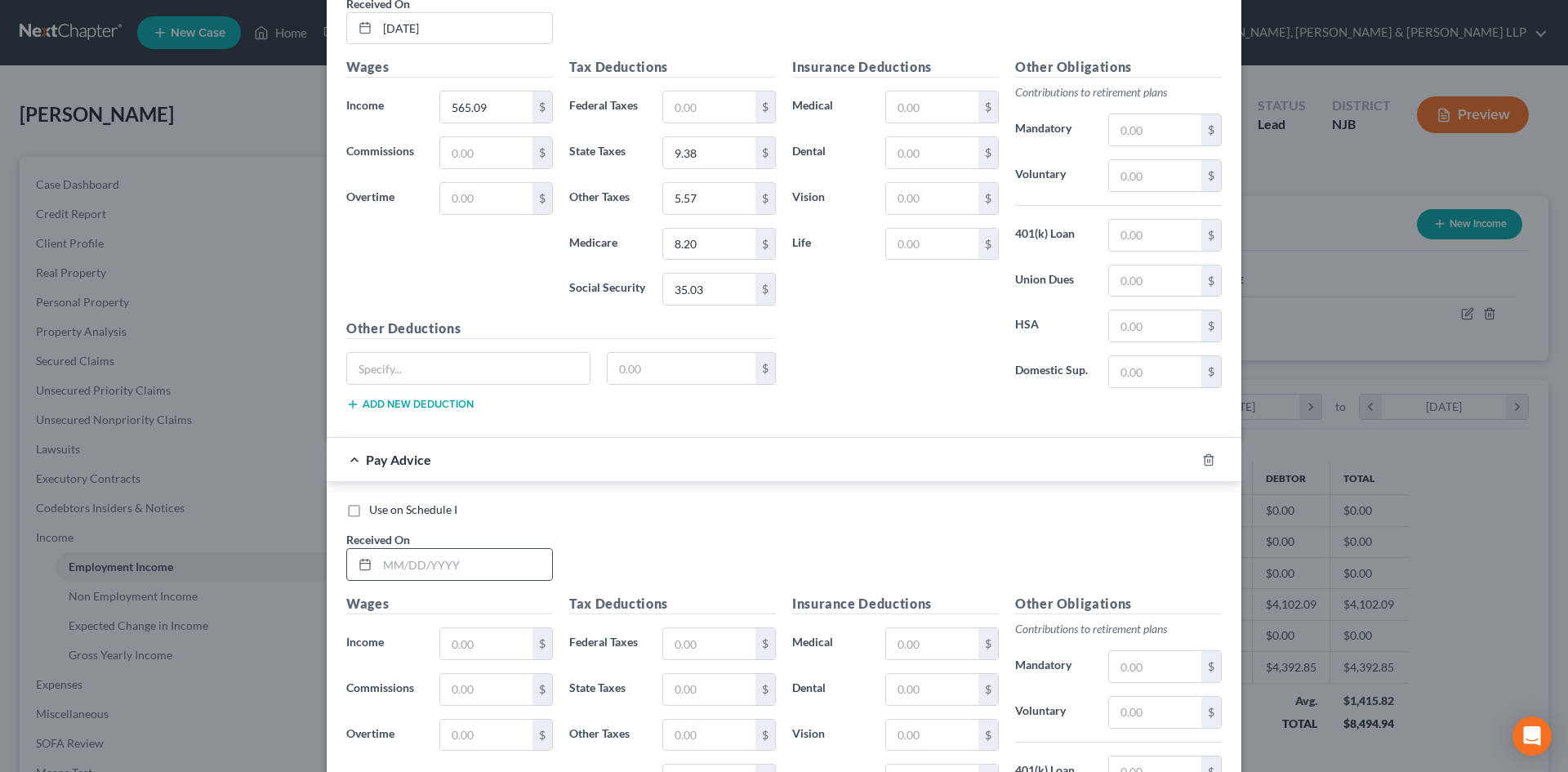
click at [415, 548] on div at bounding box center [449, 564] width 207 height 33
click at [415, 560] on input "text" at bounding box center [464, 564] width 175 height 31
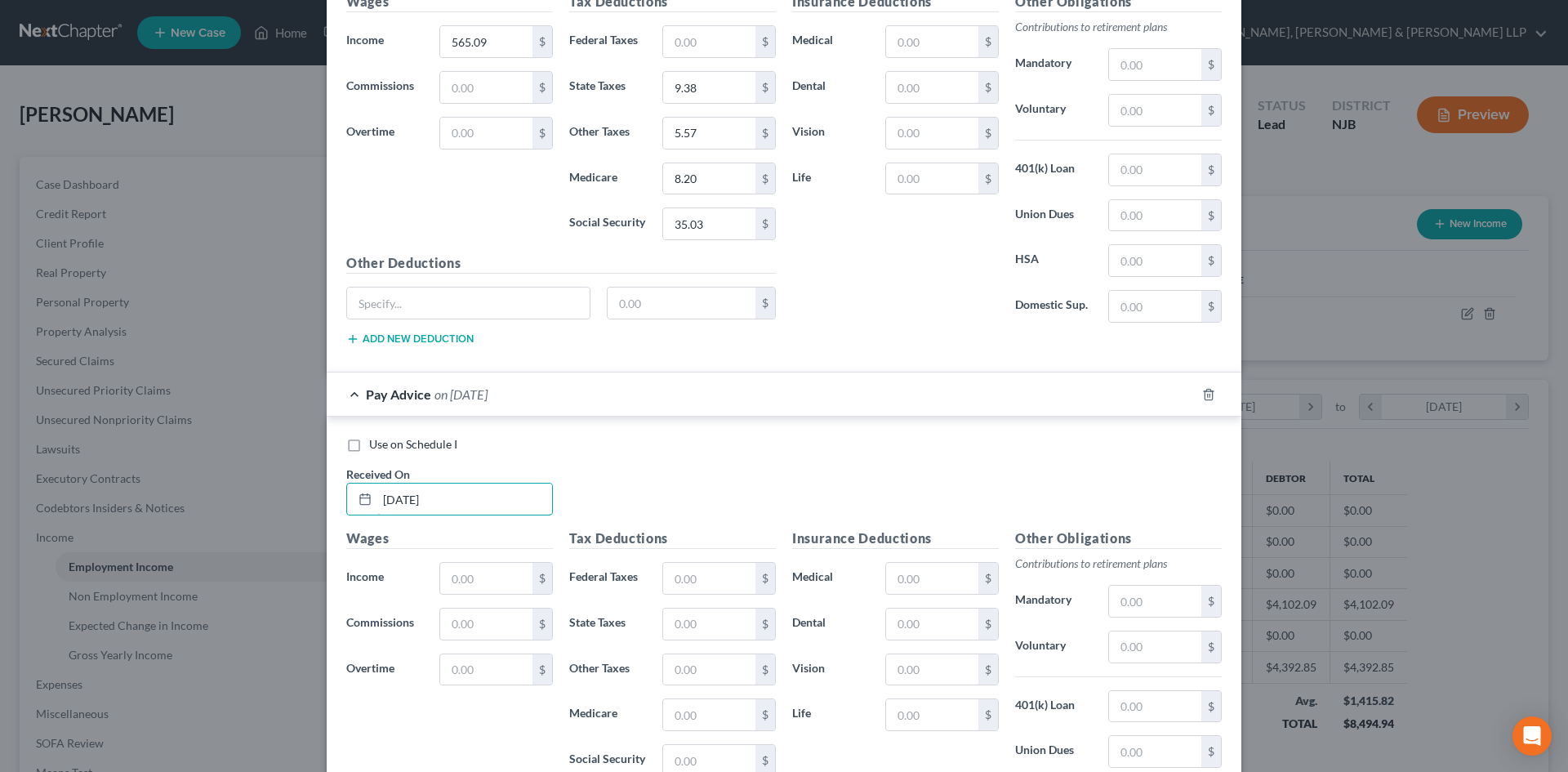
scroll to position [782, 0]
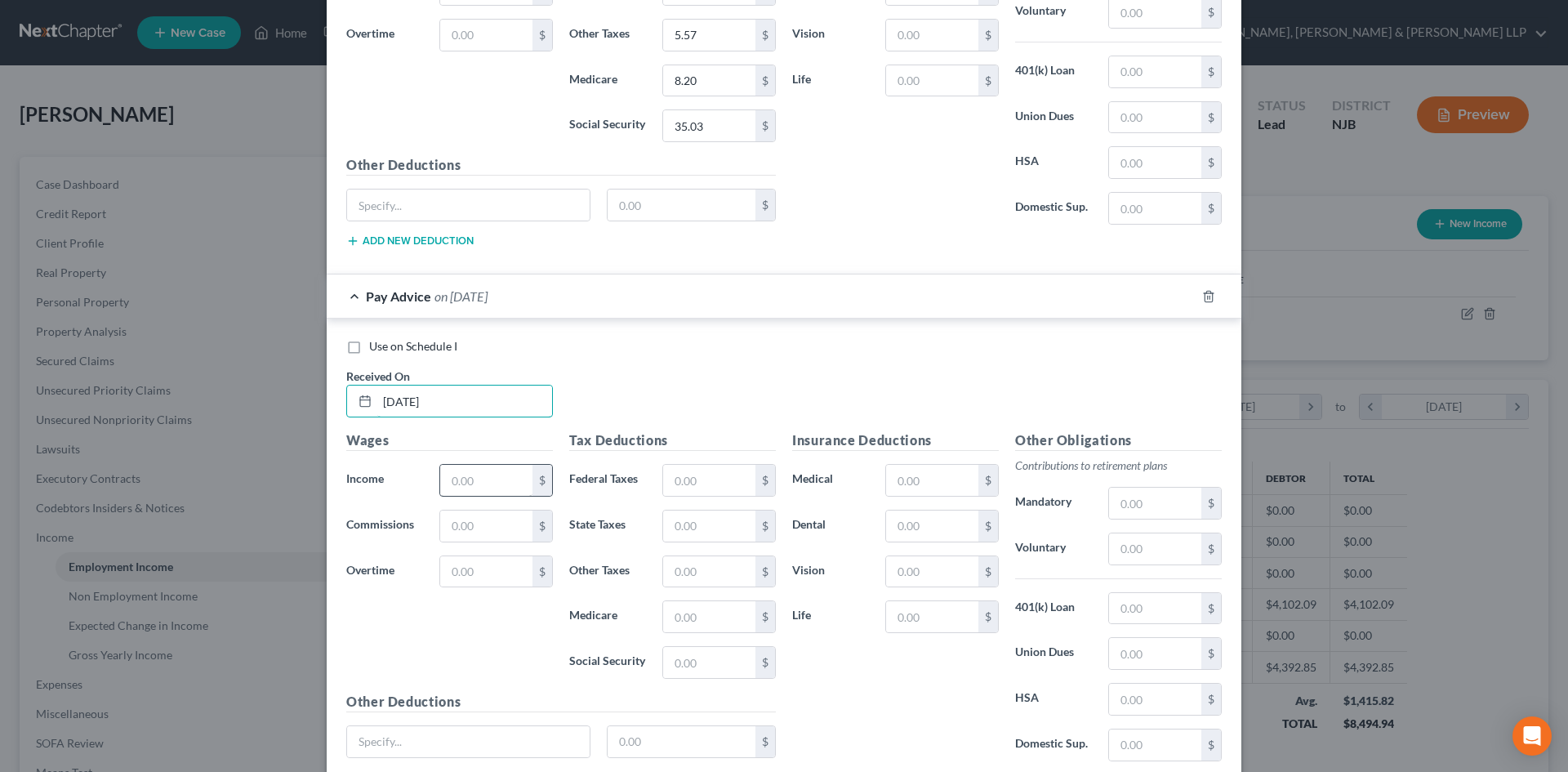
type input "08/22/2025"
click at [480, 476] on input "text" at bounding box center [486, 480] width 92 height 31
type input "599.22"
click at [667, 471] on input "text" at bounding box center [708, 480] width 92 height 31
type input "2.23"
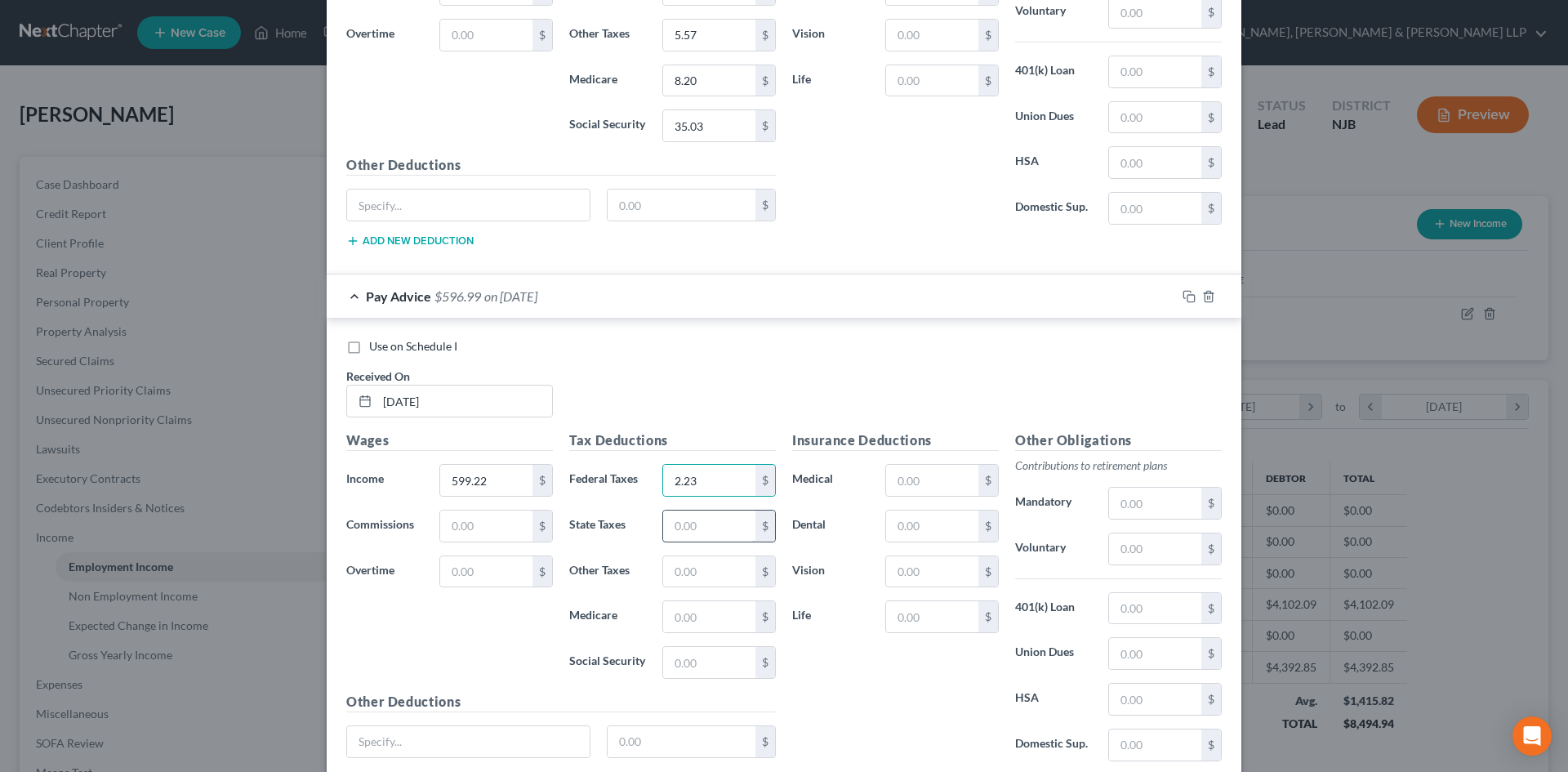
click at [684, 527] on input "text" at bounding box center [708, 525] width 92 height 31
type input "10.06"
click at [684, 619] on input "text" at bounding box center [708, 617] width 92 height 31
type input "8.68"
click at [701, 659] on input "text" at bounding box center [708, 662] width 92 height 31
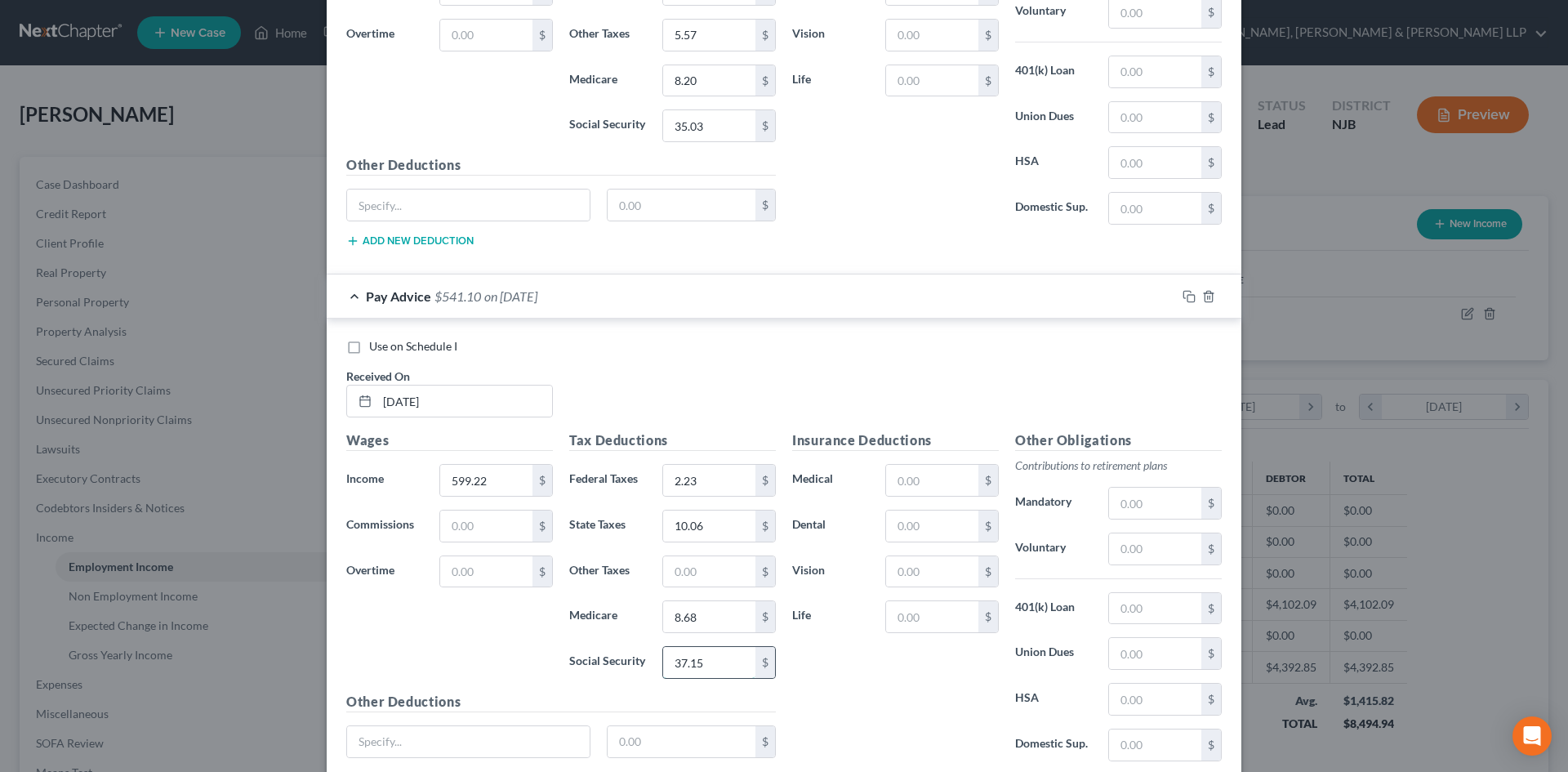
type input "37.15"
click at [703, 576] on input "text" at bounding box center [708, 572] width 92 height 31
type input "5.90"
click at [1145, 656] on input "text" at bounding box center [1154, 653] width 92 height 31
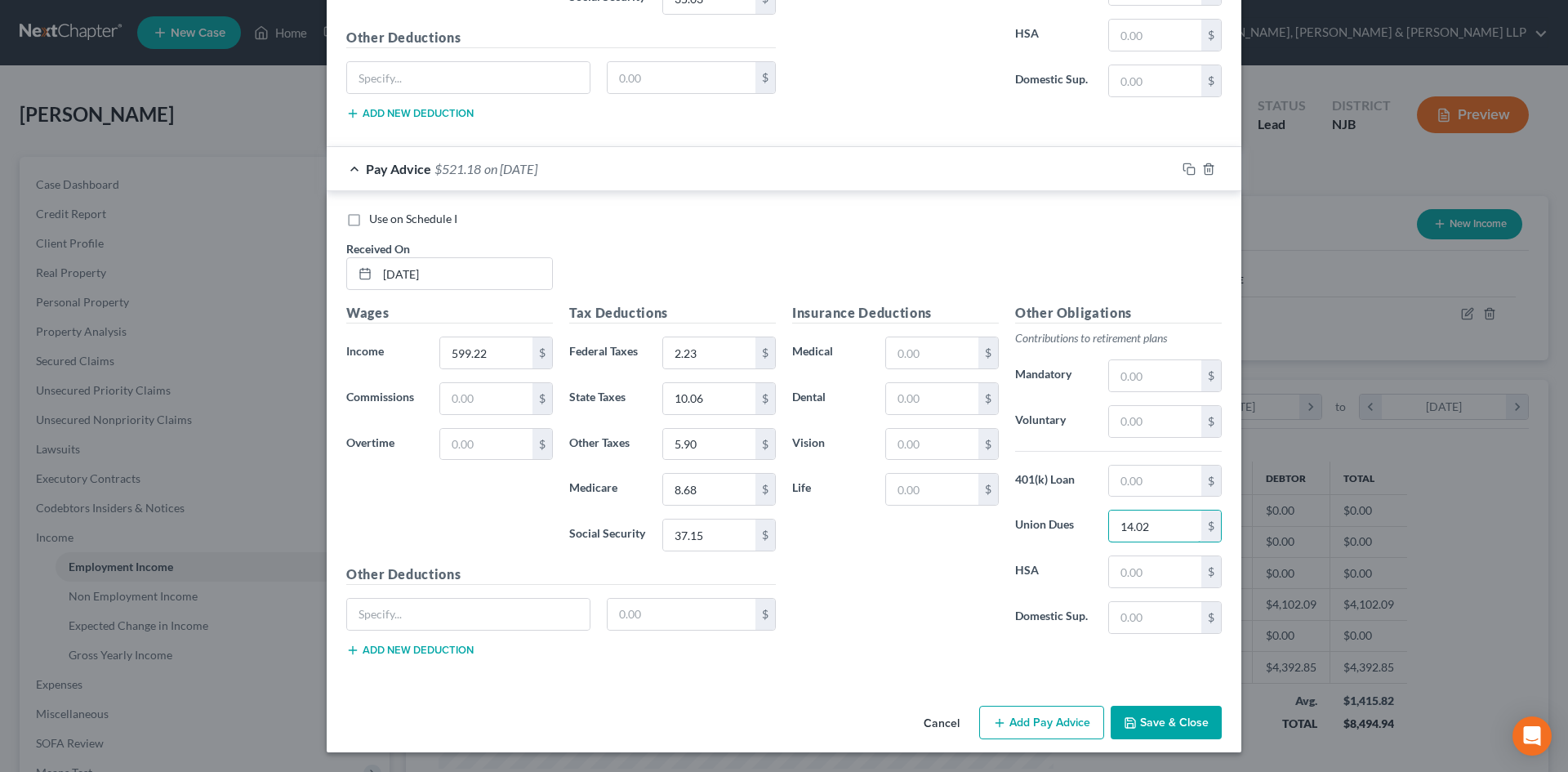
type input "14.02"
click at [1036, 720] on button "Add Pay Advice" at bounding box center [1042, 723] width 125 height 35
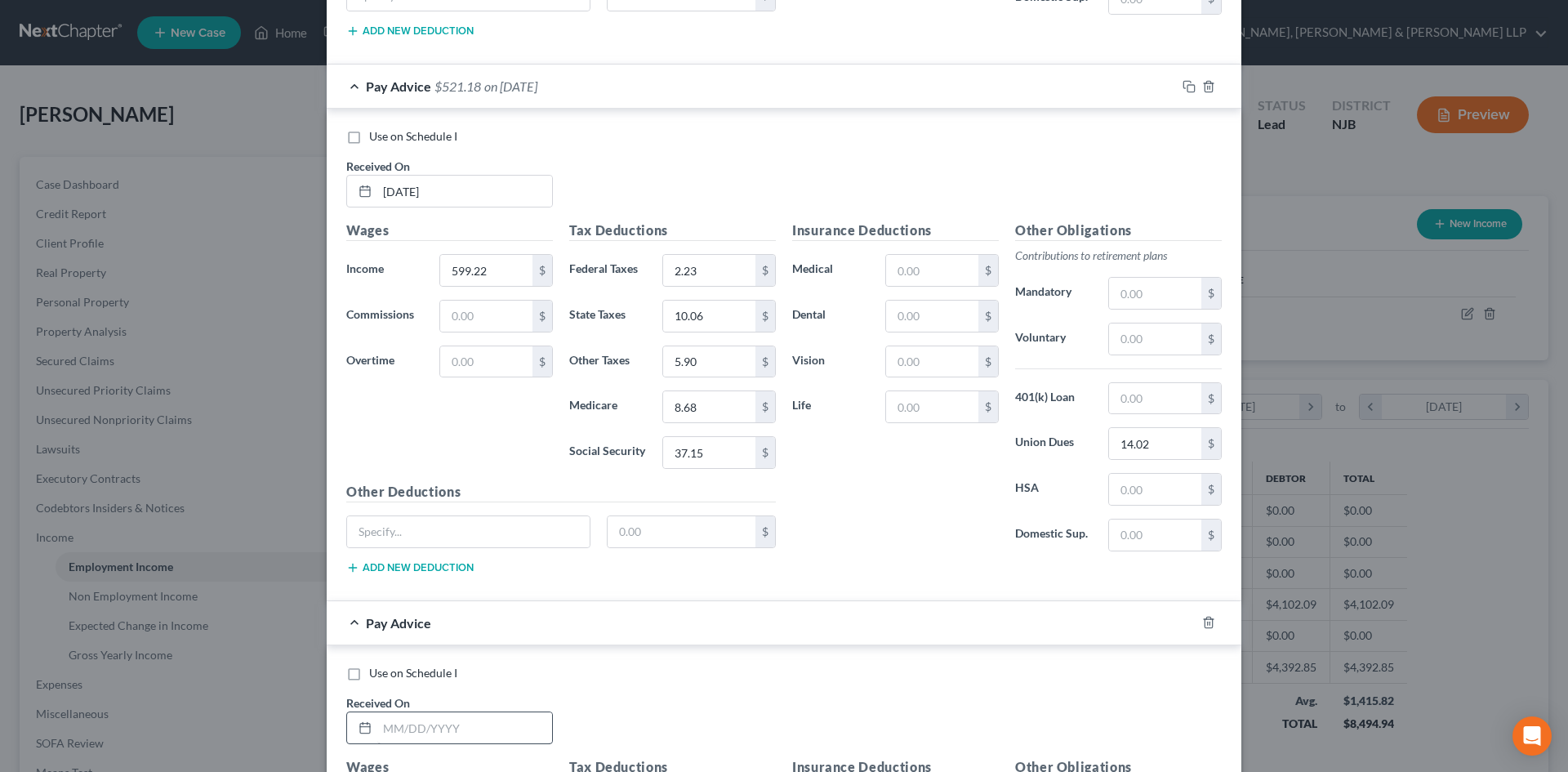
scroll to position [1155, 0]
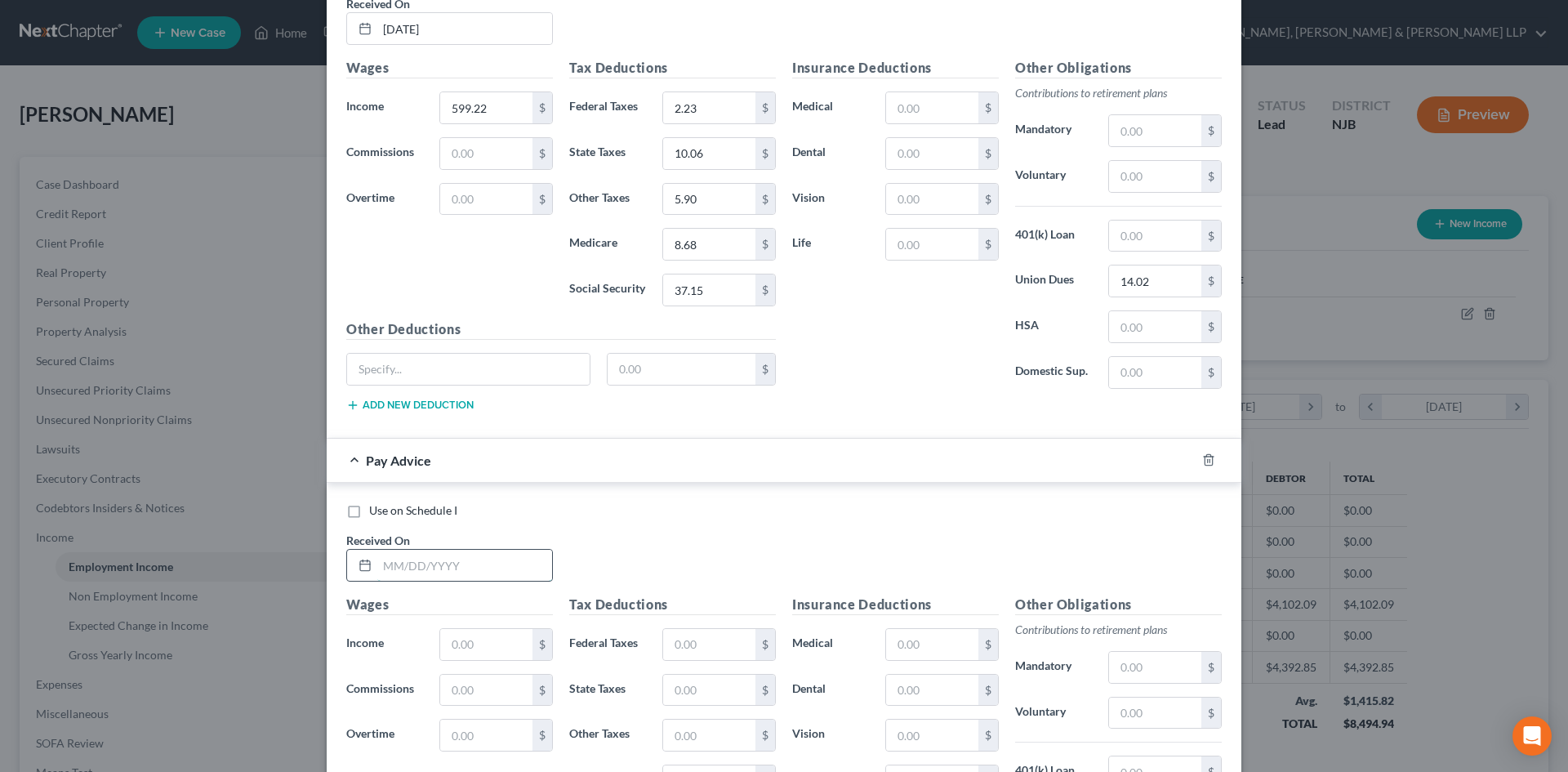
click at [437, 569] on input "text" at bounding box center [464, 565] width 175 height 31
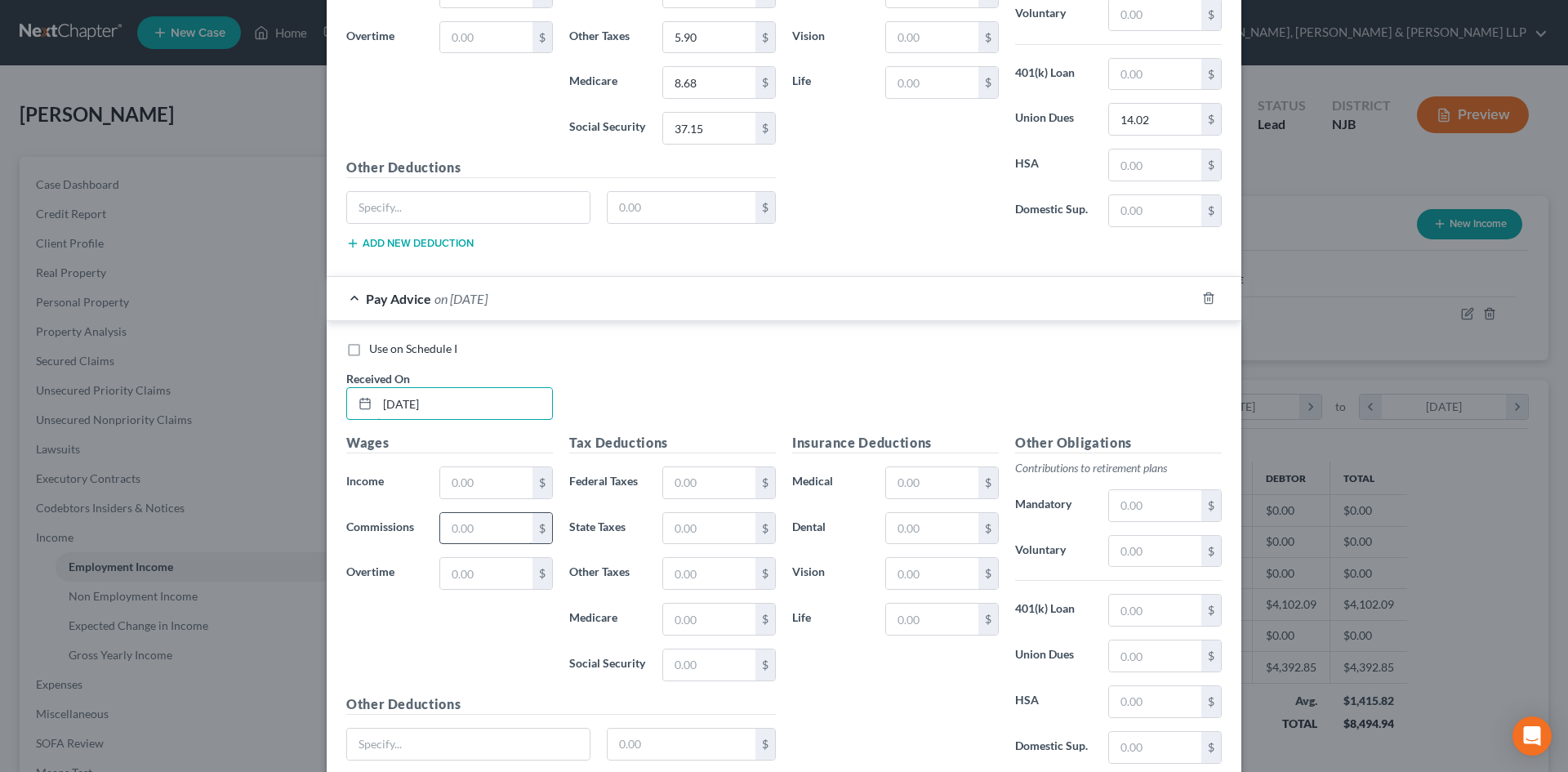
scroll to position [1318, 0]
type input "08/29/2025"
click at [460, 485] on input "text" at bounding box center [486, 481] width 92 height 31
type input "284.44"
click at [694, 480] on input "text" at bounding box center [708, 481] width 92 height 31
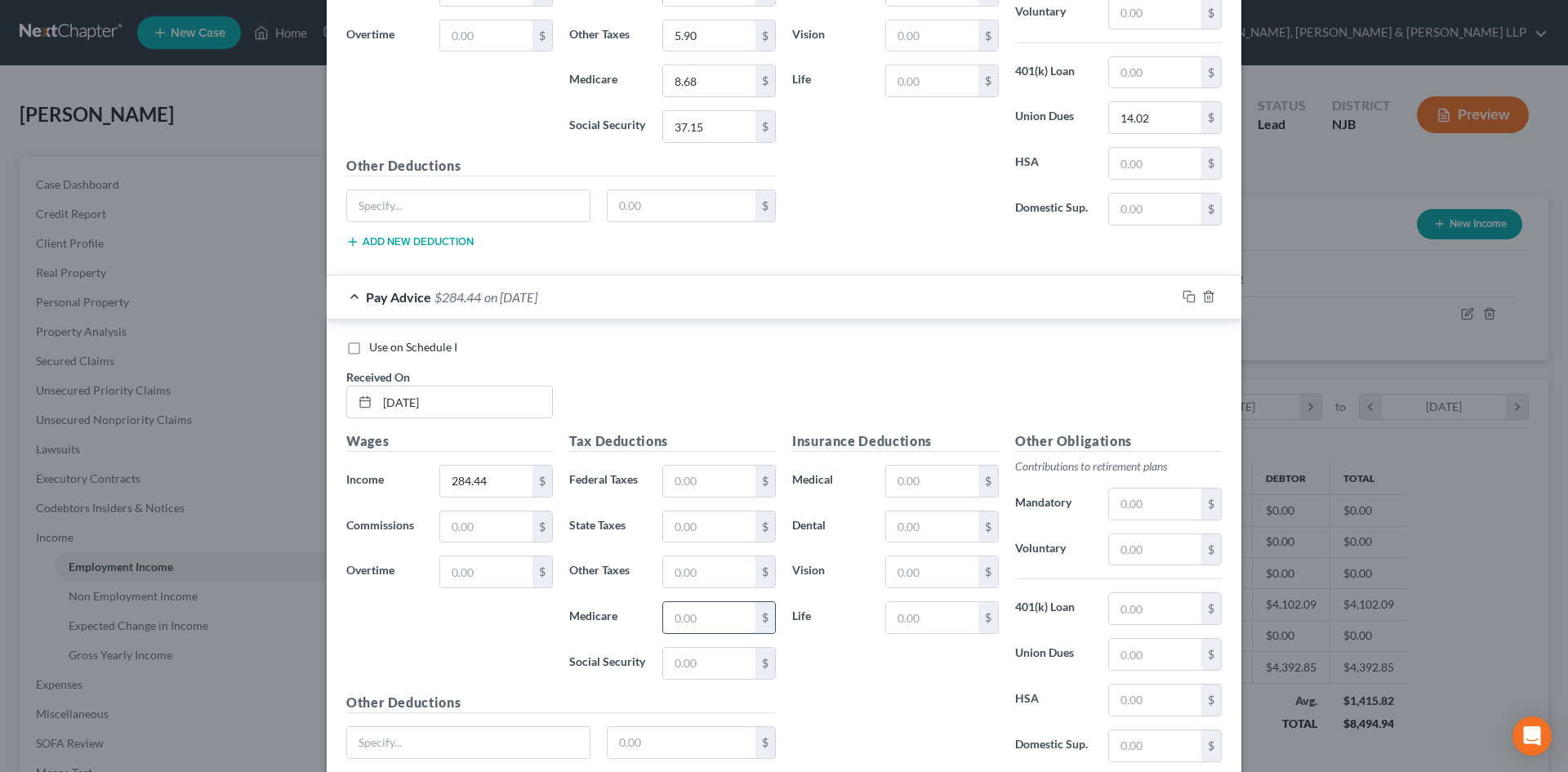
click at [674, 618] on input "text" at bounding box center [708, 617] width 92 height 31
type input "4.13"
click at [676, 654] on input "text" at bounding box center [708, 663] width 92 height 31
type input "17.64"
click at [724, 531] on input "text" at bounding box center [708, 526] width 92 height 31
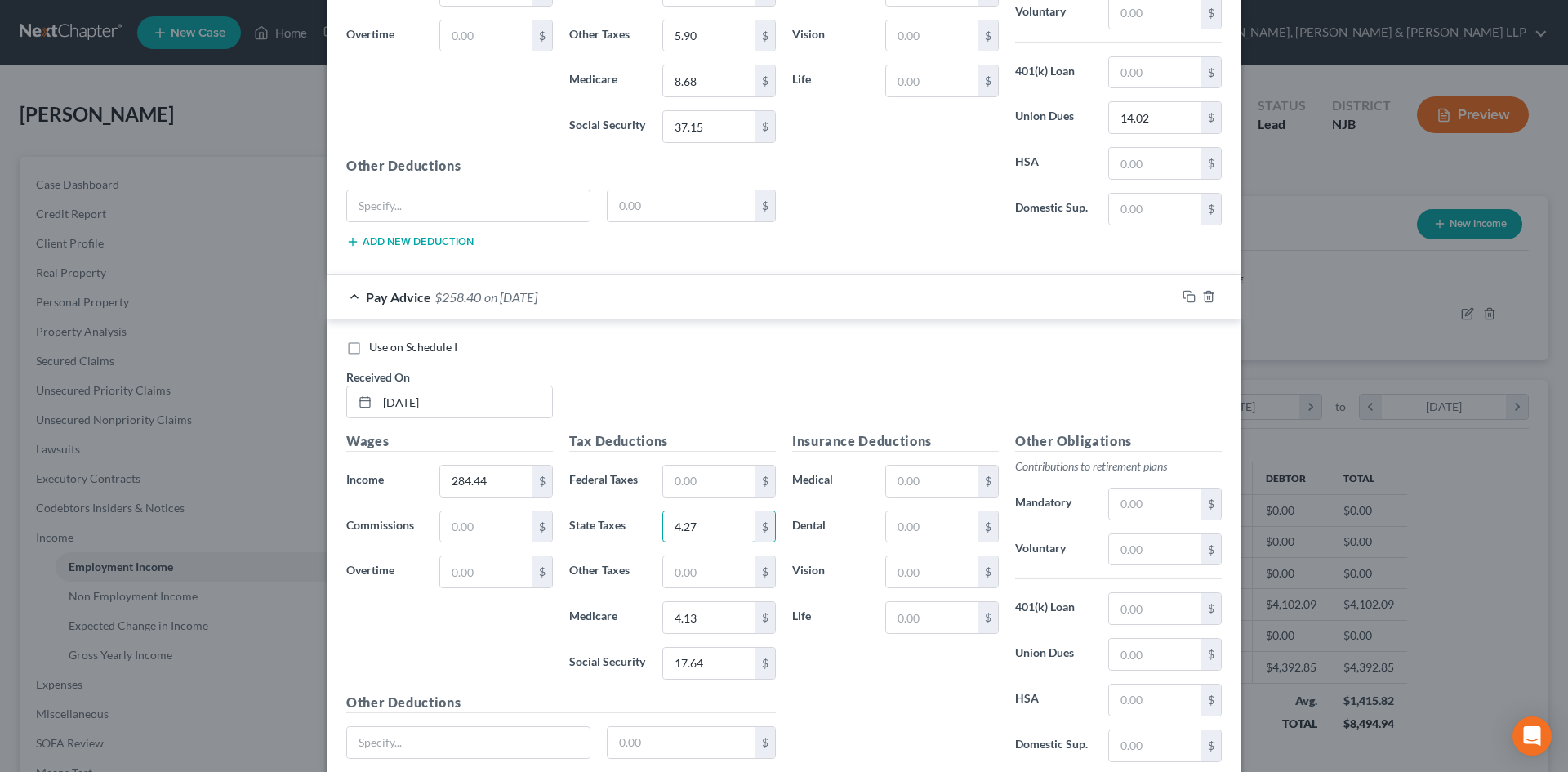
type input "4.27"
click at [689, 583] on input "text" at bounding box center [708, 572] width 92 height 31
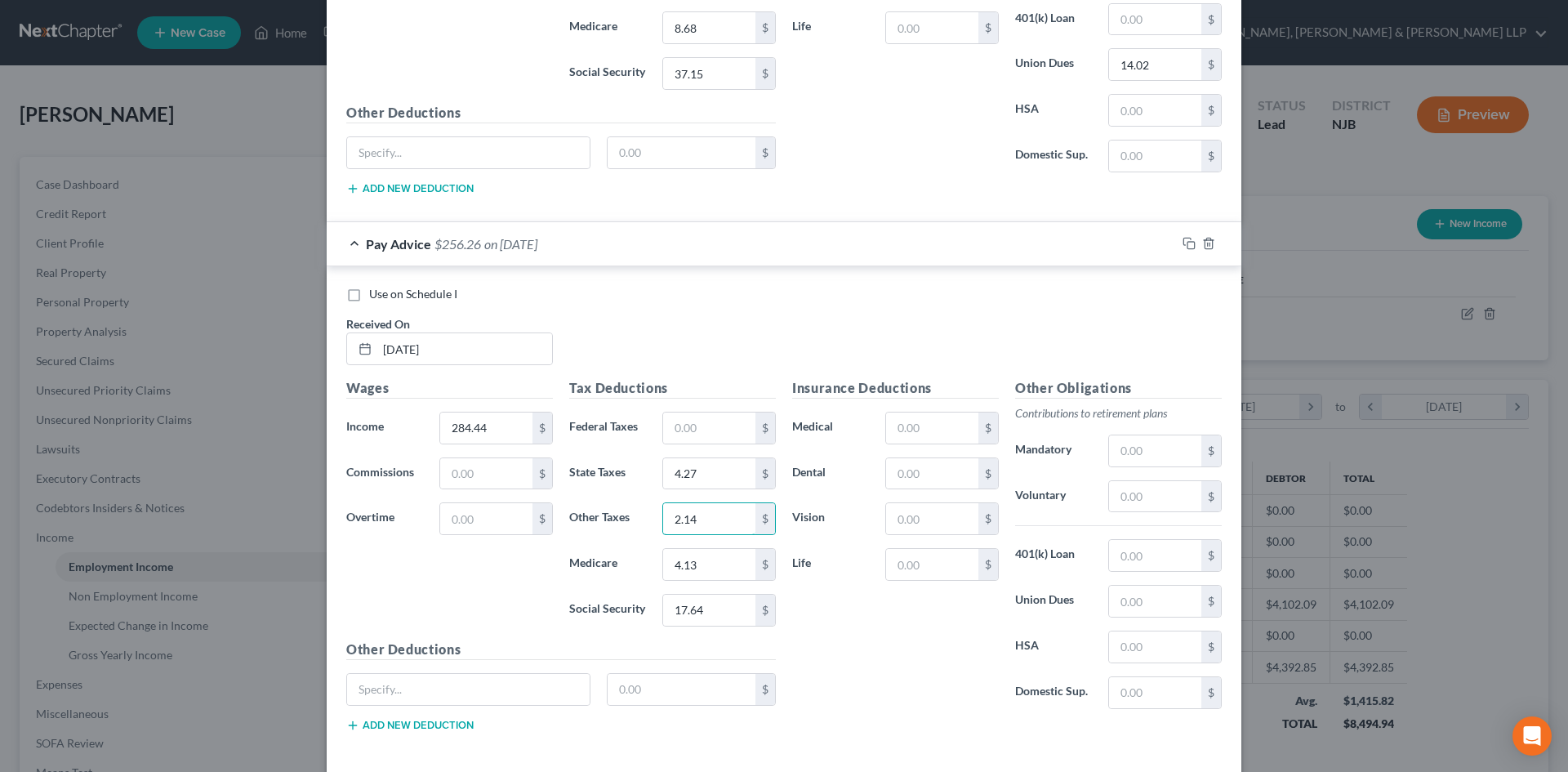
scroll to position [1400, 0]
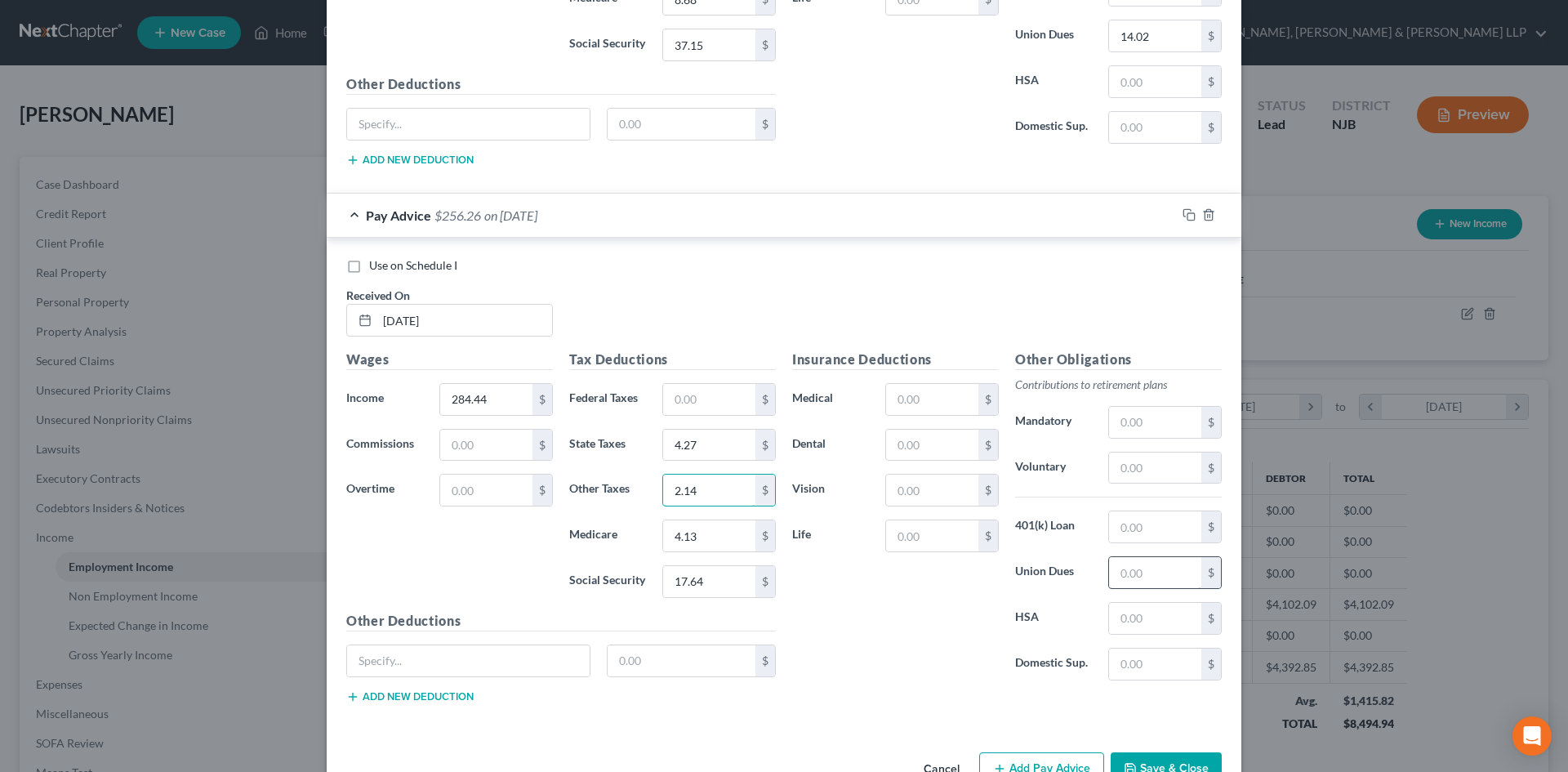
type input "2.14"
click at [1151, 580] on input "text" at bounding box center [1154, 573] width 92 height 31
type input "14.02"
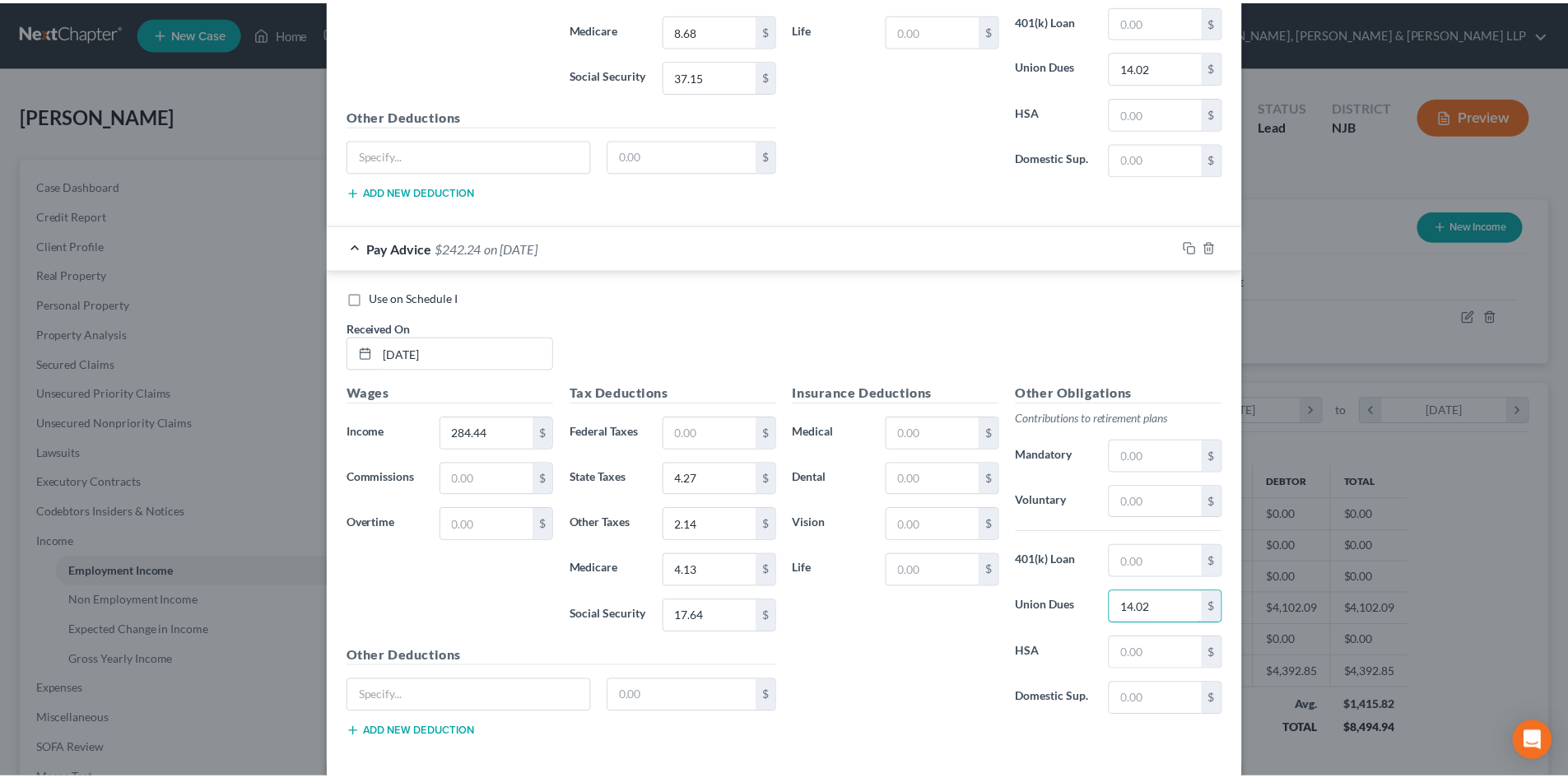
scroll to position [1457, 0]
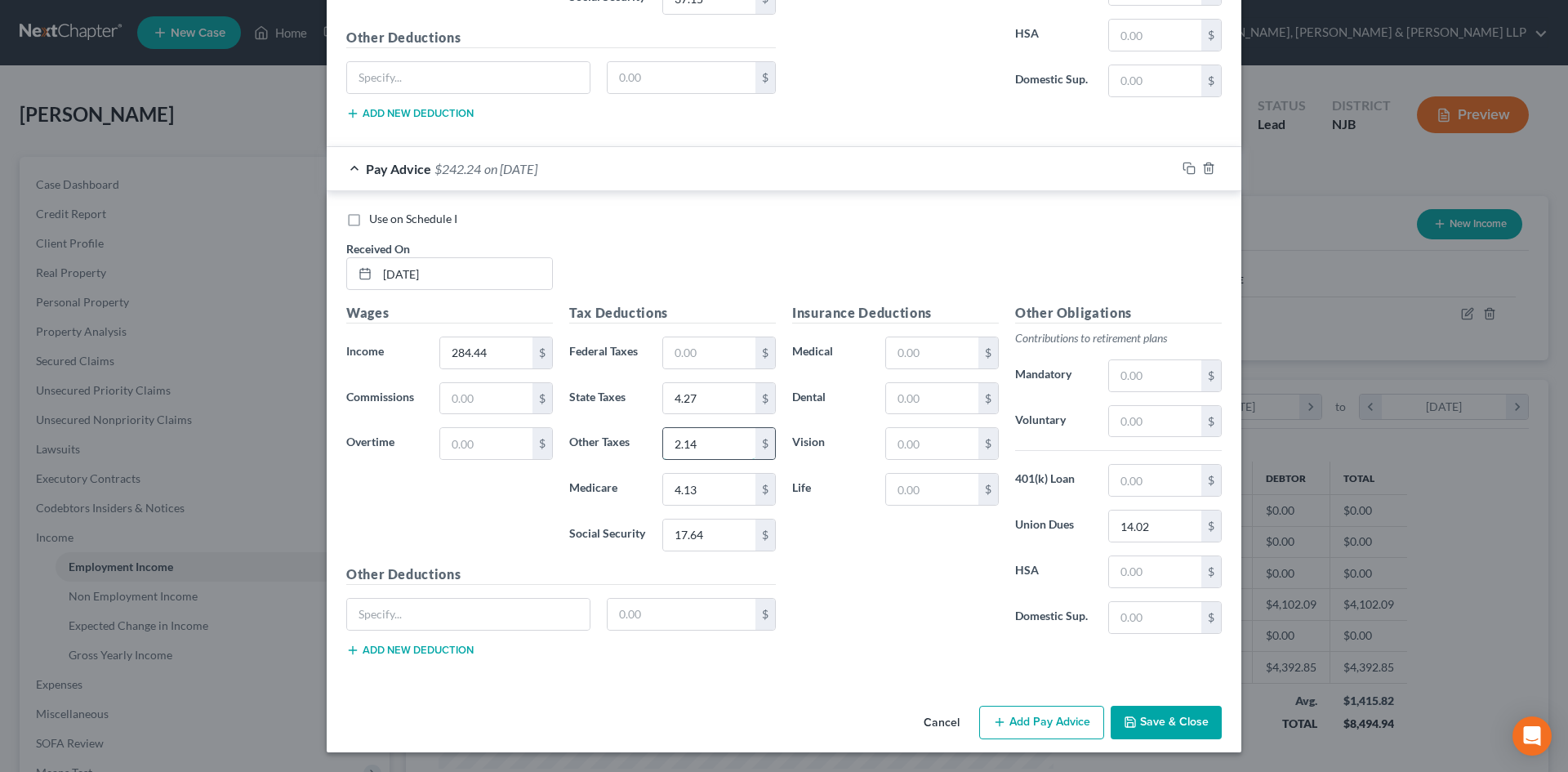
click at [697, 438] on input "2.14" at bounding box center [708, 443] width 92 height 31
type input "2.79"
click at [1147, 727] on button "Save & Close" at bounding box center [1166, 723] width 111 height 35
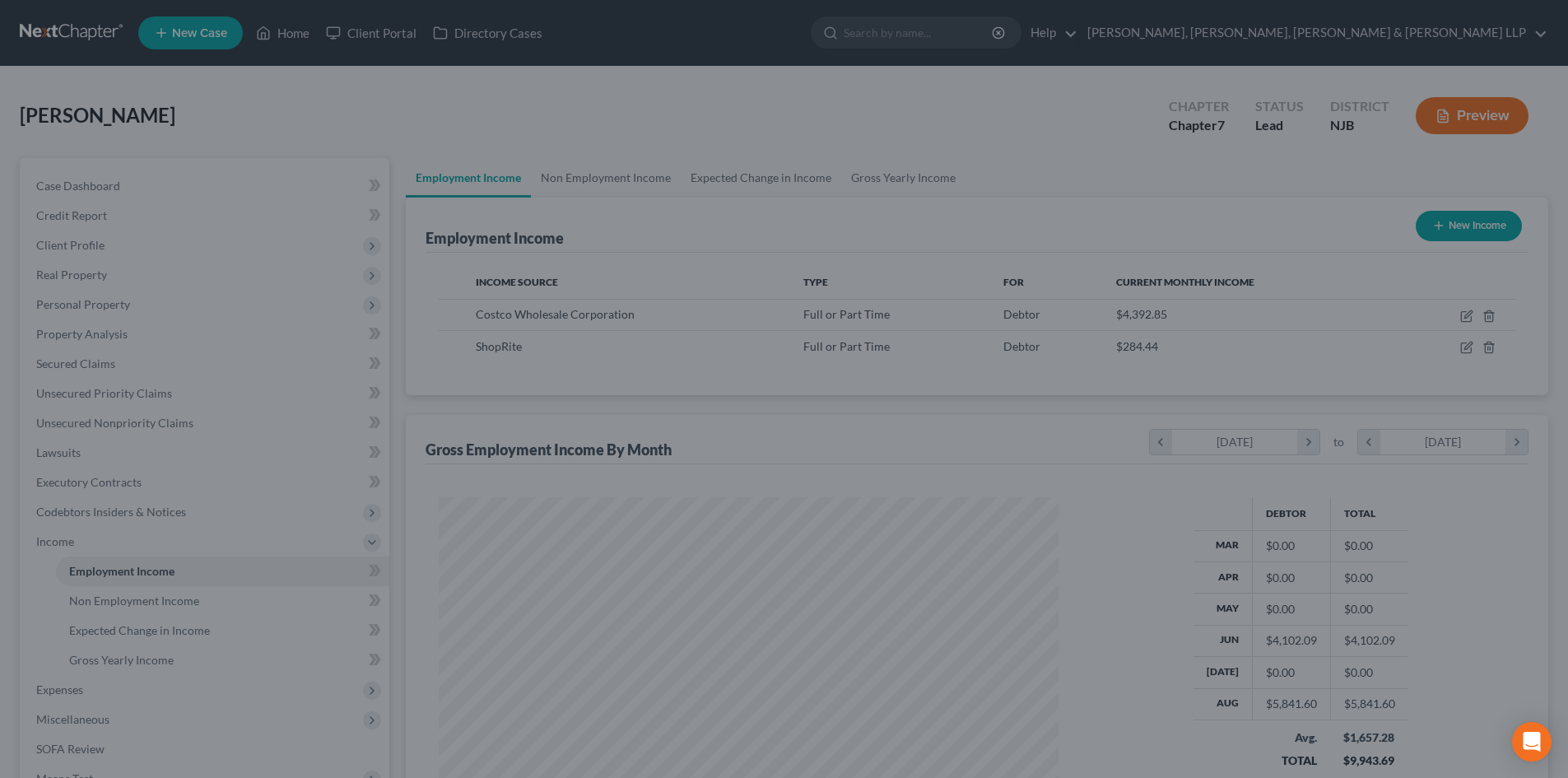
scroll to position [822950, 822653]
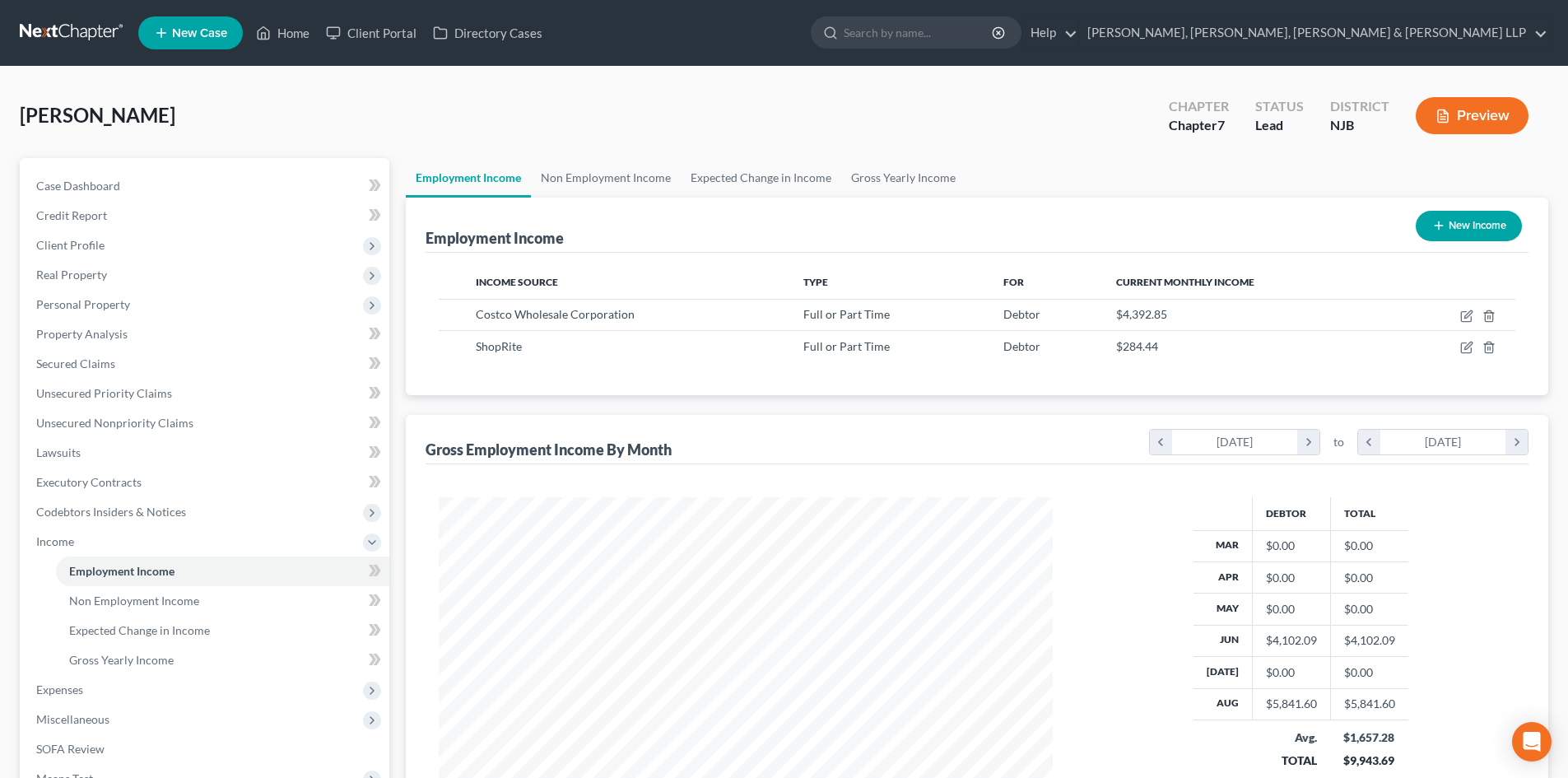
click at [1482, 232] on button "New Income" at bounding box center [1469, 226] width 106 height 31
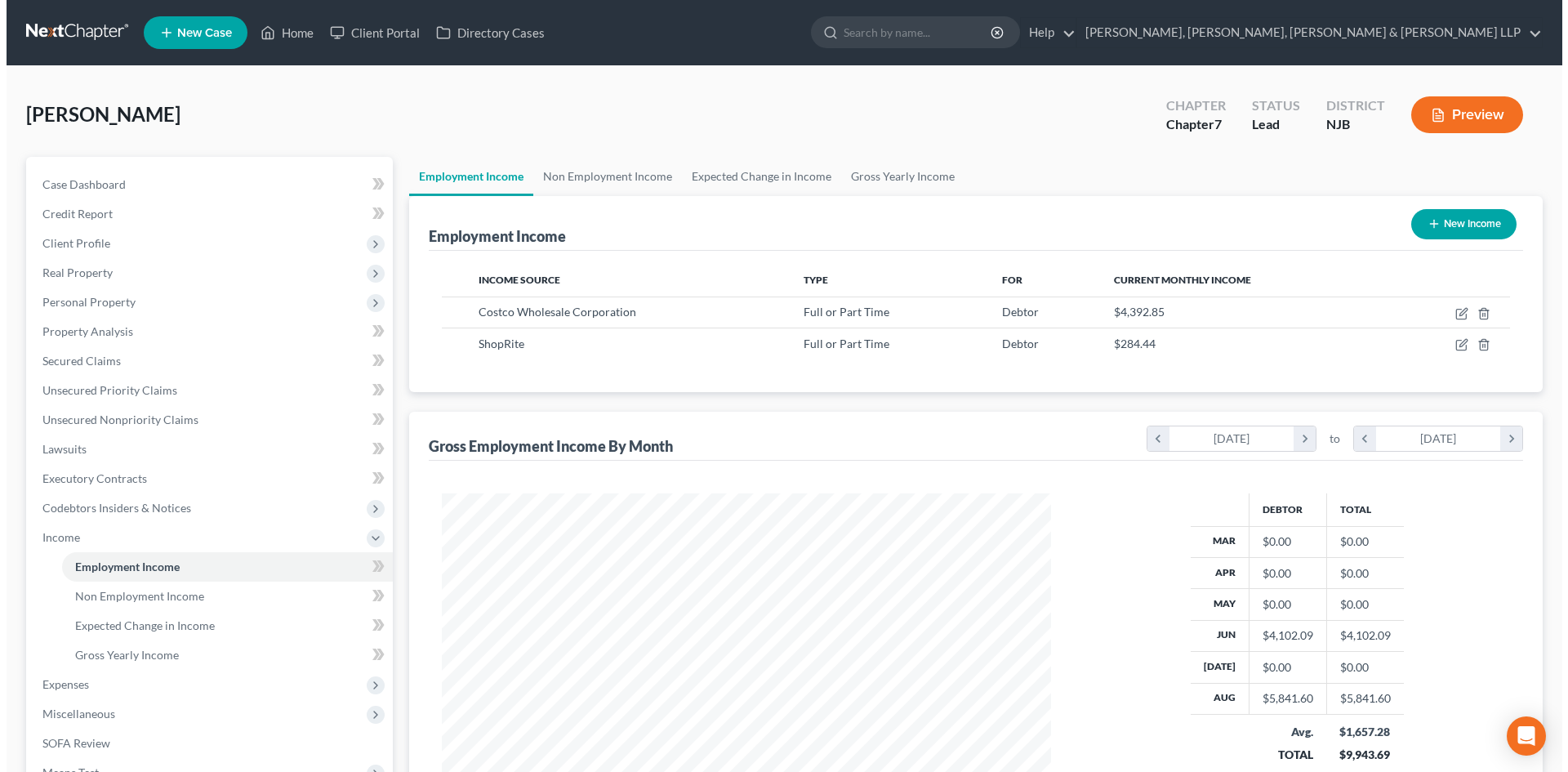
scroll to position [307, 648]
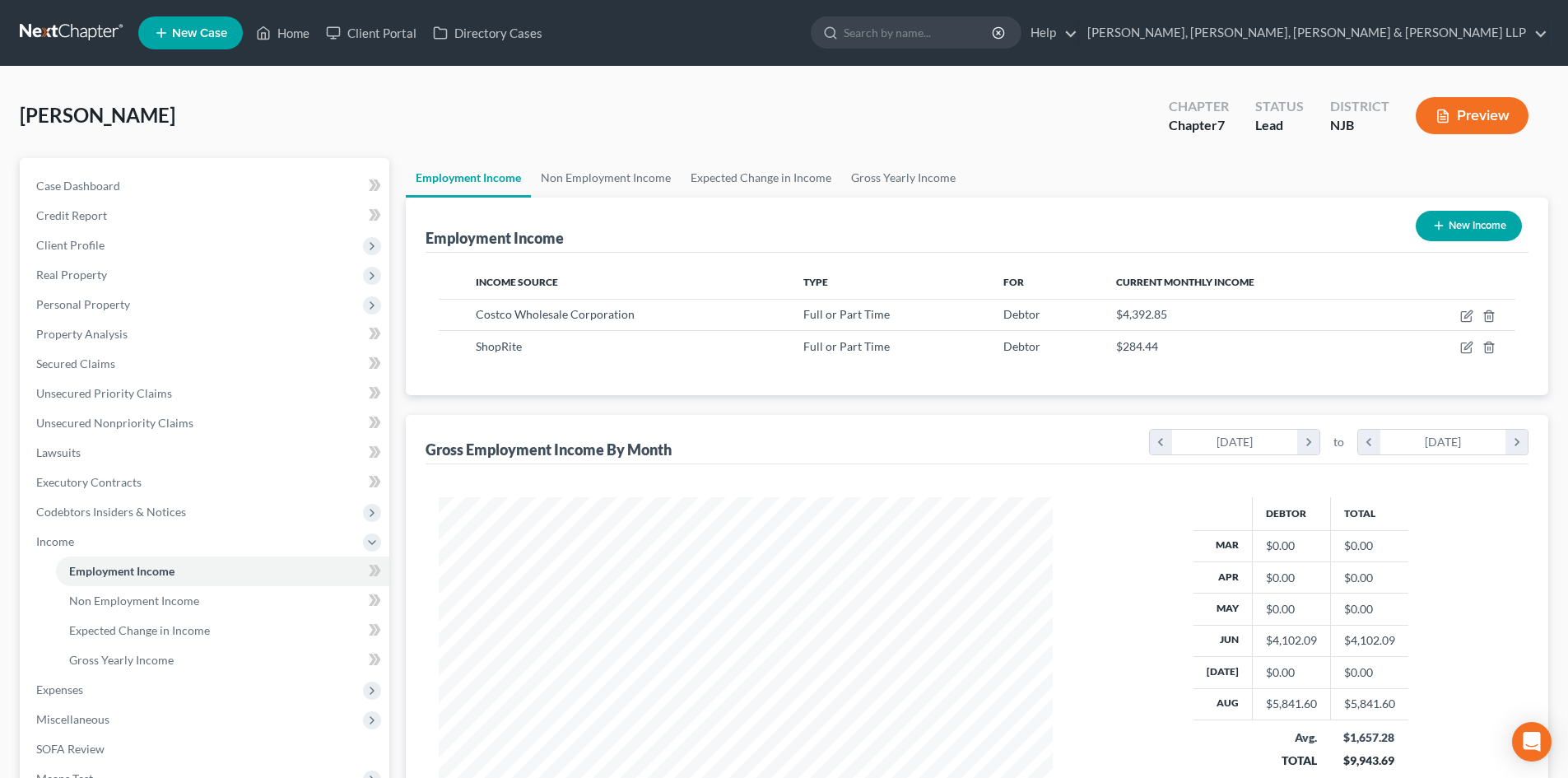
select select "0"
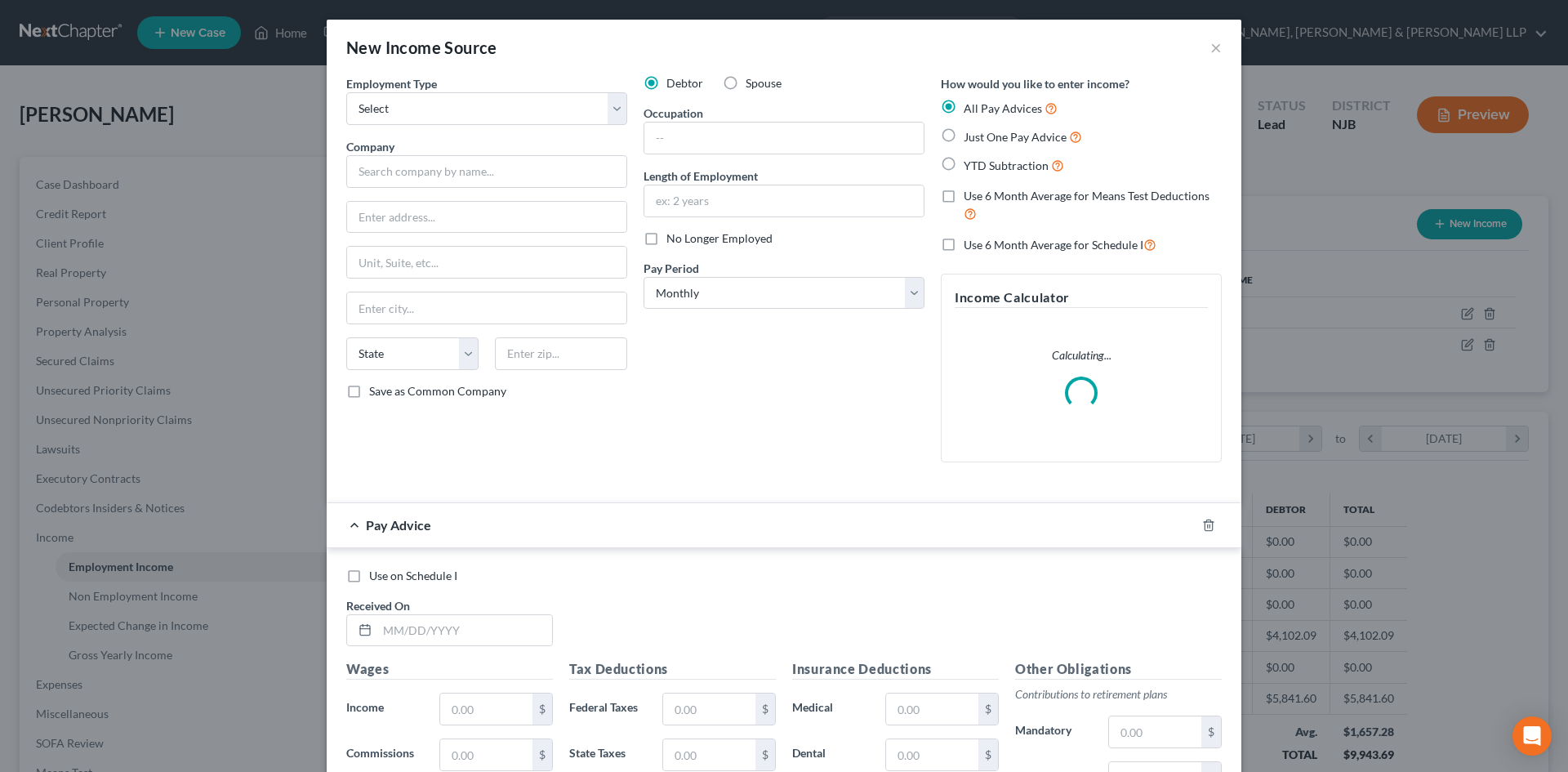
click at [746, 78] on label "Spouse" at bounding box center [763, 83] width 36 height 16
click at [752, 78] on input "Spouse" at bounding box center [757, 80] width 11 height 11
radio input "true"
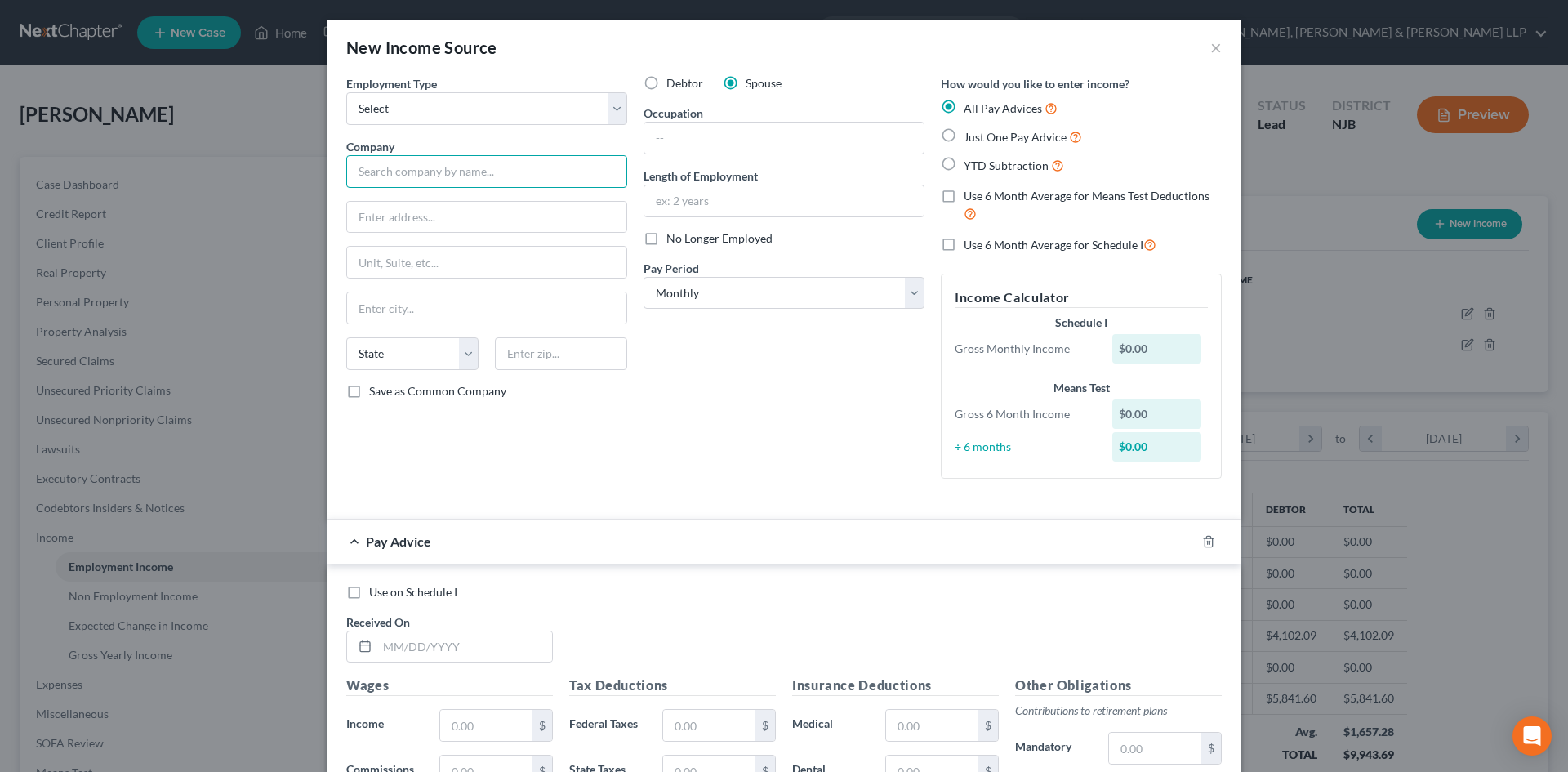
click at [447, 170] on input "text" at bounding box center [486, 171] width 281 height 33
type input "ShopRite"
click at [434, 210] on input "text" at bounding box center [486, 217] width 279 height 31
type input "733 Mountain Avenue"
click at [381, 255] on input "text" at bounding box center [486, 262] width 279 height 31
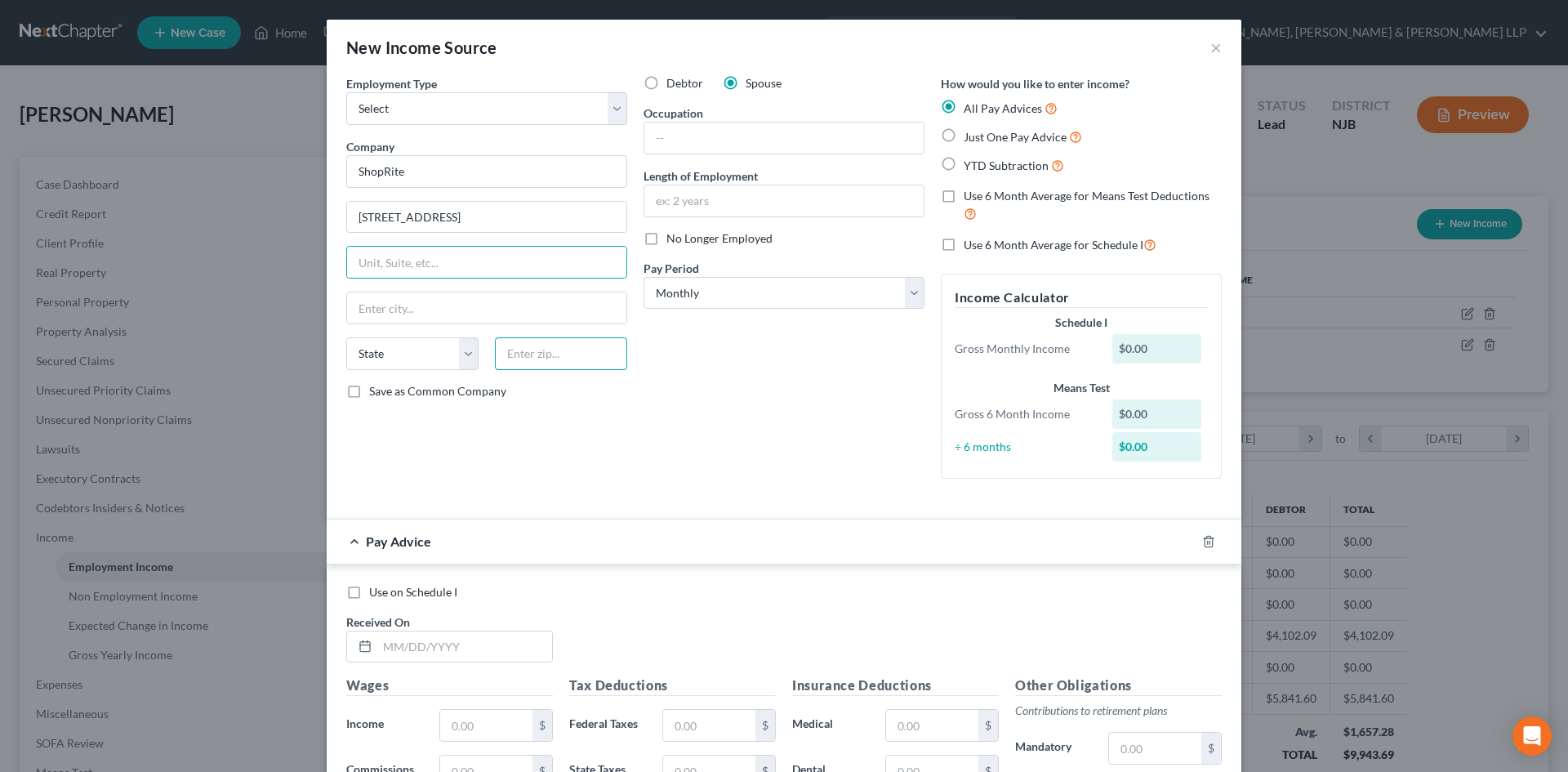
click at [605, 366] on input "text" at bounding box center [561, 353] width 133 height 33
type input "07081"
type input "Springfield"
select select "33"
click at [579, 311] on input "Springfield" at bounding box center [486, 307] width 279 height 31
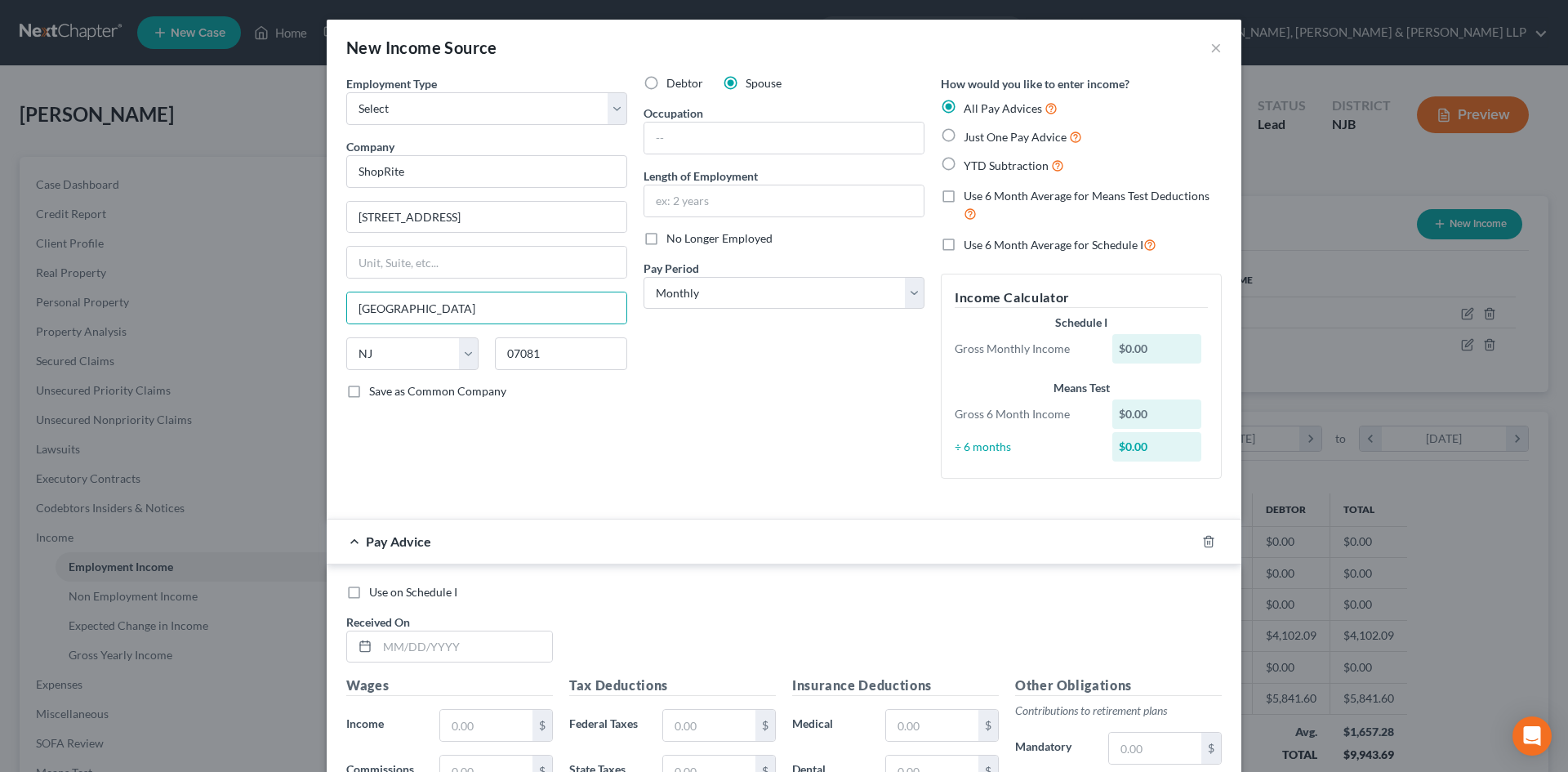
click at [783, 438] on div "Debtor Spouse Occupation Length of Employment No Longer Employed Pay Period * S…" at bounding box center [784, 283] width 297 height 416
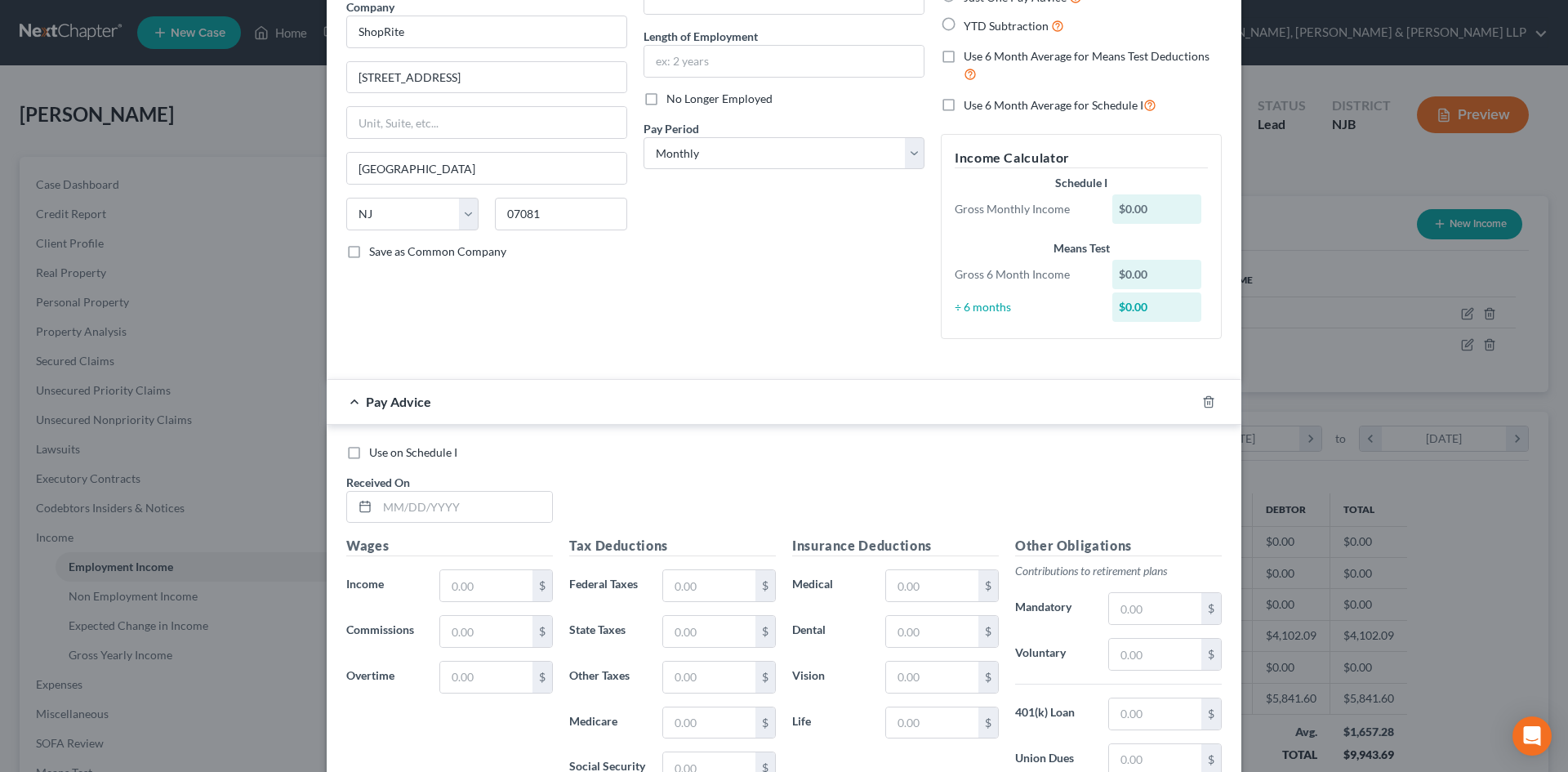
scroll to position [373, 0]
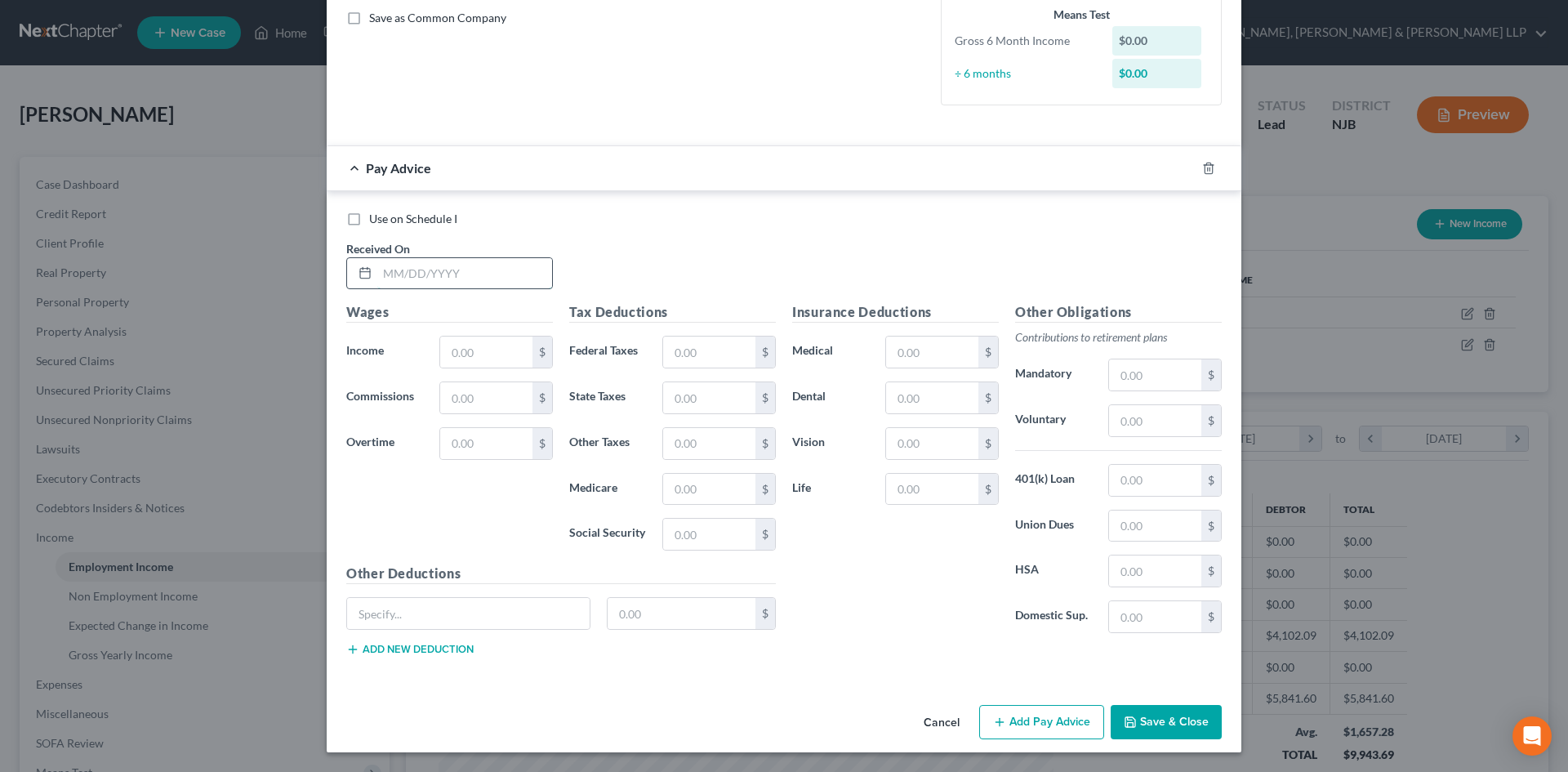
click at [448, 275] on input "text" at bounding box center [464, 274] width 175 height 31
type input "08/15/2025"
click at [486, 363] on input "text" at bounding box center [486, 351] width 92 height 31
type input "962.00"
click at [671, 494] on input "text" at bounding box center [708, 489] width 92 height 31
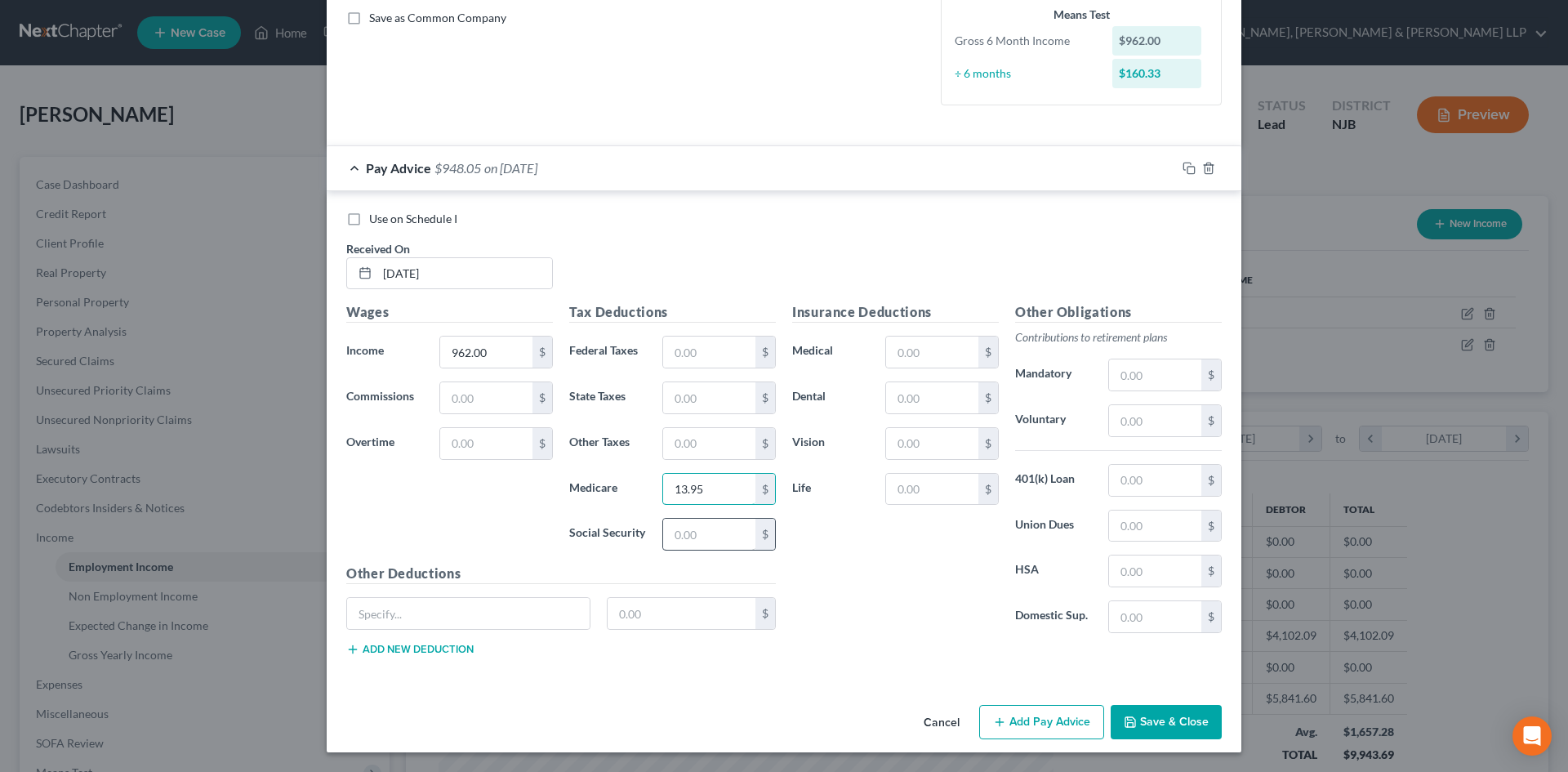
type input "13.95"
click at [717, 539] on input "text" at bounding box center [708, 534] width 92 height 31
type input "59.65"
click at [692, 397] on input "text" at bounding box center [708, 398] width 92 height 31
type input "14.24"
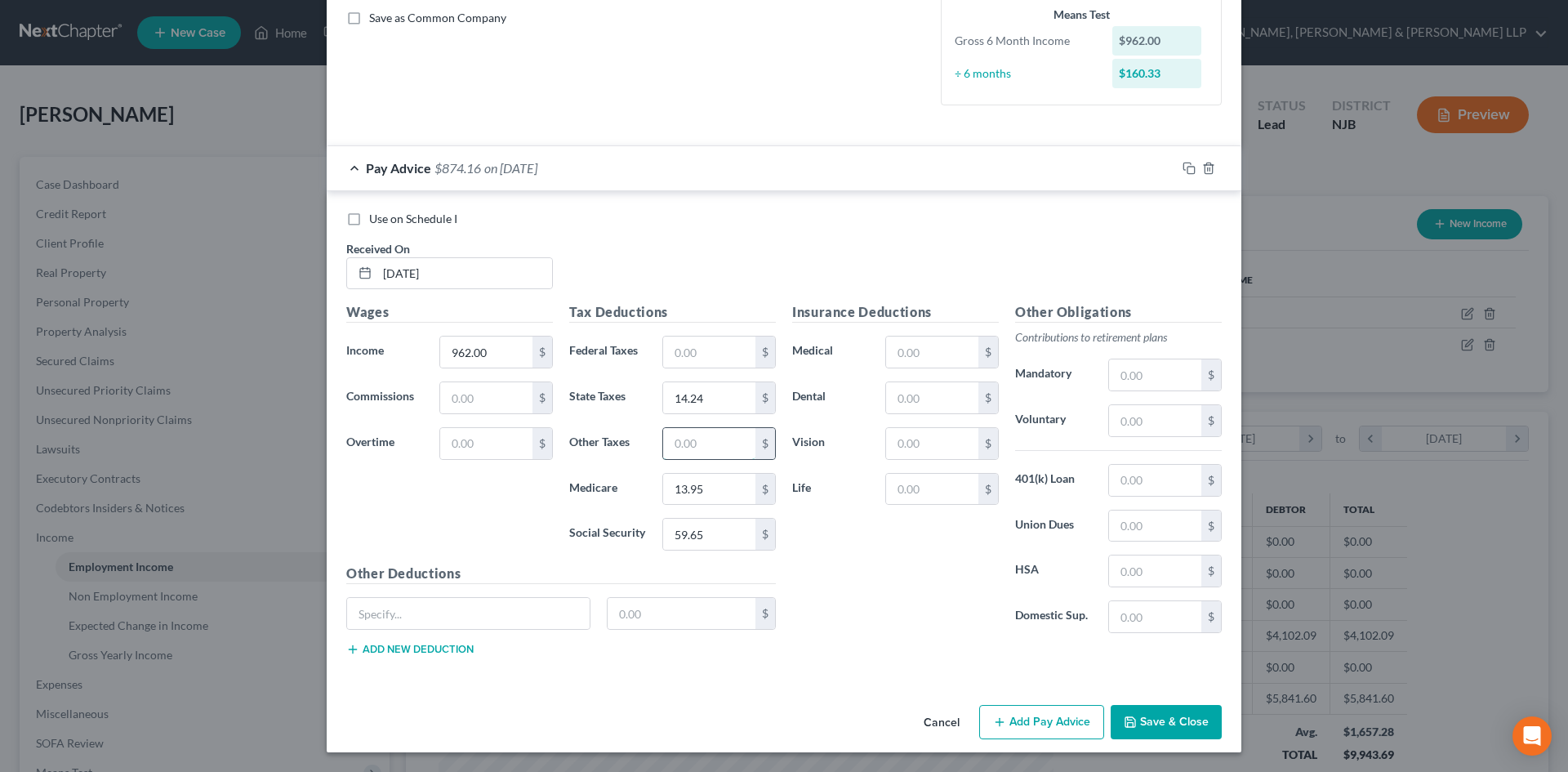
click at [708, 444] on input "text" at bounding box center [708, 443] width 92 height 31
type input "5.79"
click at [1137, 533] on input "text" at bounding box center [1154, 525] width 92 height 31
type input "9.68"
click at [756, 451] on div "$" at bounding box center [765, 443] width 19 height 31
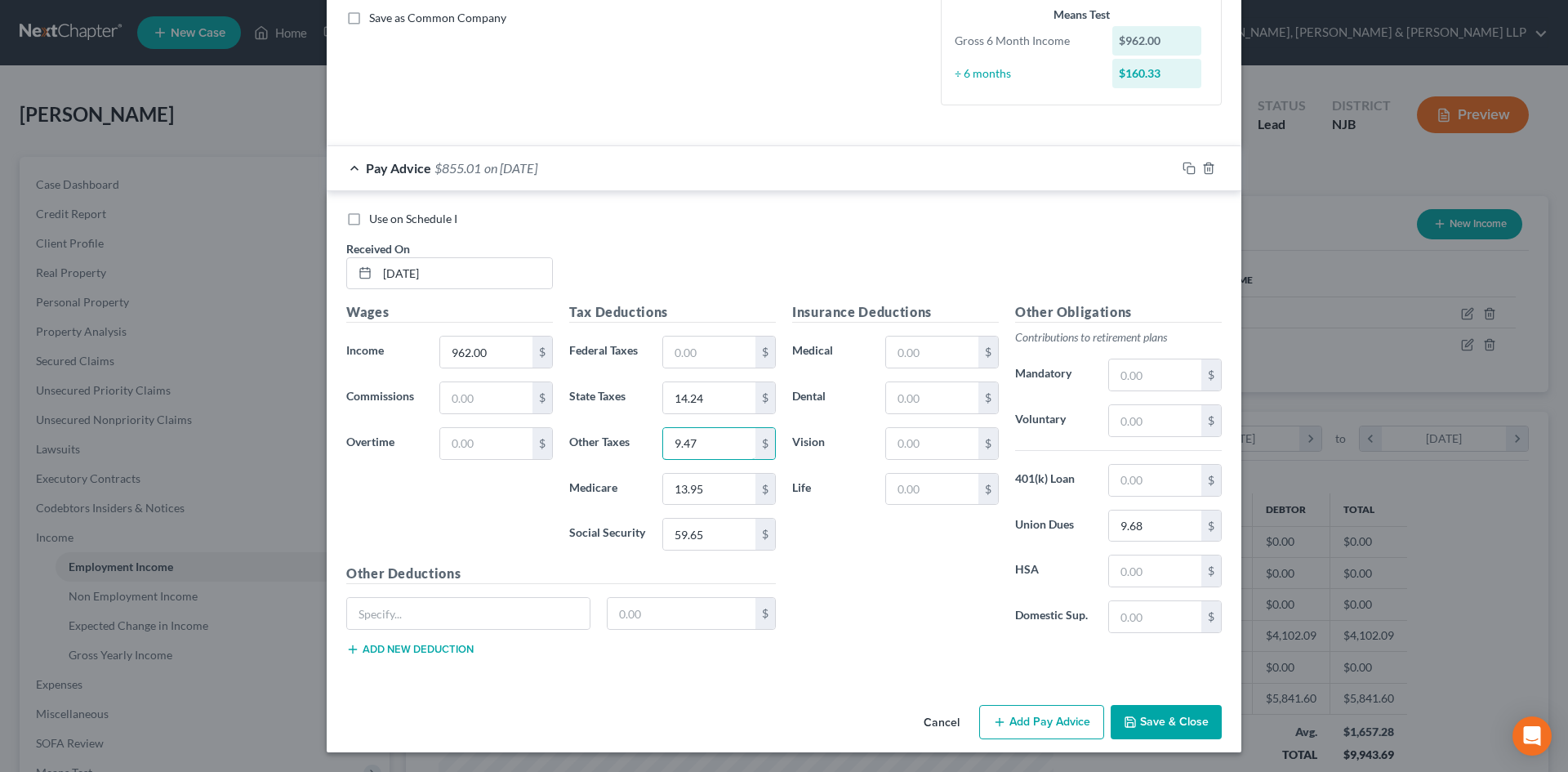
type input "9.47"
click at [1028, 714] on button "Add Pay Advice" at bounding box center [1042, 722] width 125 height 35
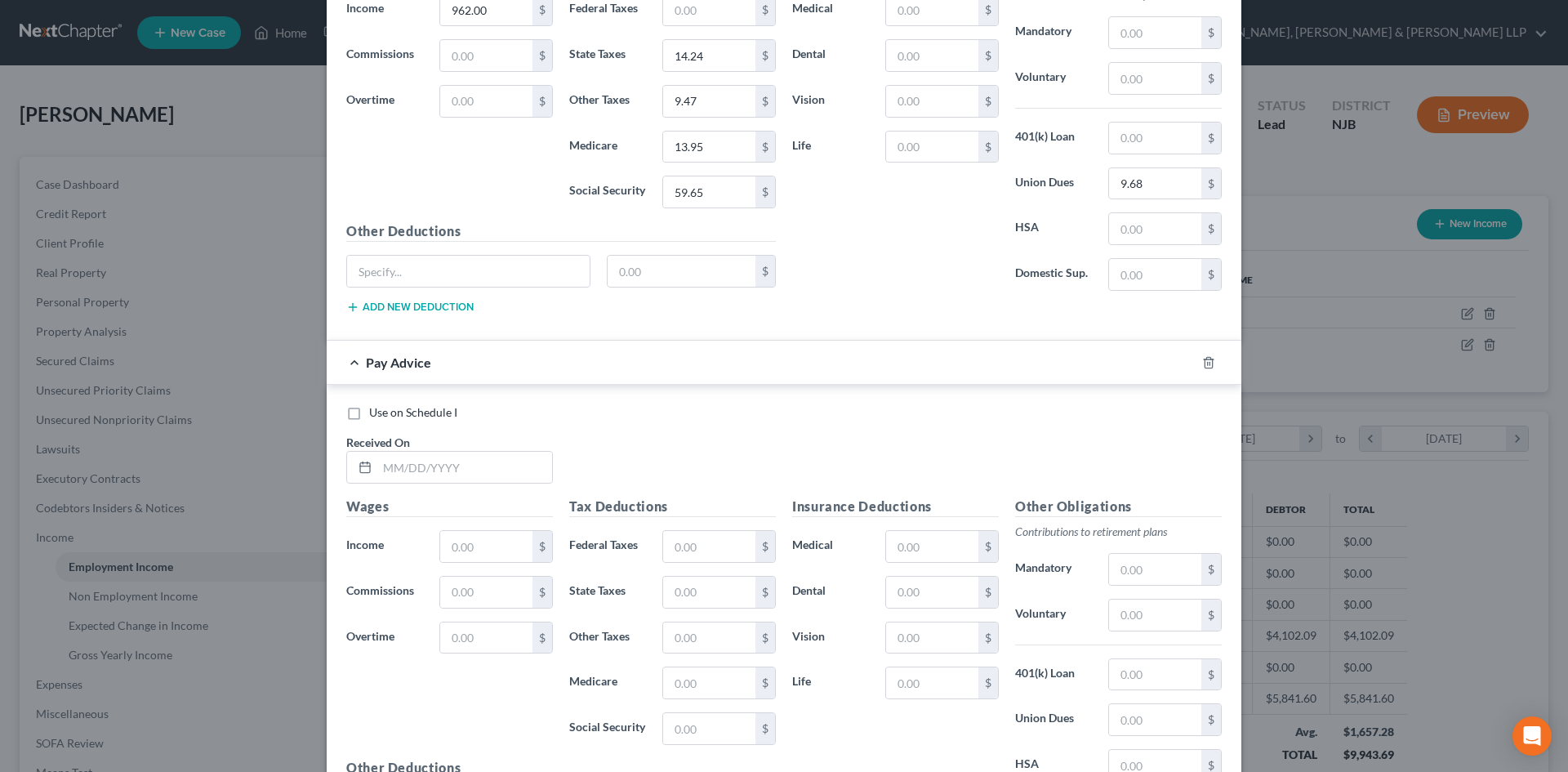
scroll to position [782, 0]
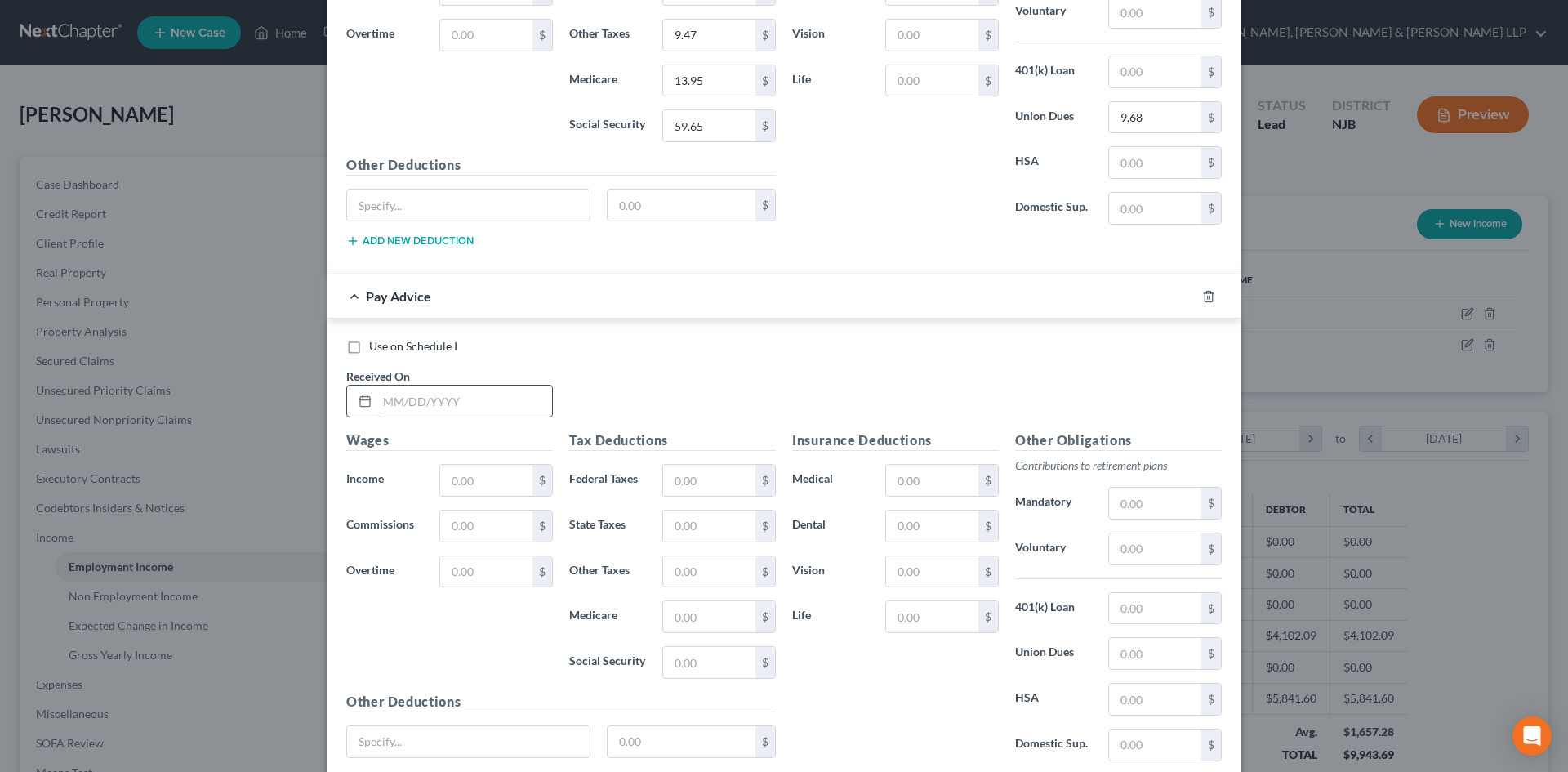
click at [435, 402] on input "text" at bounding box center [464, 401] width 175 height 31
type input "8/22/2025"
click at [487, 482] on input "text" at bounding box center [486, 480] width 92 height 31
type input "955.07"
click at [678, 477] on input "text" at bounding box center [708, 480] width 92 height 31
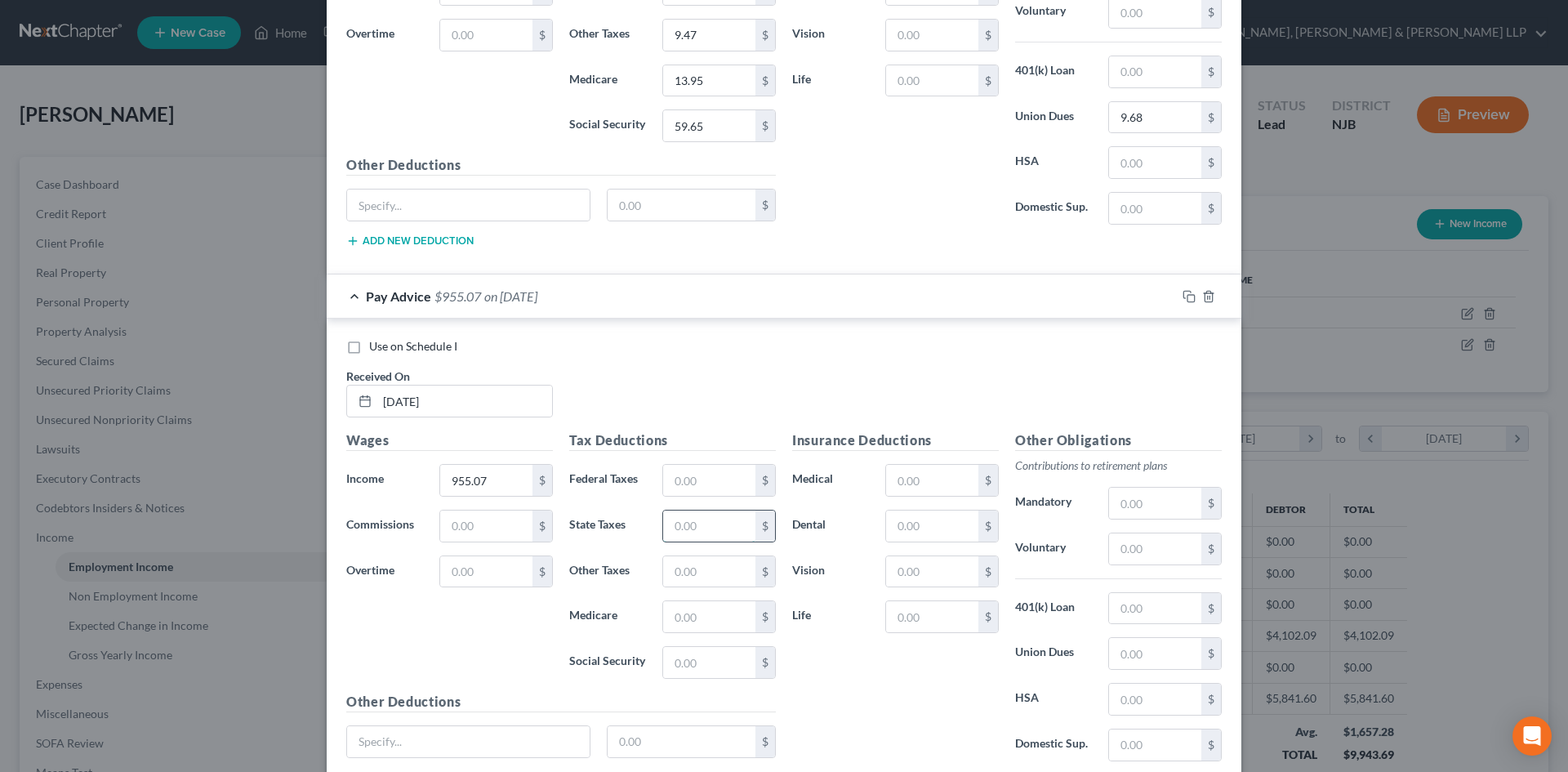
click at [670, 530] on input "text" at bounding box center [708, 525] width 92 height 31
type input "14.10"
click at [700, 615] on input "text" at bounding box center [708, 617] width 92 height 31
type input "13.85"
click at [696, 657] on input "text" at bounding box center [708, 662] width 92 height 31
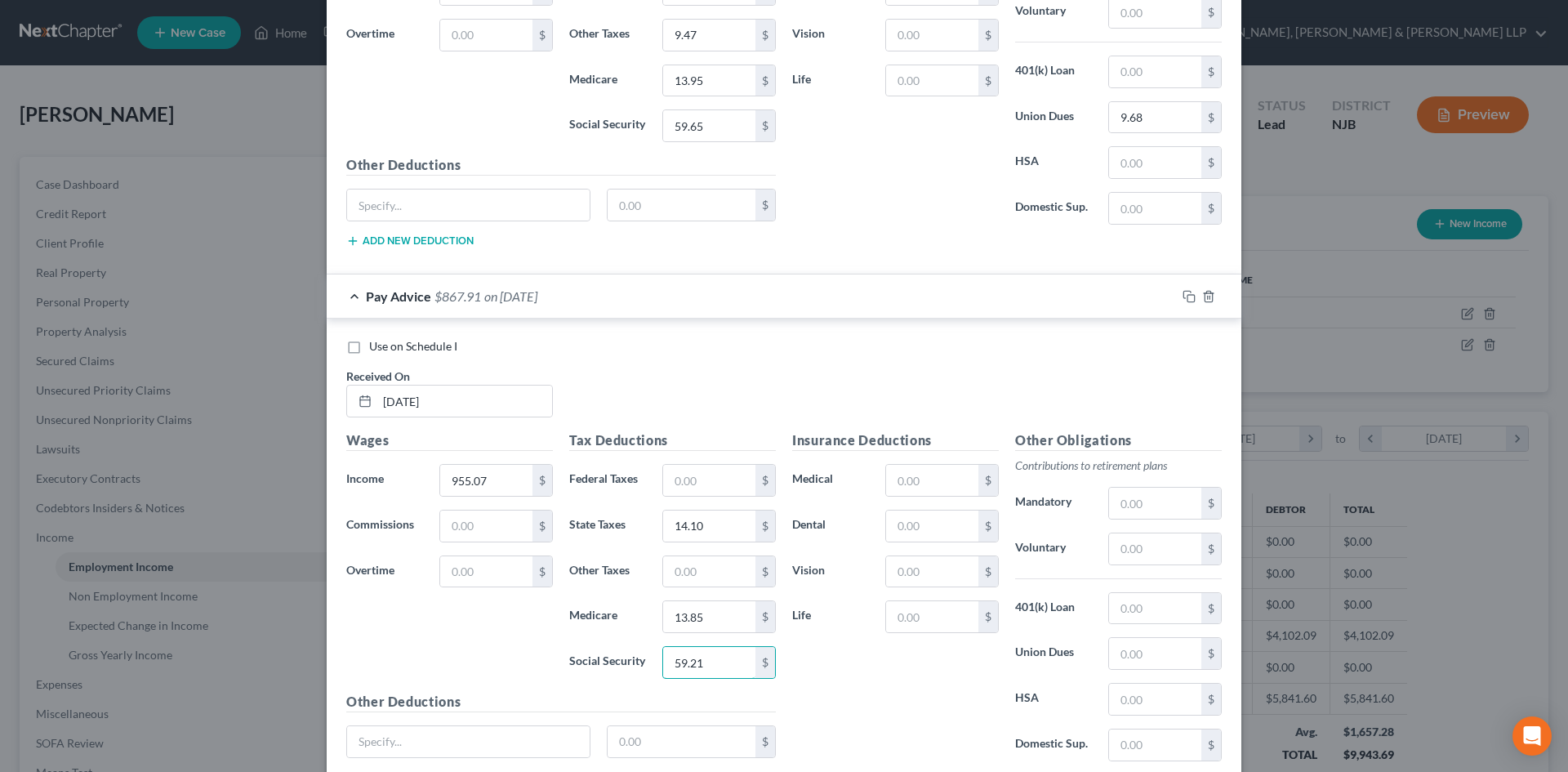
type input "59.21"
click at [692, 561] on input "text" at bounding box center [708, 572] width 92 height 31
type input "9.41"
click at [1139, 655] on input "text" at bounding box center [1154, 653] width 92 height 31
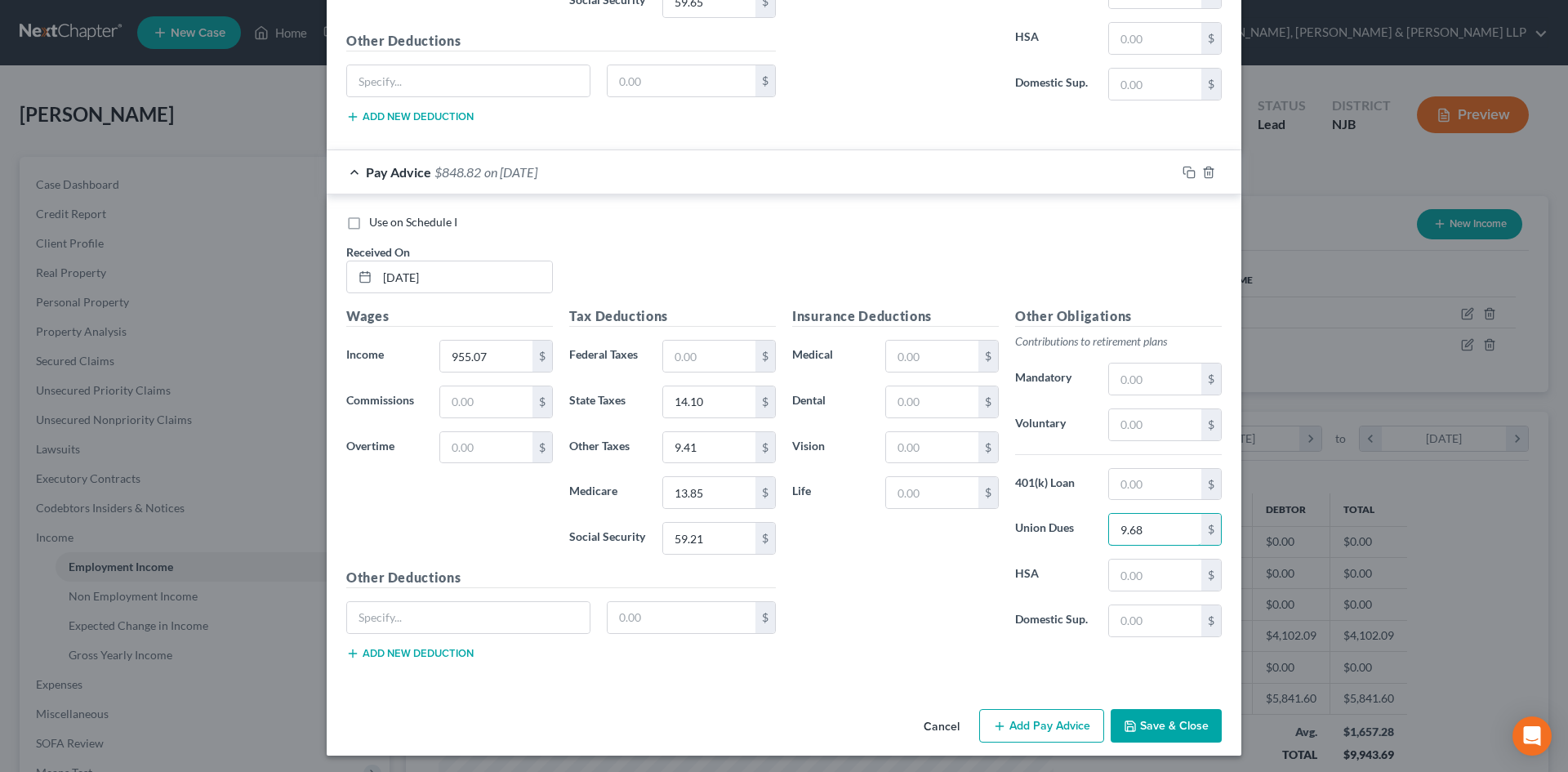
scroll to position [909, 0]
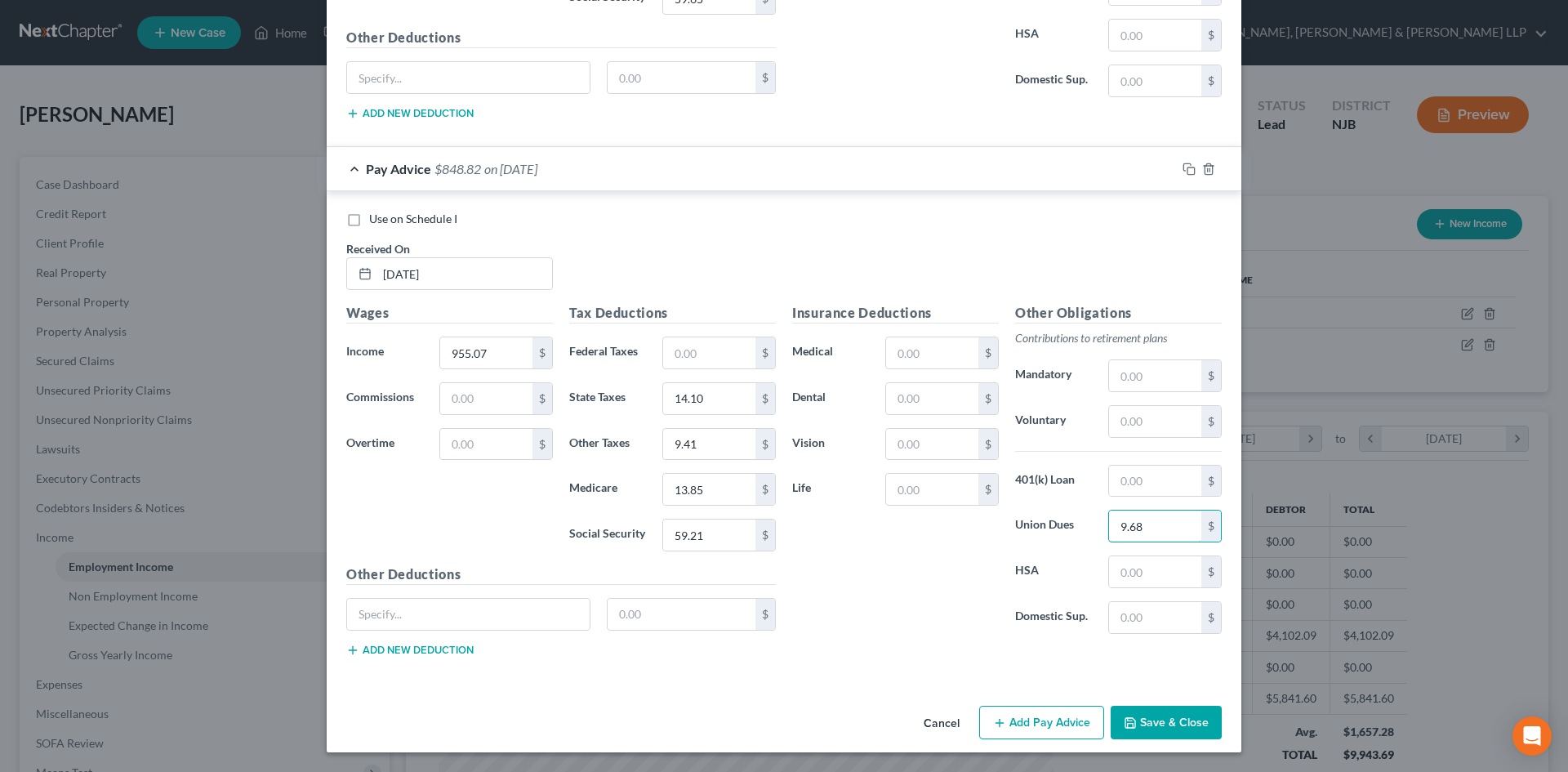
type input "9.68"
click at [1028, 720] on button "Add Pay Advice" at bounding box center [1042, 723] width 125 height 35
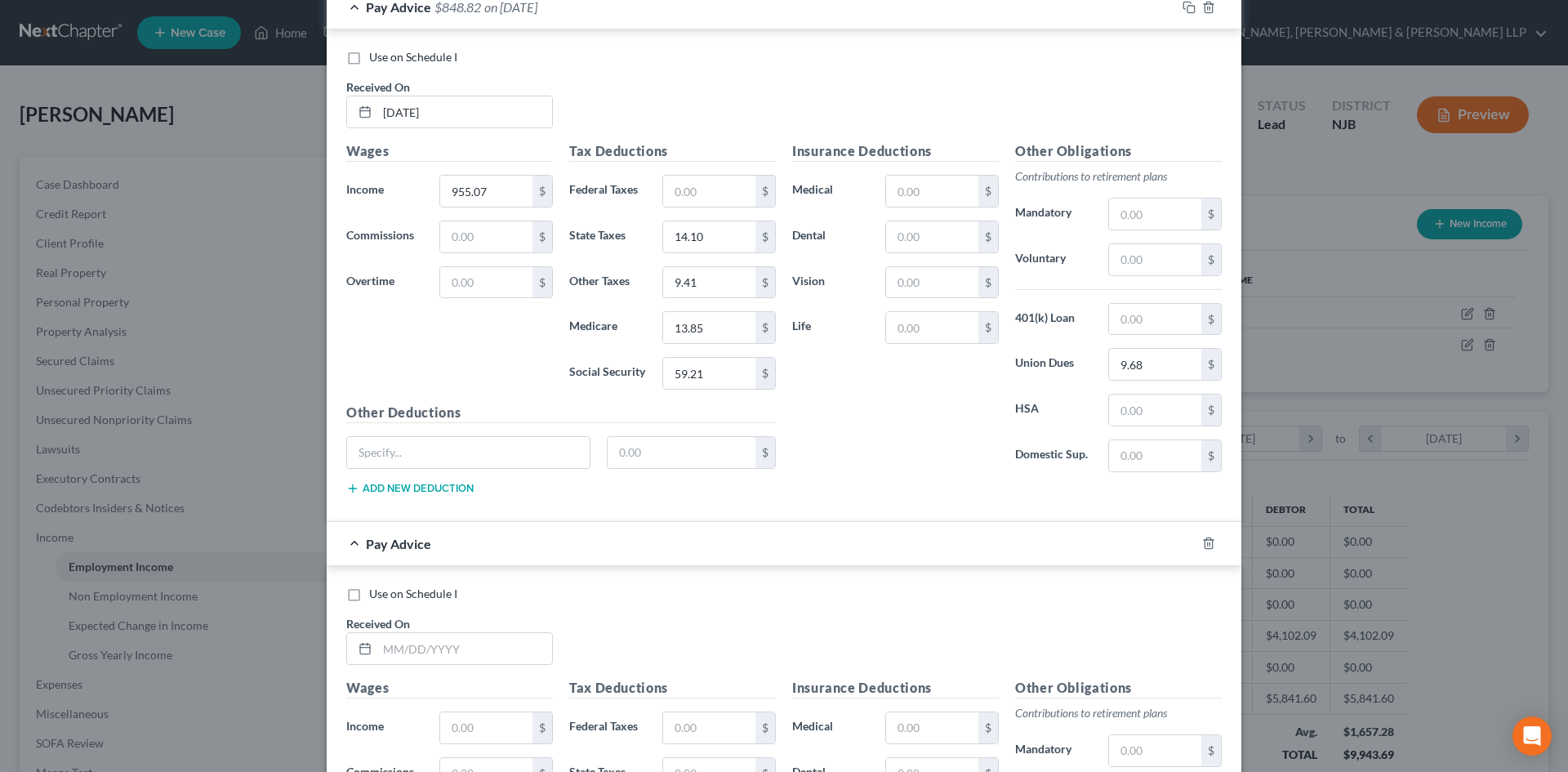
scroll to position [1236, 0]
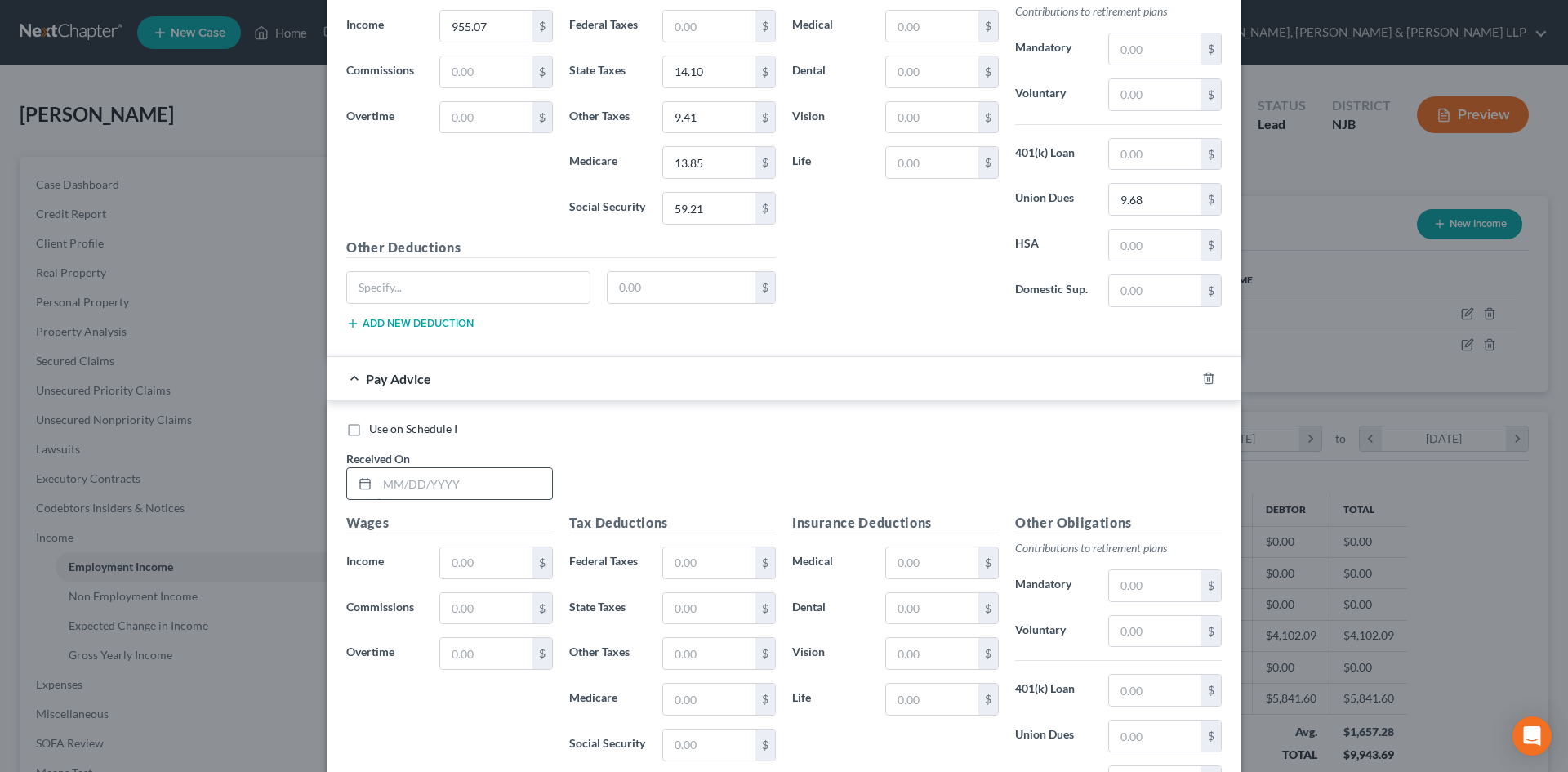
click at [438, 492] on input "text" at bounding box center [464, 483] width 175 height 31
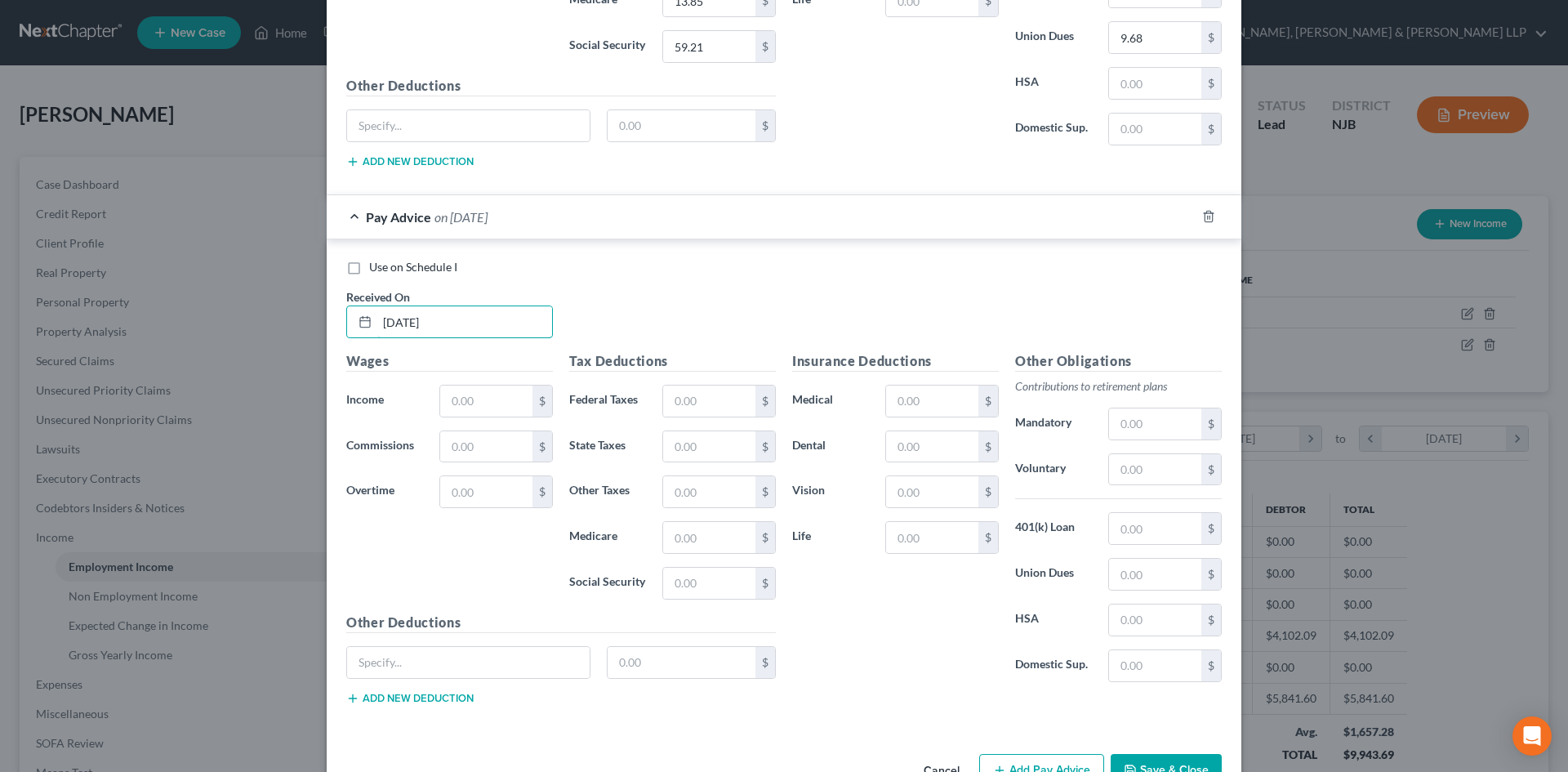
scroll to position [1400, 0]
type input "8/29/2025"
click at [520, 397] on input "text" at bounding box center [486, 400] width 92 height 31
type input "962.00"
click at [682, 388] on input "text" at bounding box center [708, 400] width 92 height 31
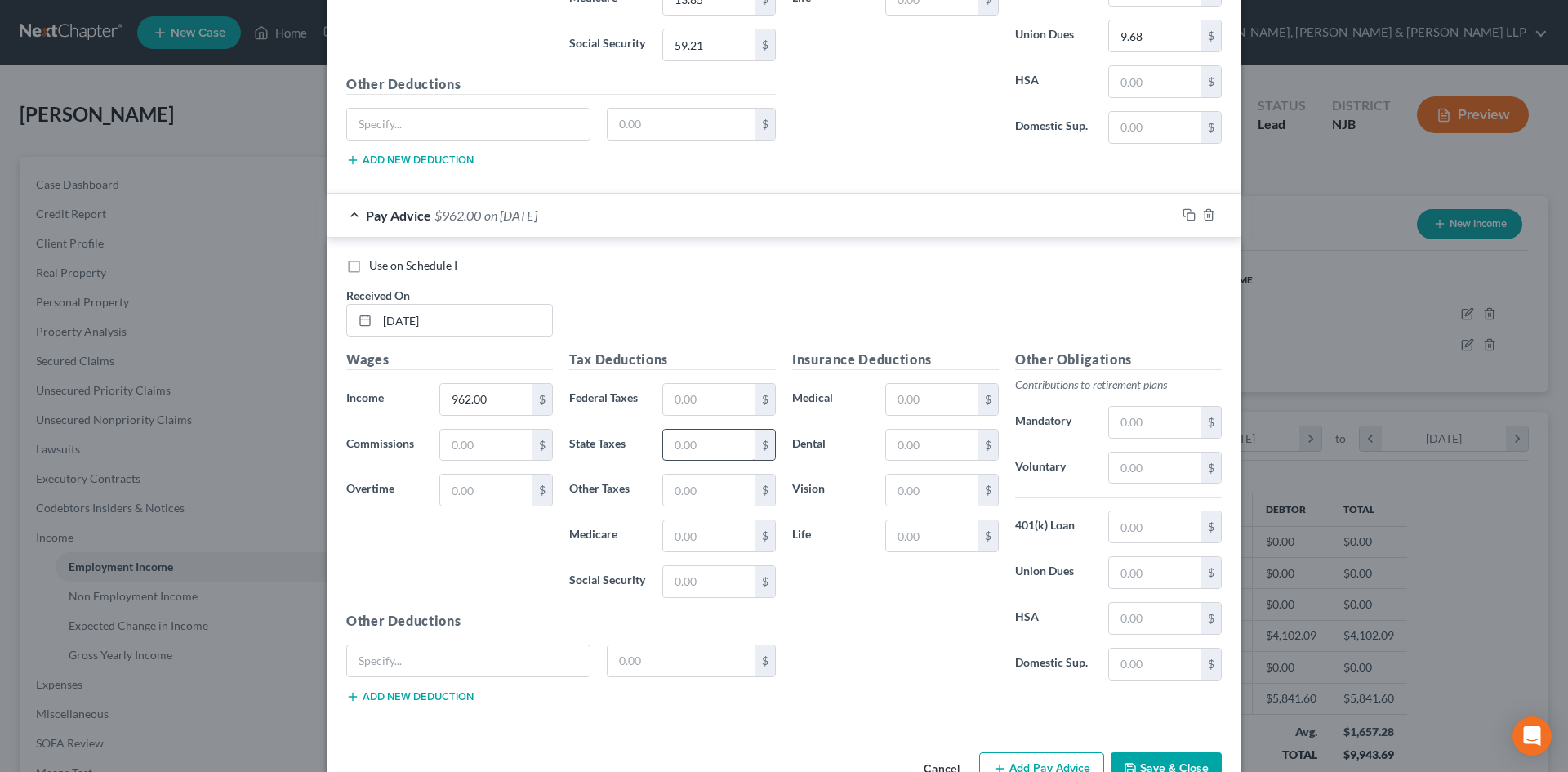
click at [663, 443] on input "text" at bounding box center [708, 445] width 92 height 31
type input "14.24"
click at [687, 538] on input "text" at bounding box center [708, 536] width 92 height 31
type input "13.95"
click at [686, 578] on input "text" at bounding box center [708, 581] width 92 height 31
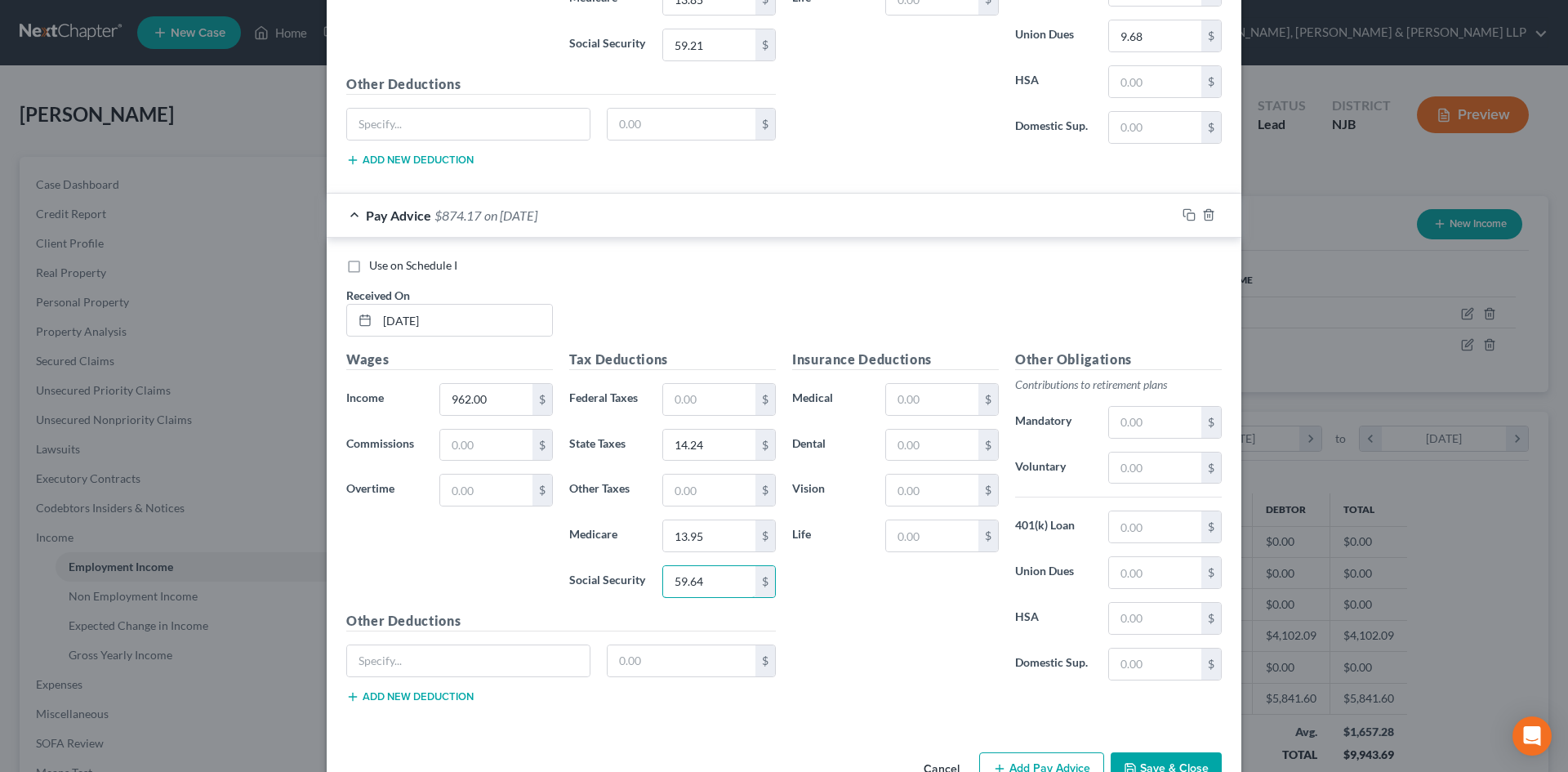
type input "59.64"
click at [718, 492] on input "text" at bounding box center [708, 490] width 92 height 31
type input "9.47"
click at [1164, 566] on input "text" at bounding box center [1154, 573] width 92 height 31
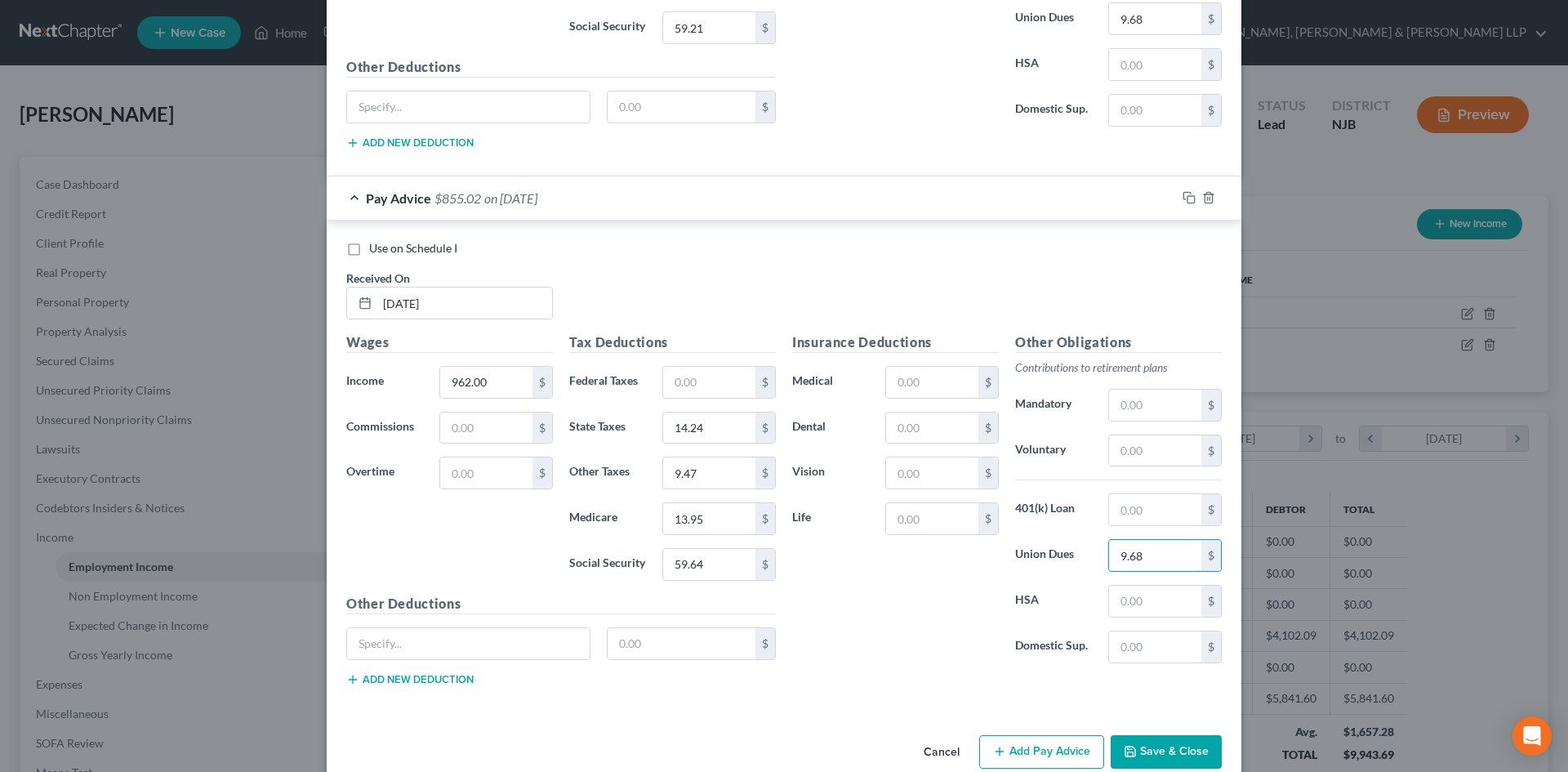
scroll to position [1446, 0]
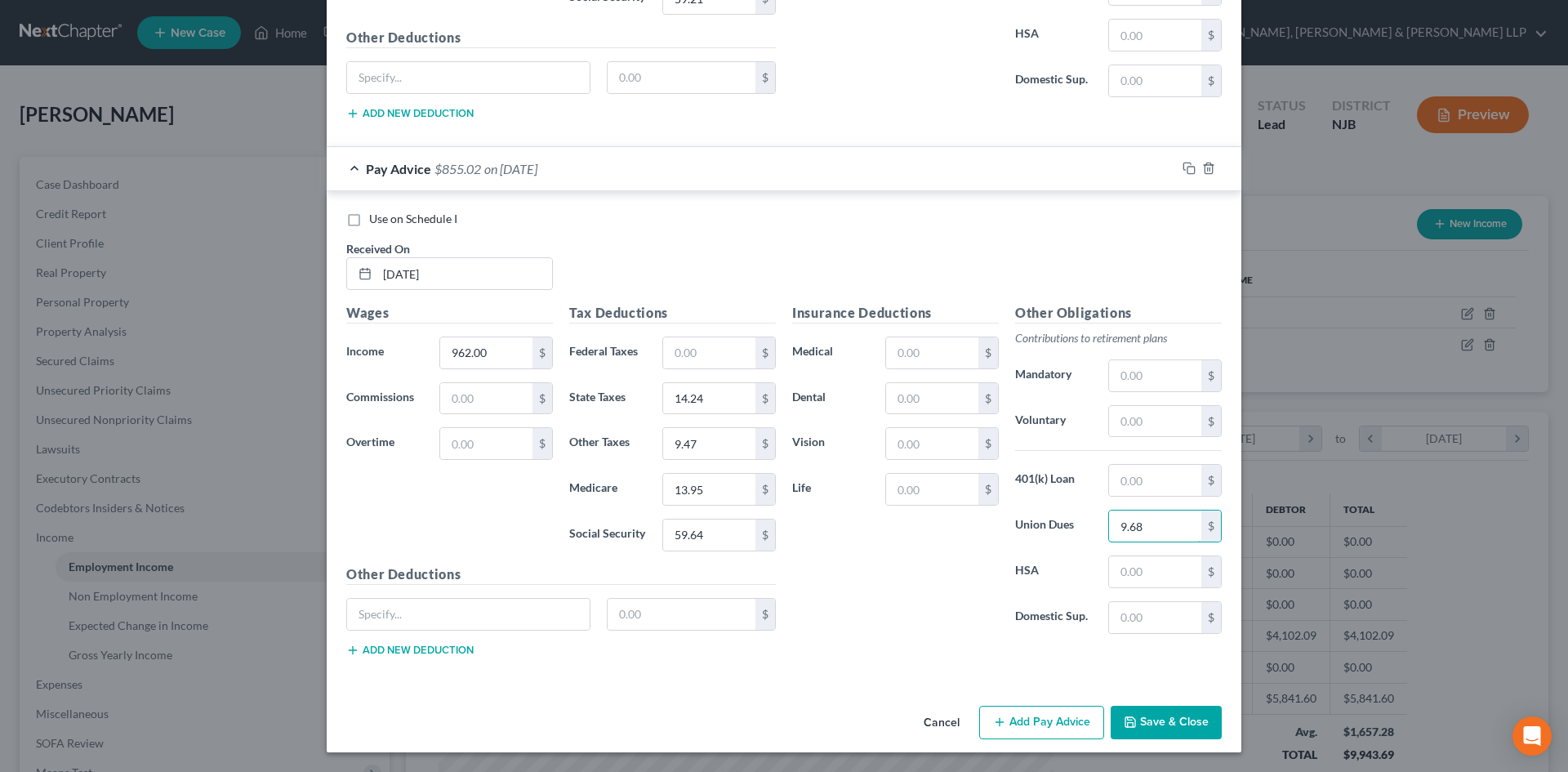
type input "9.68"
click at [1167, 716] on button "Save & Close" at bounding box center [1166, 723] width 111 height 35
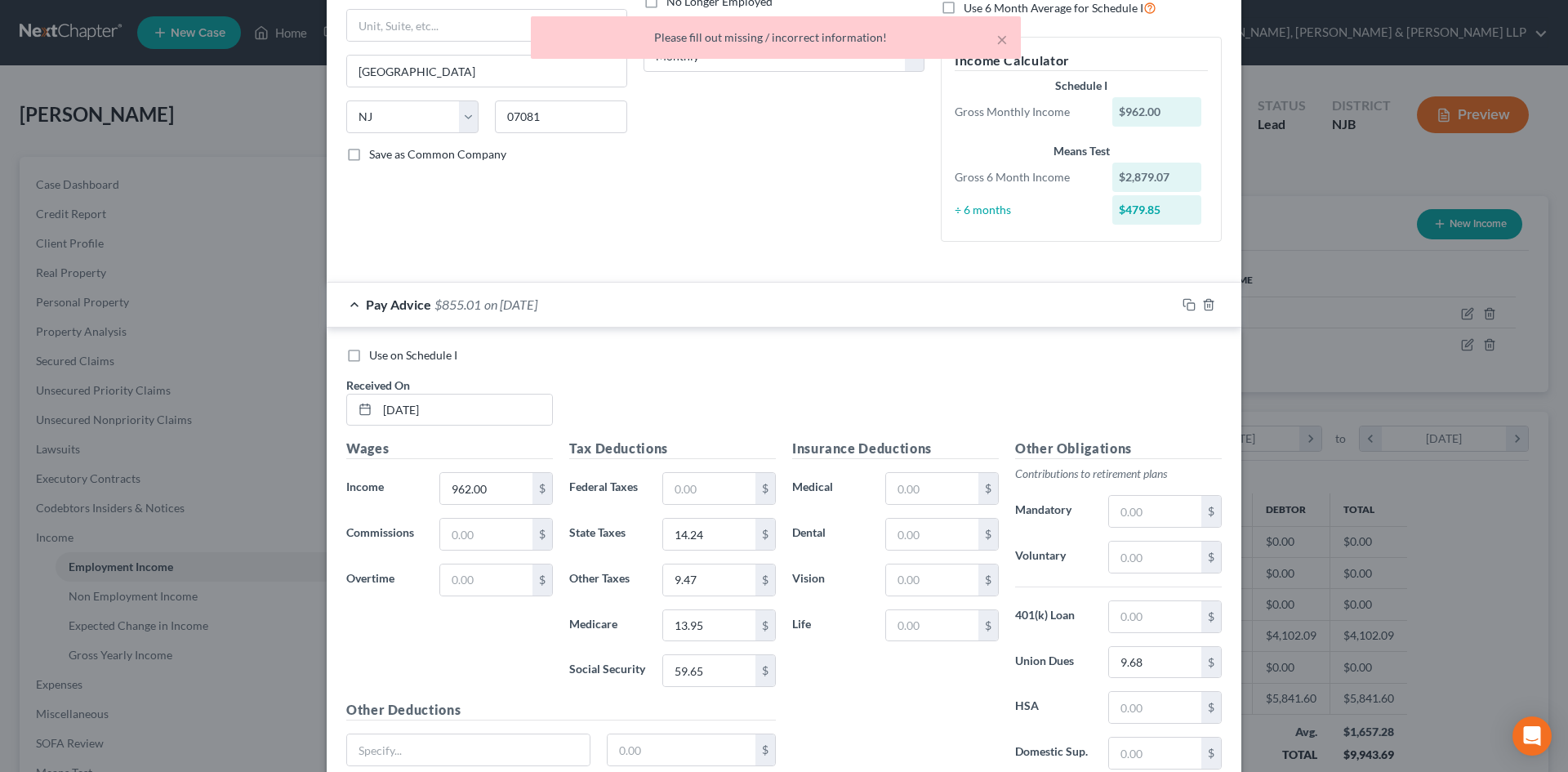
scroll to position [0, 0]
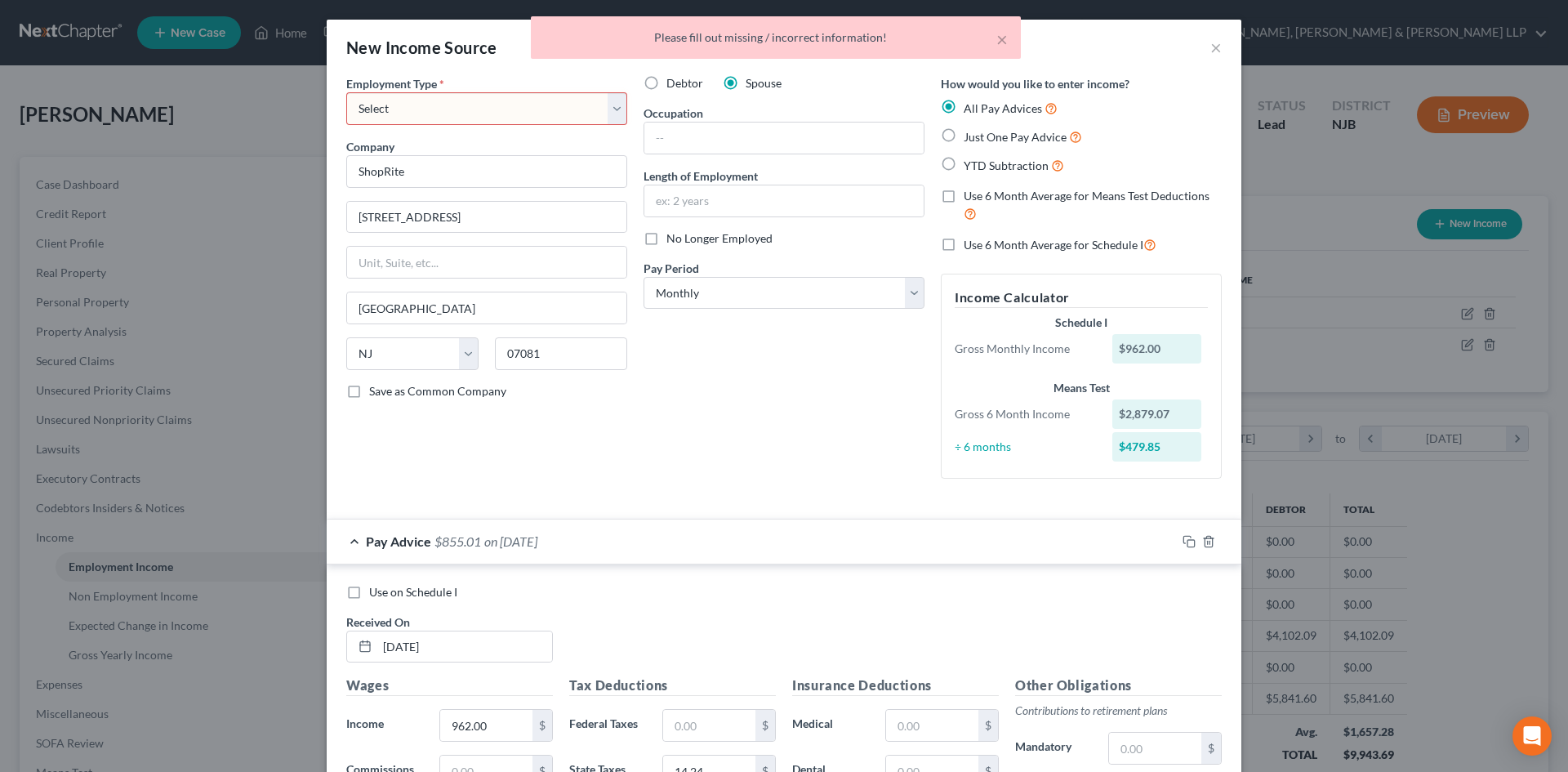
click at [456, 116] on select "Select Full or Part Time Employment Self Employment" at bounding box center [486, 108] width 281 height 33
select select "0"
click at [346, 92] on select "Select Full or Part Time Employment Self Employment" at bounding box center [486, 108] width 281 height 33
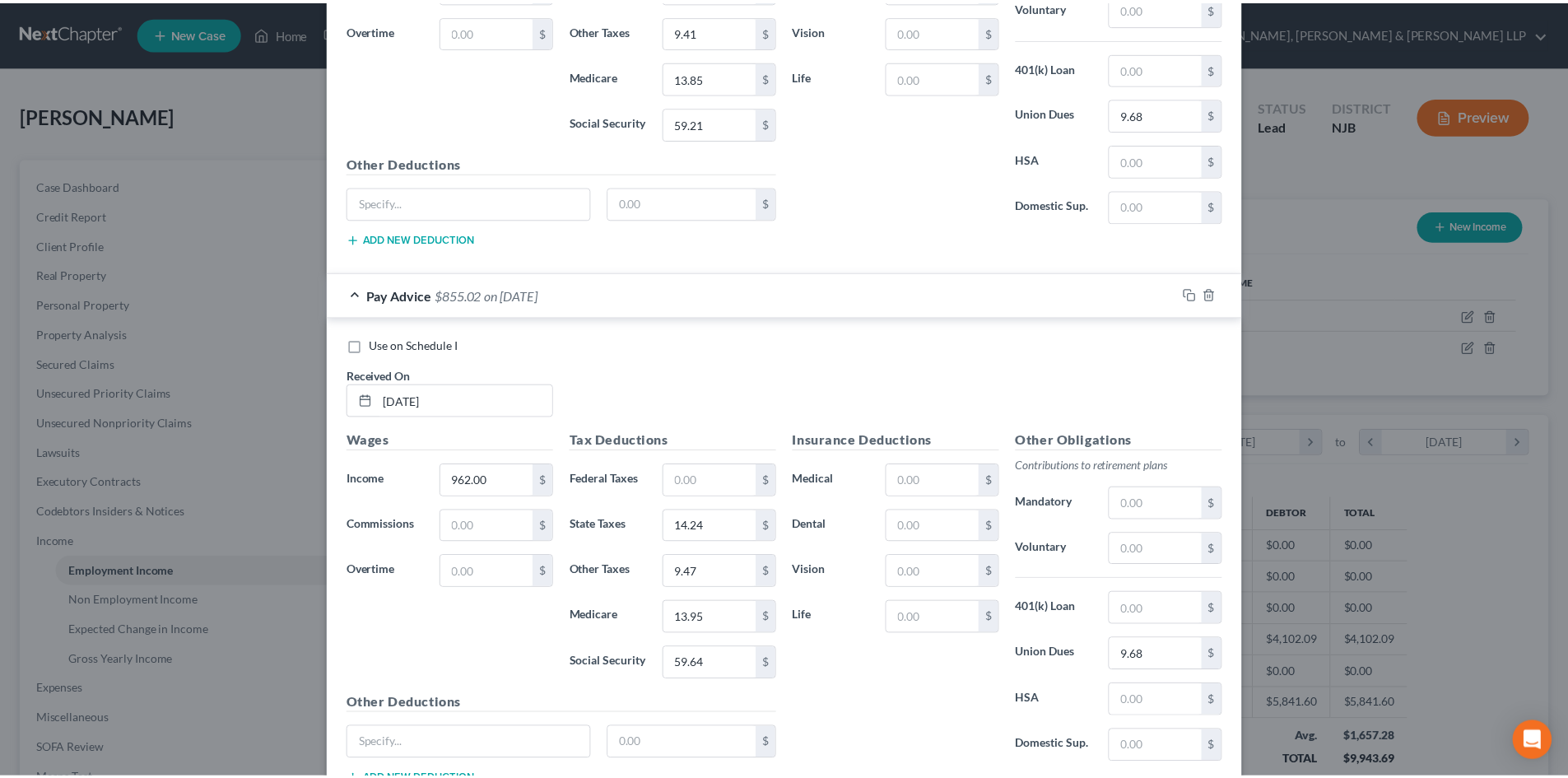
scroll to position [1457, 0]
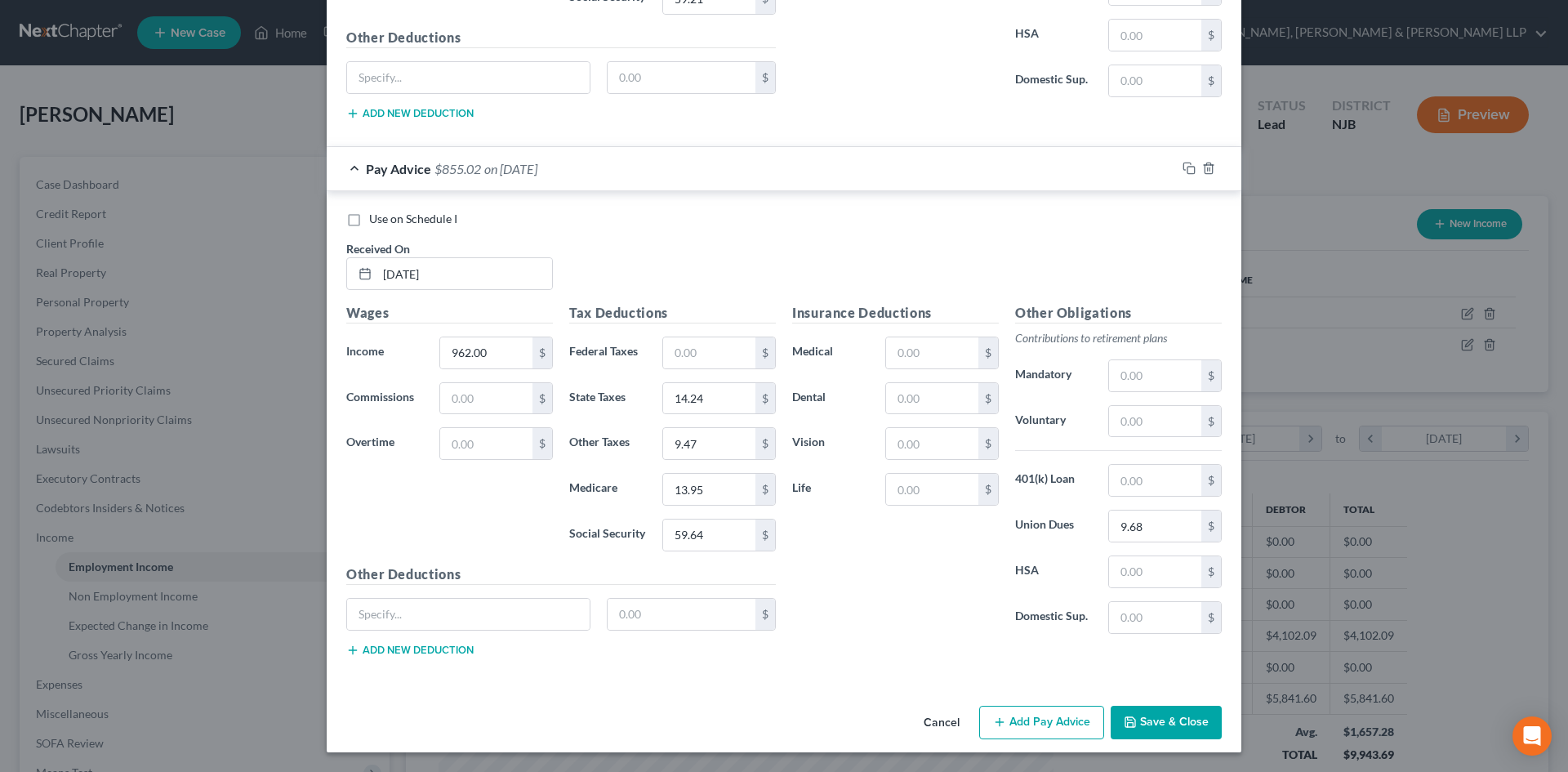
click at [1161, 709] on button "Save & Close" at bounding box center [1166, 723] width 111 height 35
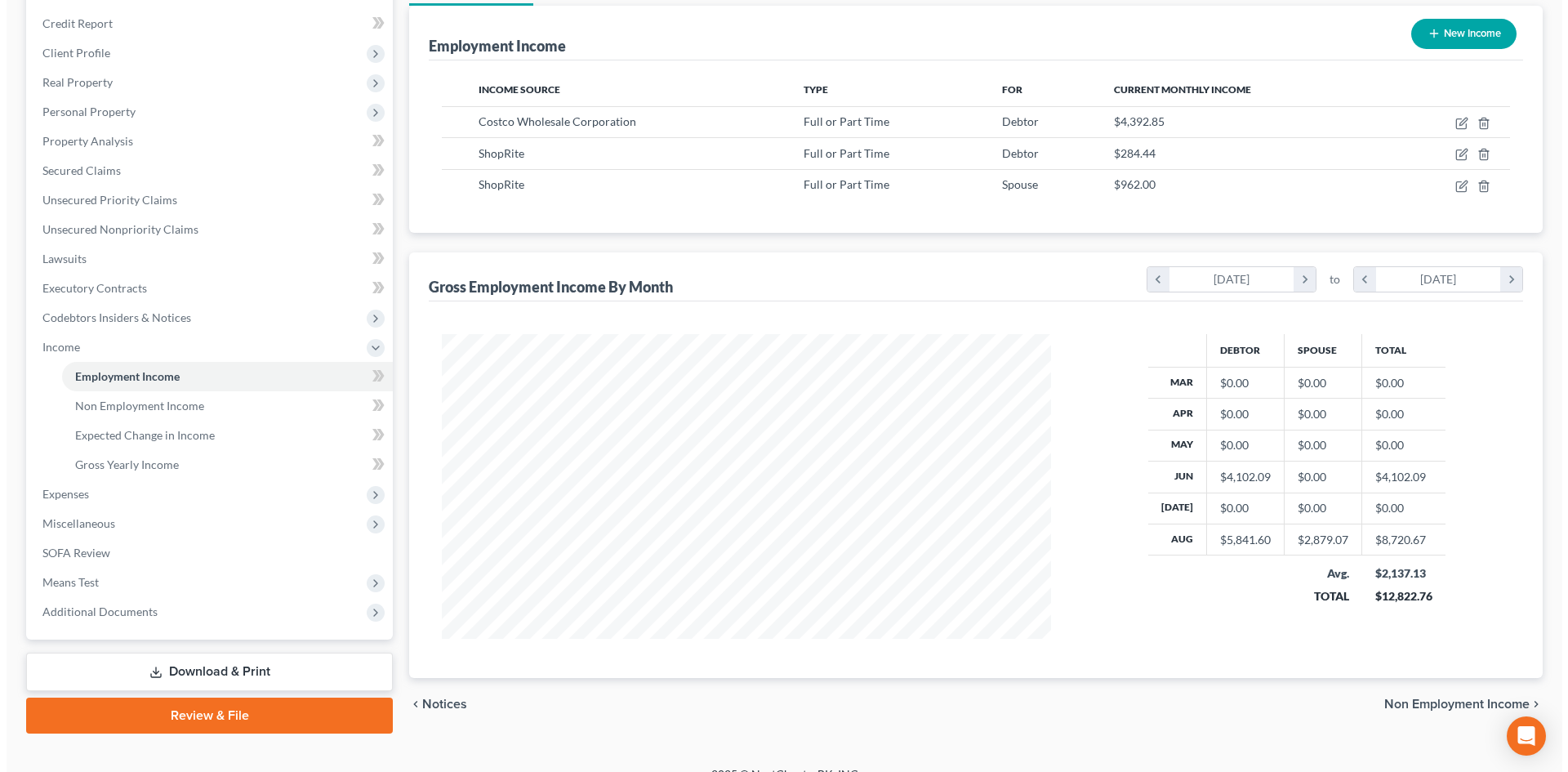
scroll to position [214, 0]
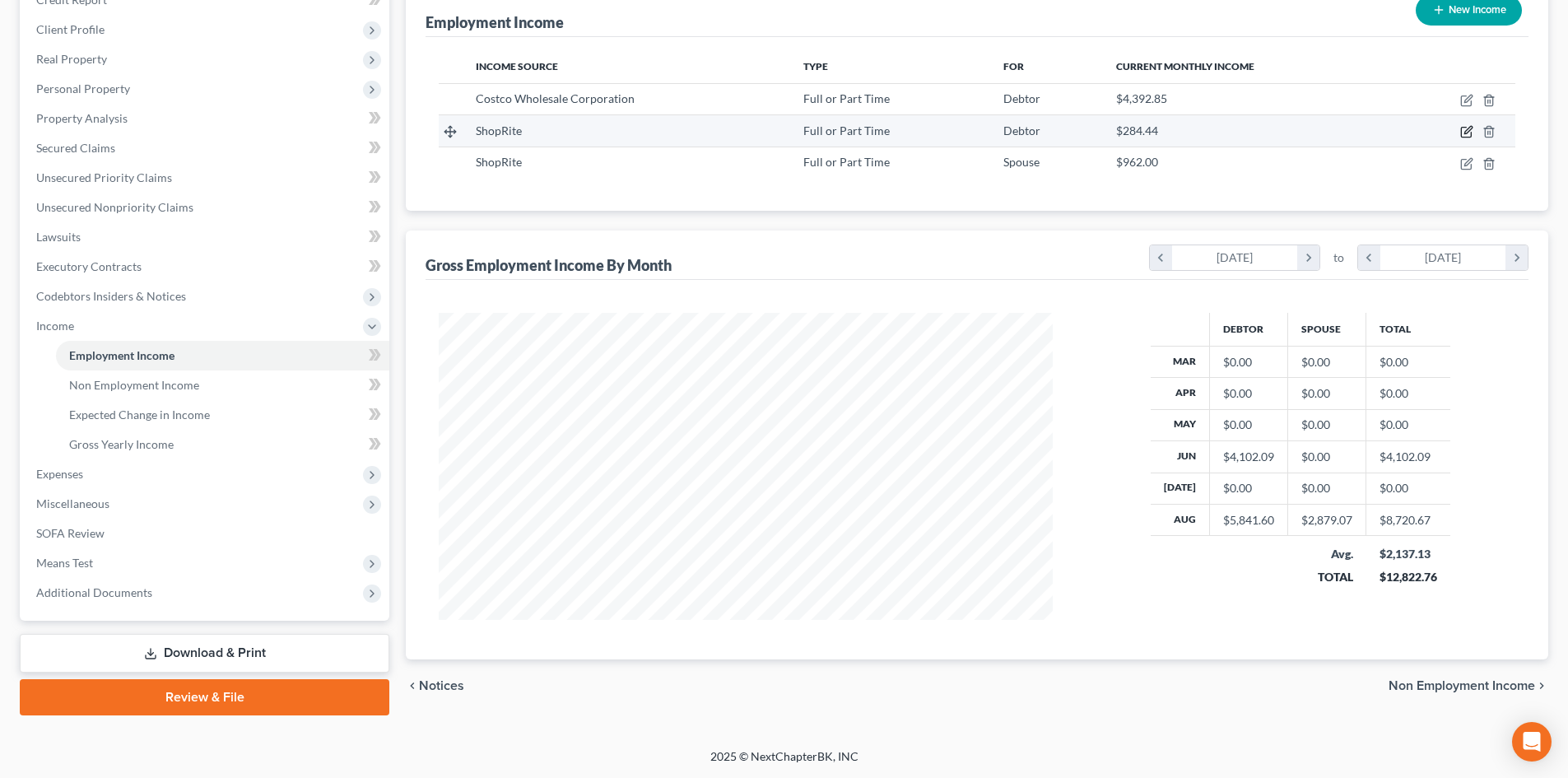
click at [1464, 132] on icon "button" at bounding box center [1467, 131] width 13 height 13
select select "0"
select select "33"
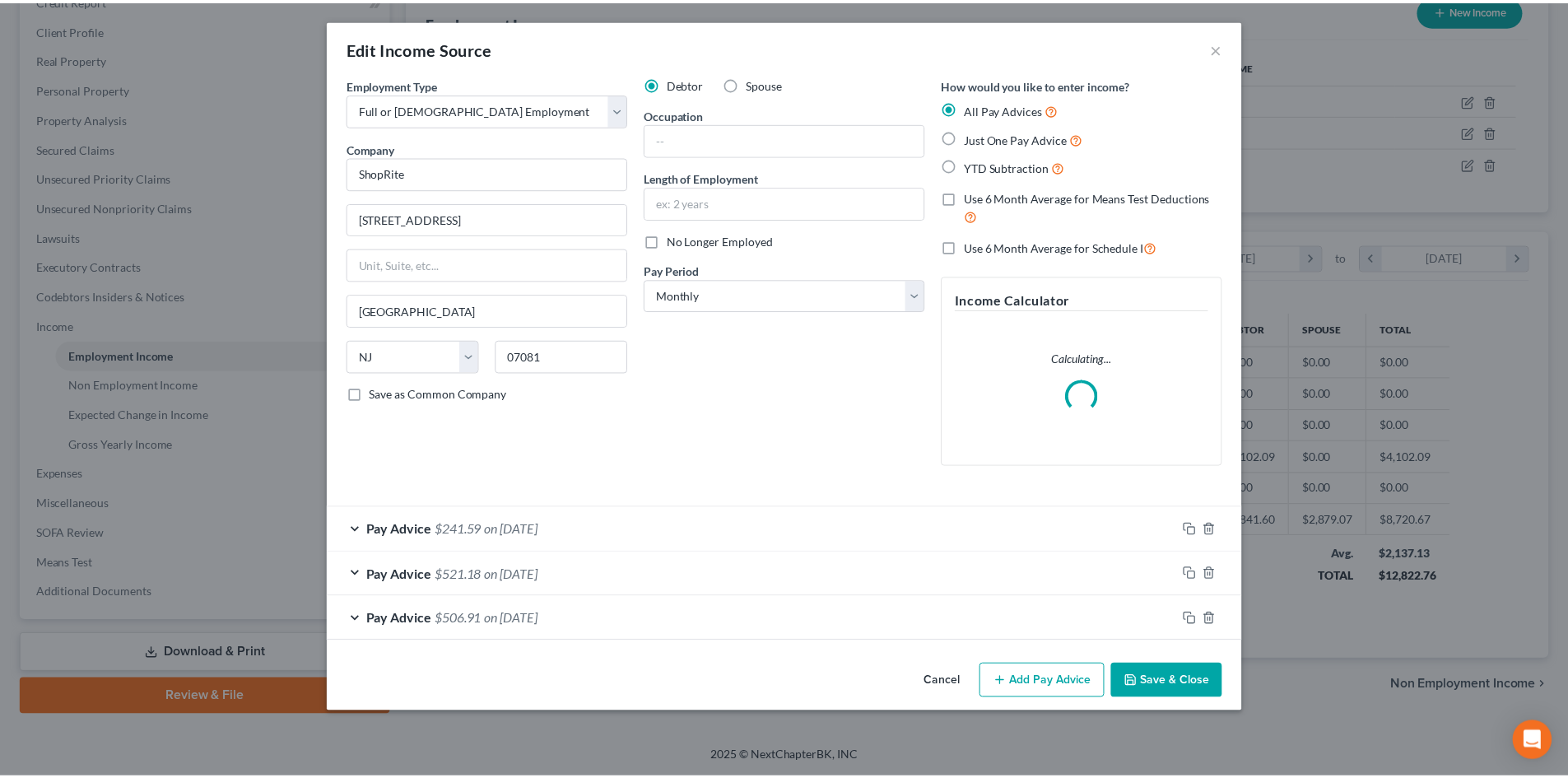
scroll to position [310, 653]
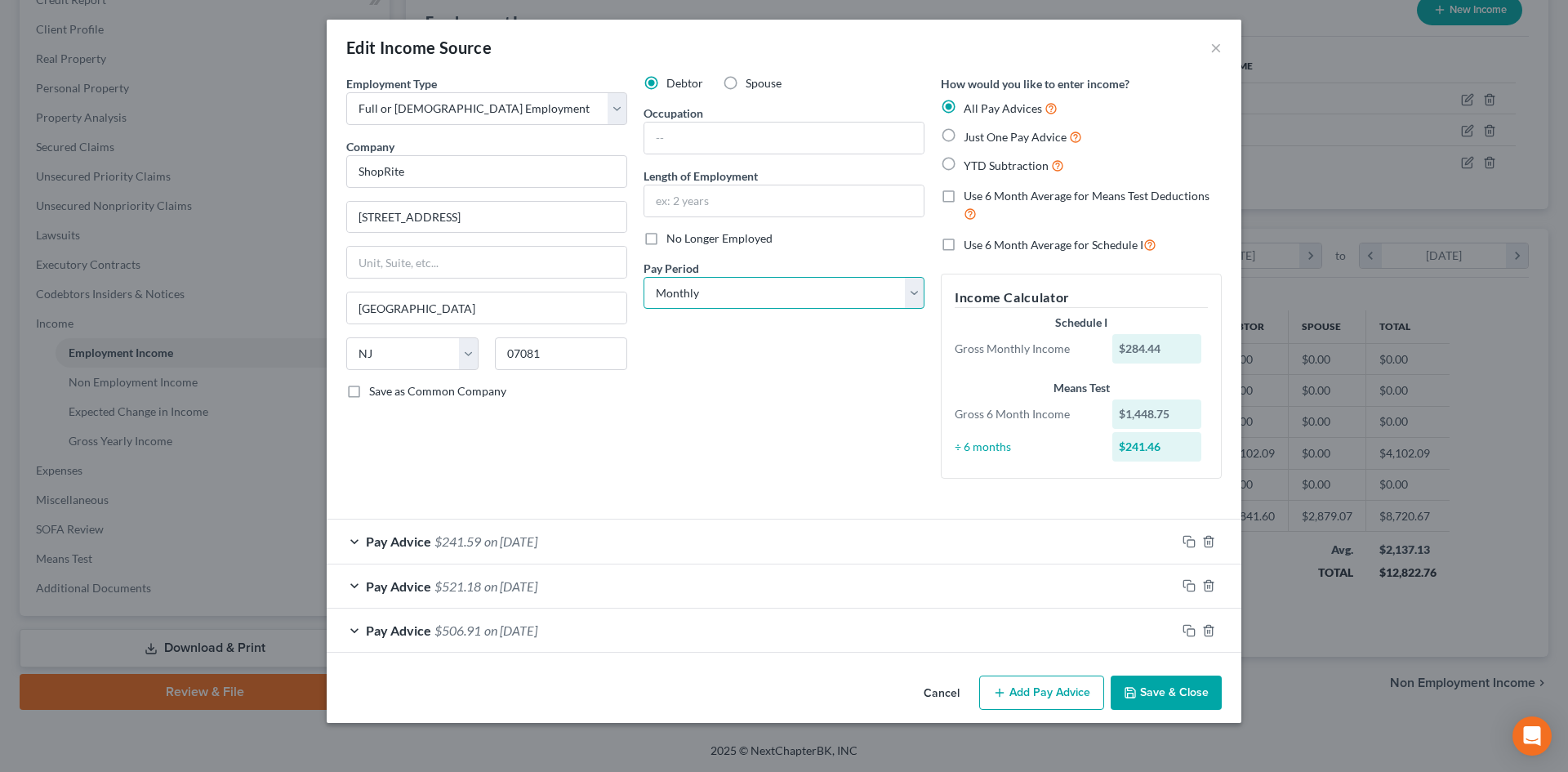
click at [717, 295] on select "Select Monthly Twice Monthly Every Other Week Weekly" at bounding box center [784, 293] width 281 height 33
select select "3"
click at [643, 277] on select "Select Monthly Twice Monthly Every Other Week Weekly" at bounding box center [784, 293] width 281 height 33
click at [1148, 693] on button "Save & Close" at bounding box center [1166, 693] width 111 height 35
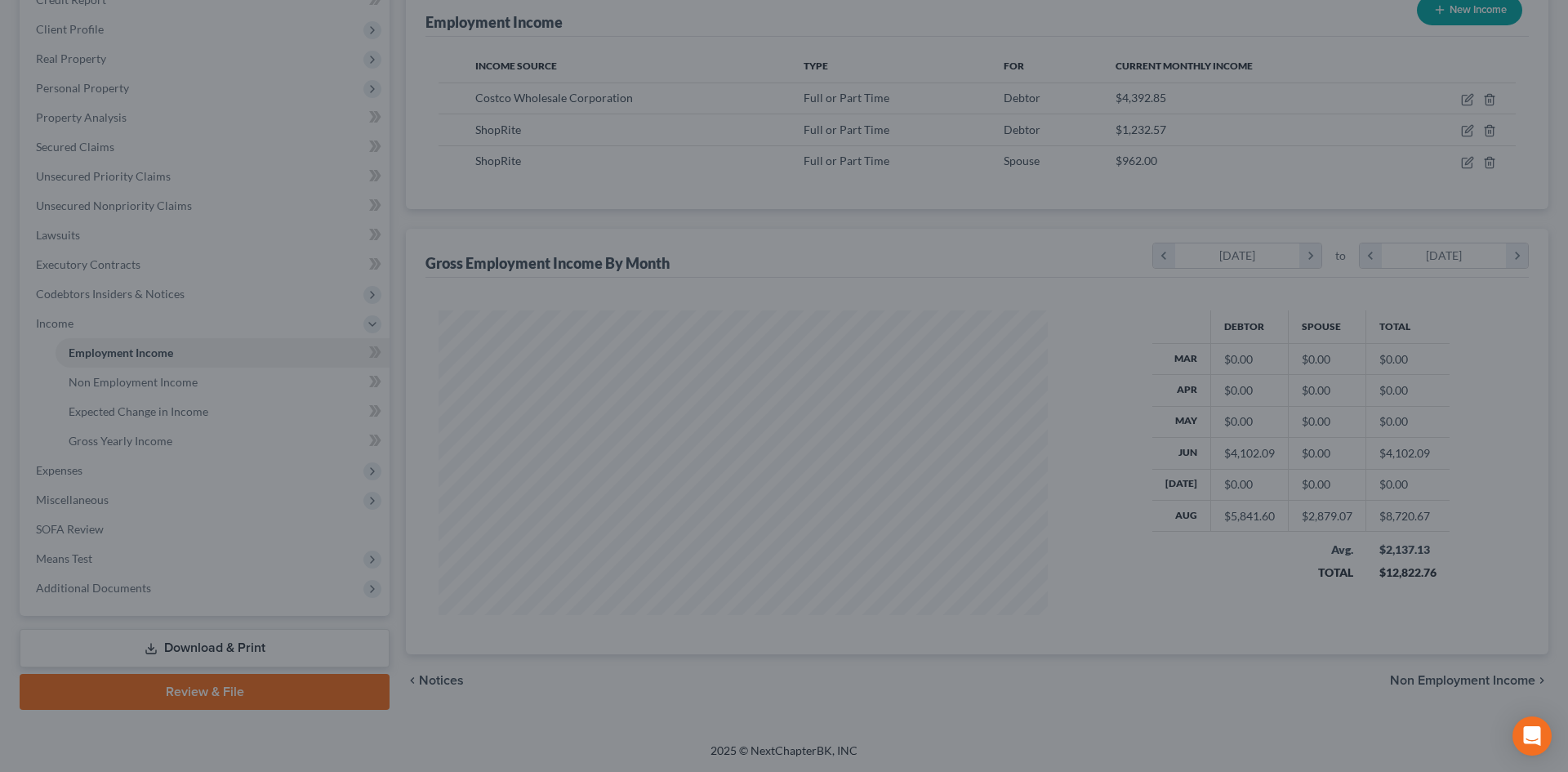
scroll to position [816603, 816008]
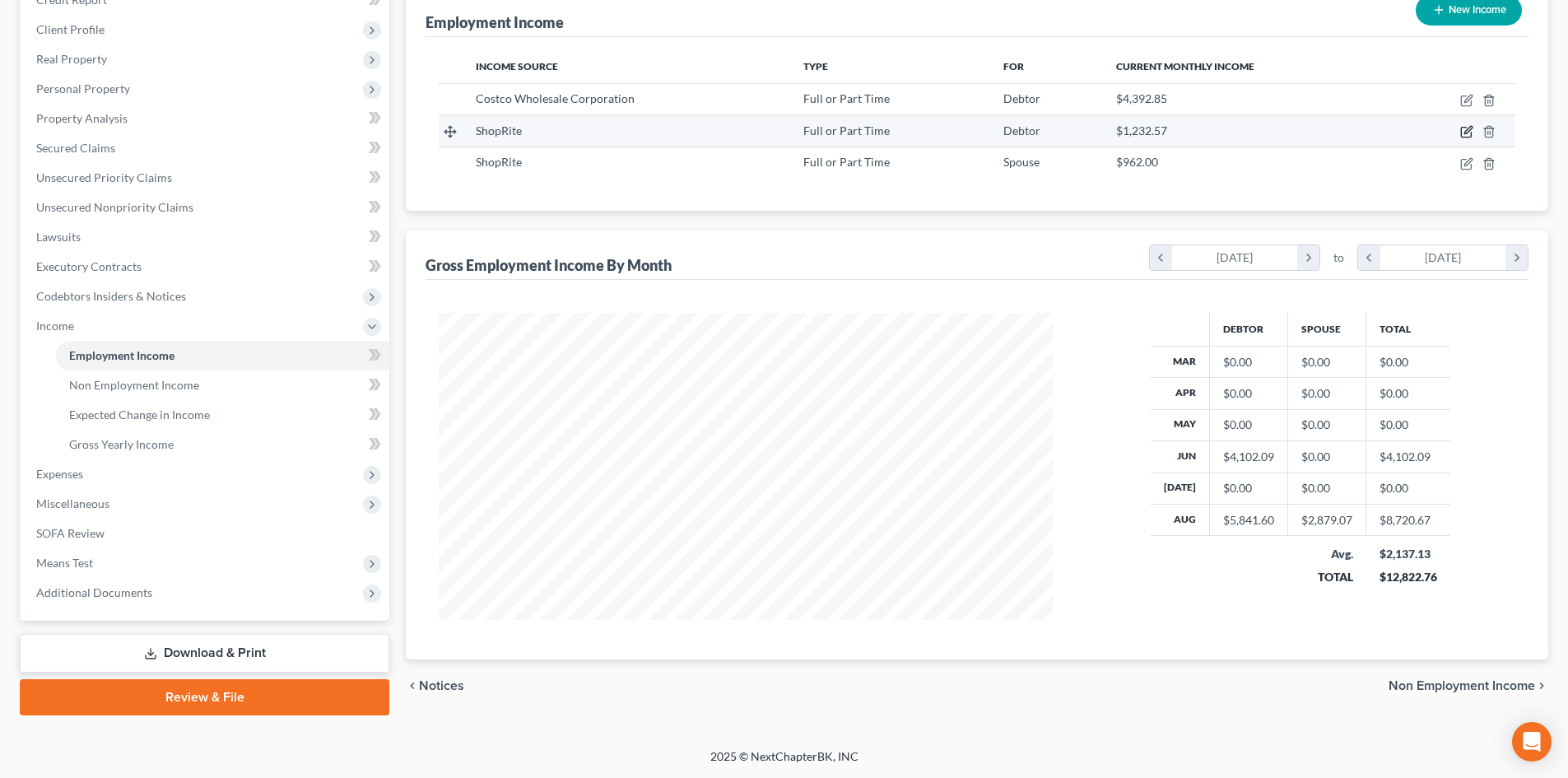
click at [1467, 134] on icon "button" at bounding box center [1468, 130] width 8 height 8
select select "0"
select select "33"
select select "3"
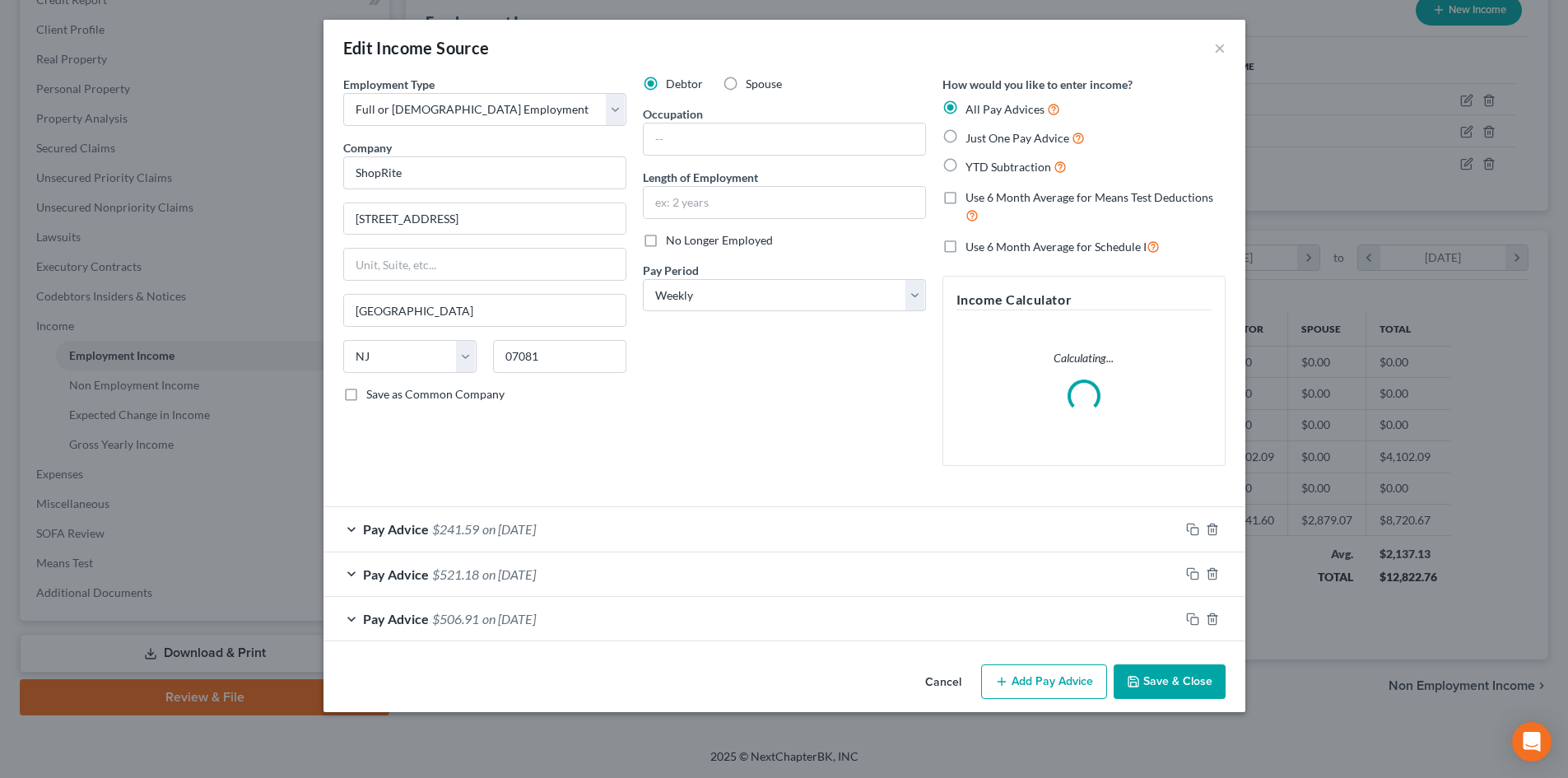
scroll to position [310, 653]
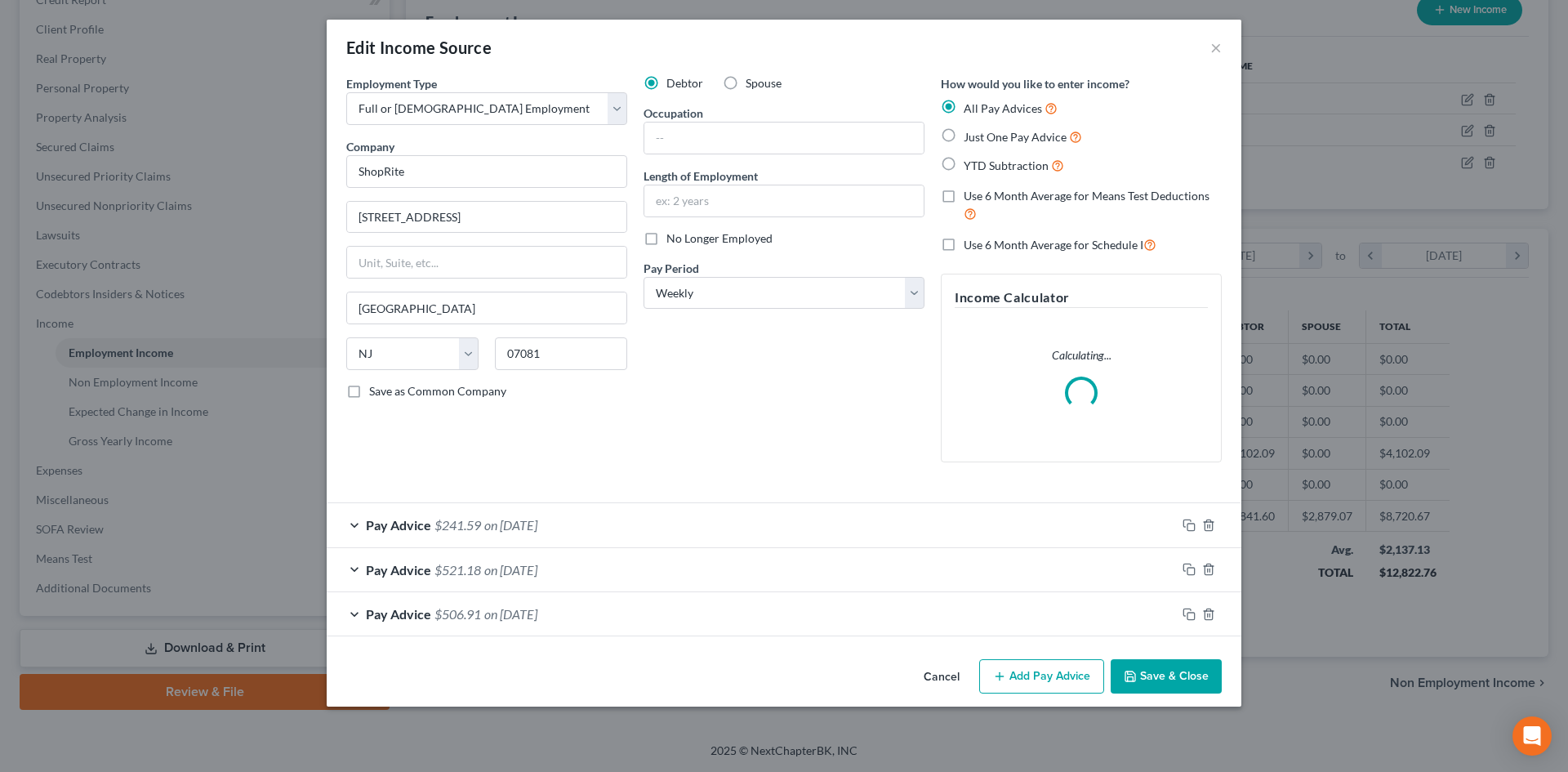
click at [1160, 667] on button "Save & Close" at bounding box center [1166, 677] width 111 height 35
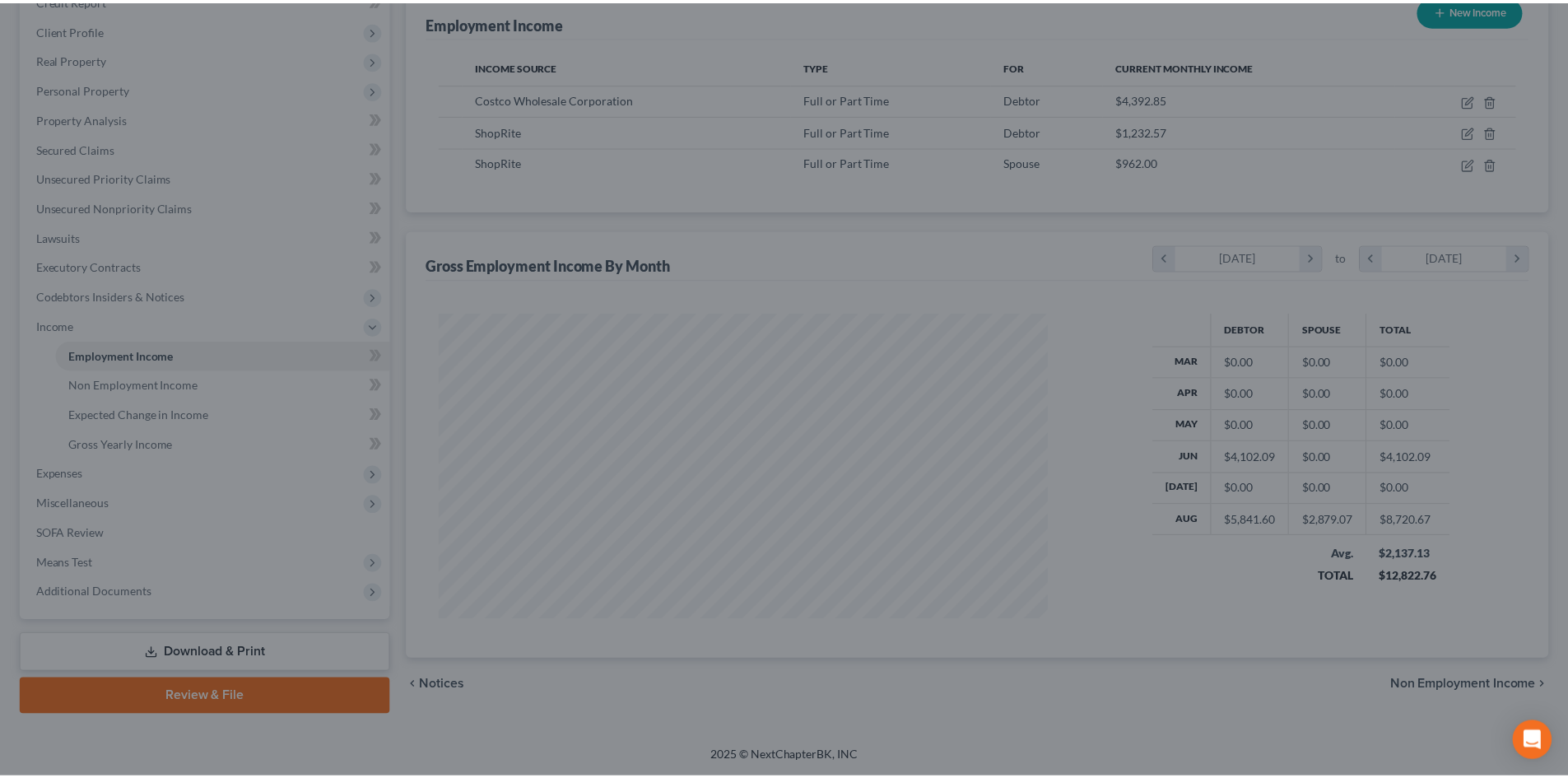
scroll to position [822950, 822653]
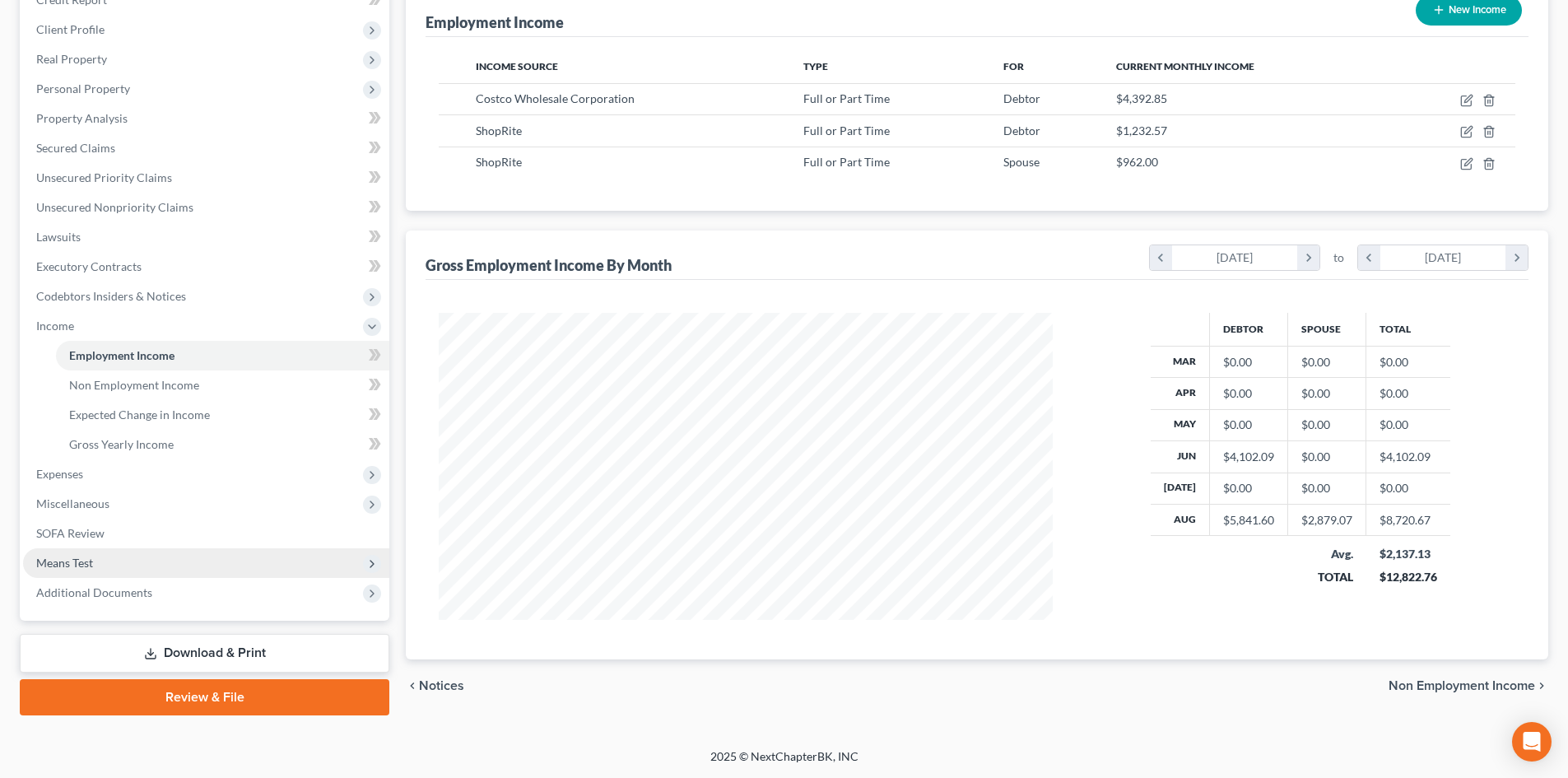
click at [119, 563] on span "Means Test" at bounding box center [206, 563] width 366 height 30
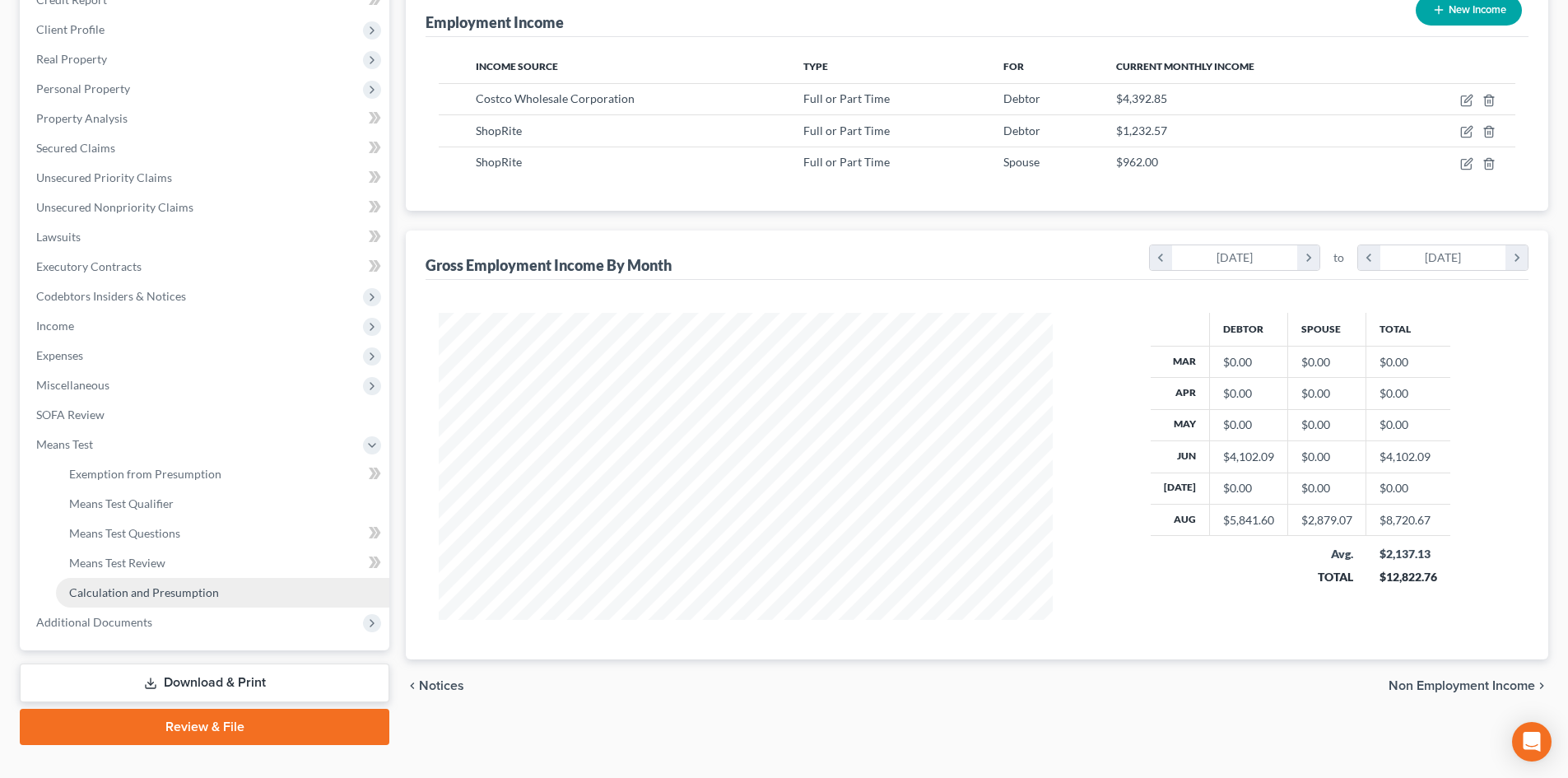
click at [163, 582] on link "Calculation and Presumption" at bounding box center [223, 592] width 334 height 30
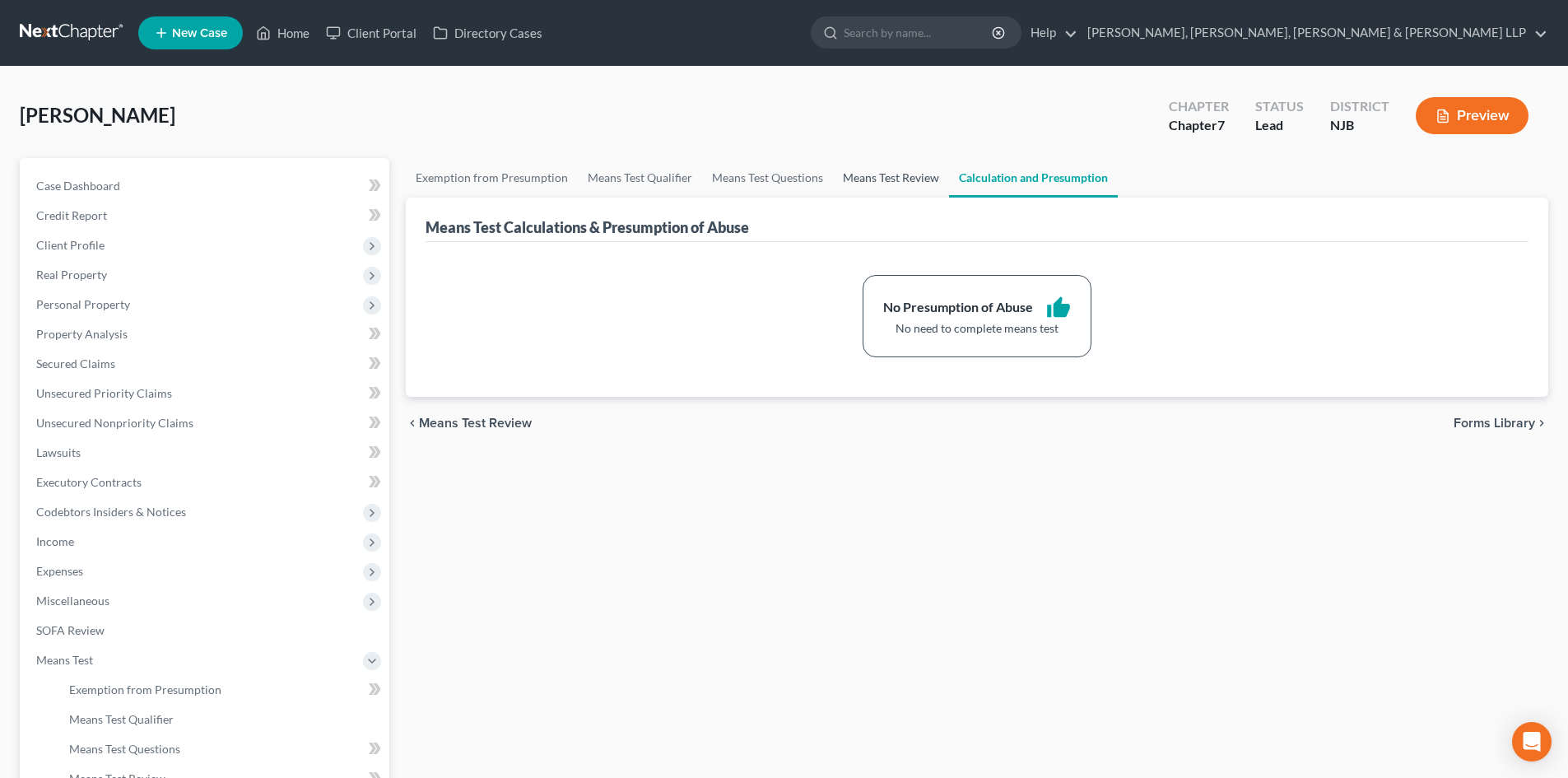
click at [915, 185] on link "Means Test Review" at bounding box center [891, 178] width 116 height 39
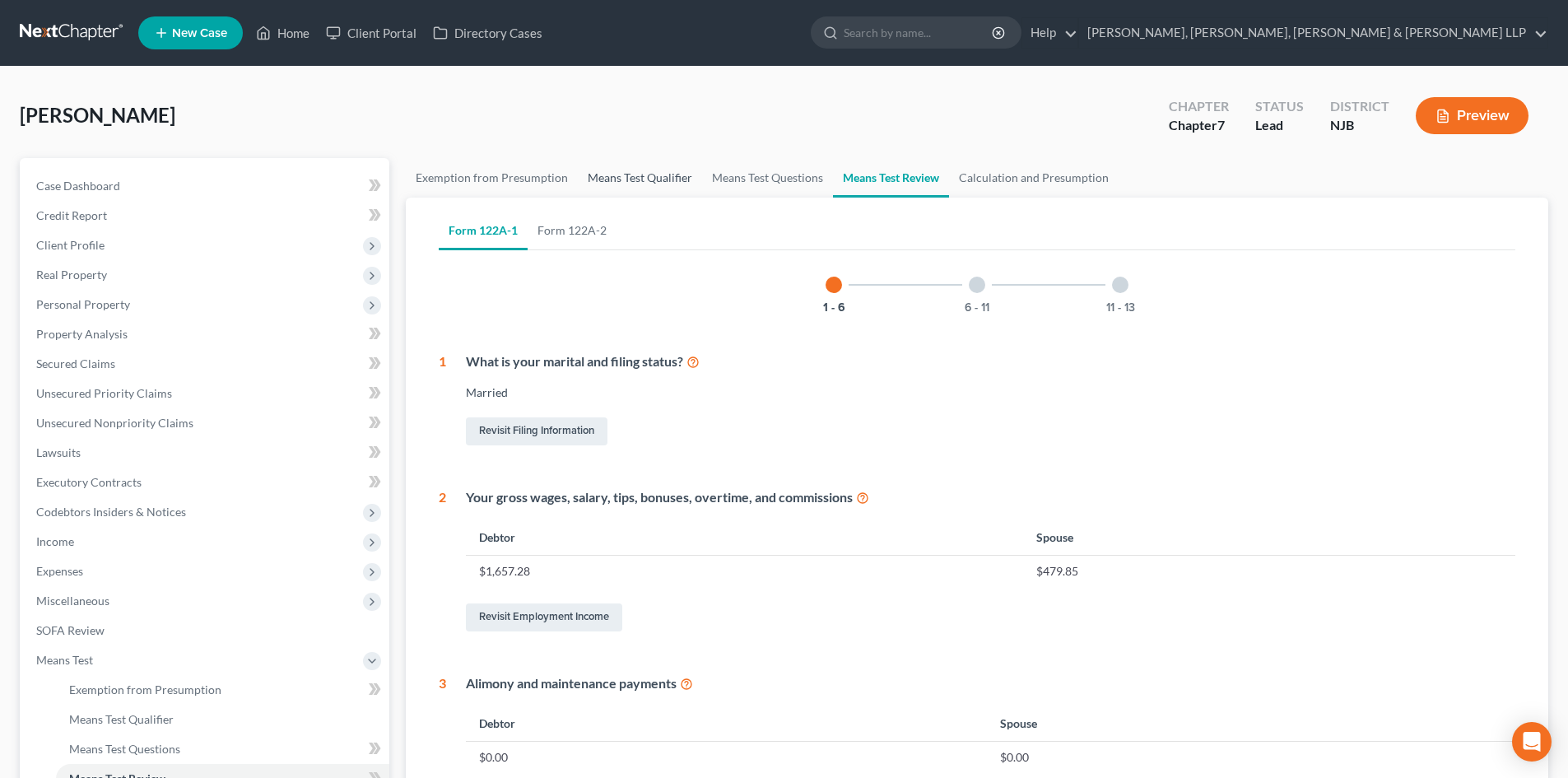
click at [652, 177] on link "Means Test Qualifier" at bounding box center [640, 178] width 124 height 39
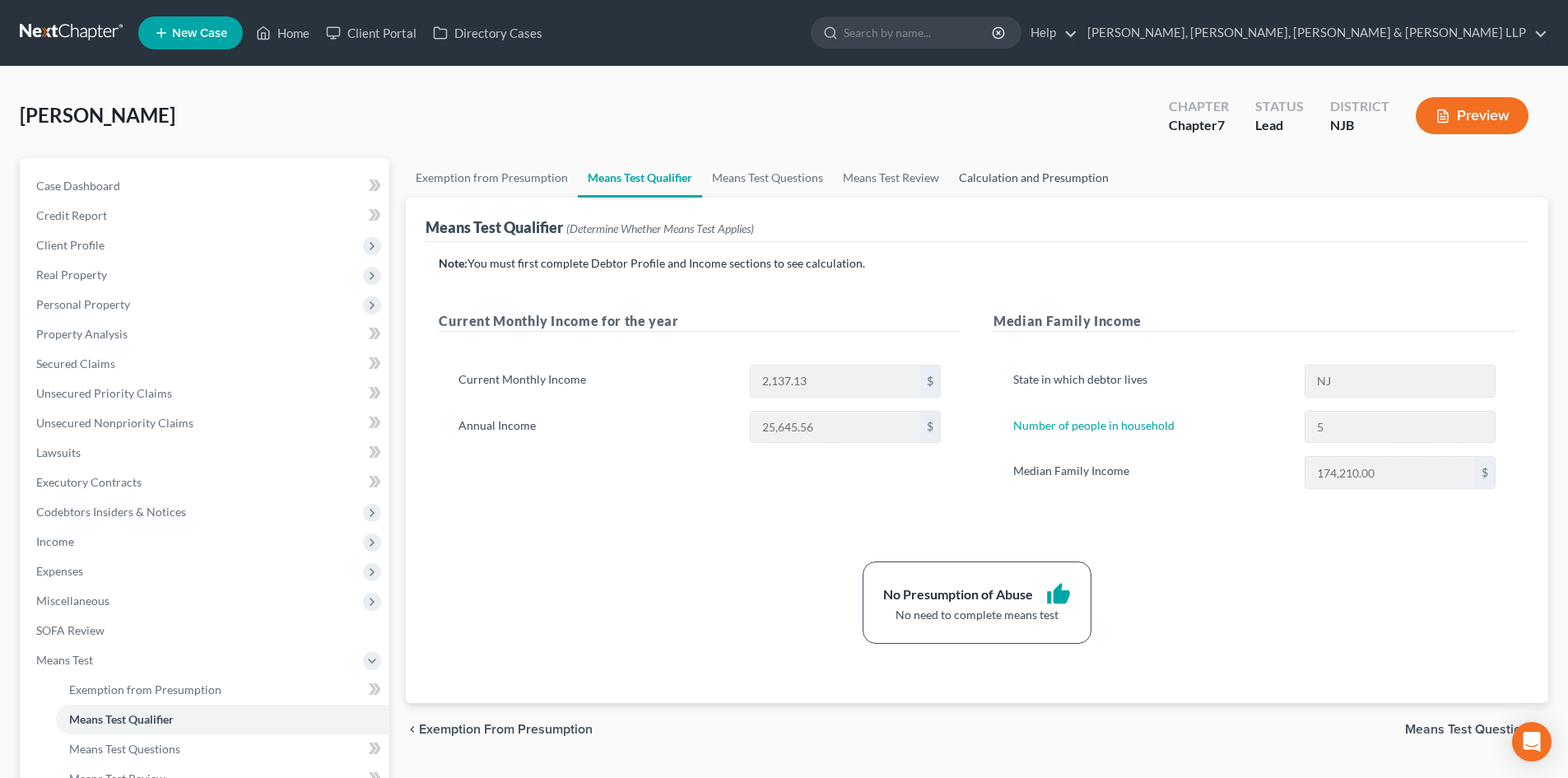
click at [1046, 172] on link "Calculation and Presumption" at bounding box center [1033, 178] width 169 height 39
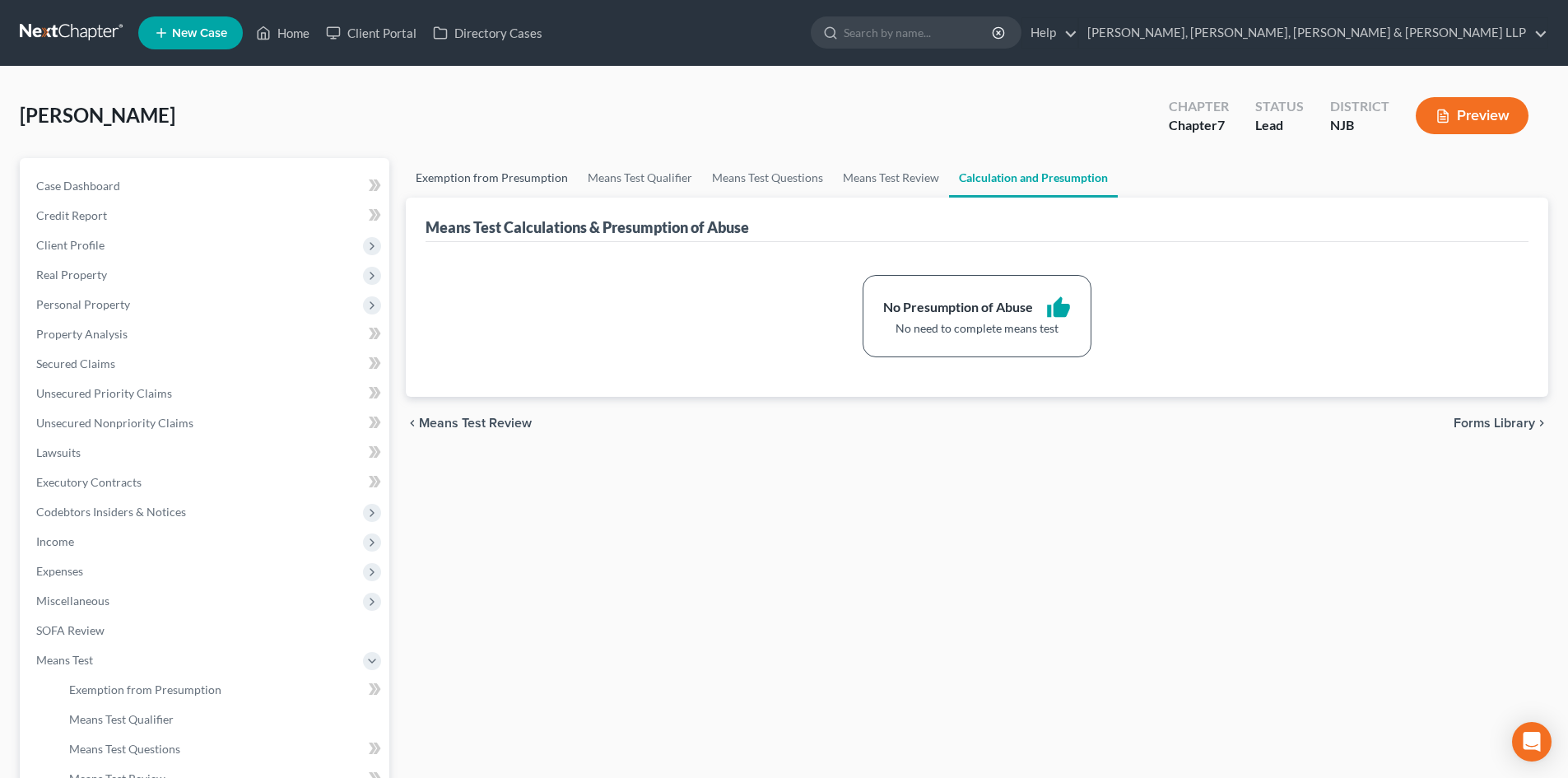
click at [497, 168] on link "Exemption from Presumption" at bounding box center [492, 178] width 172 height 39
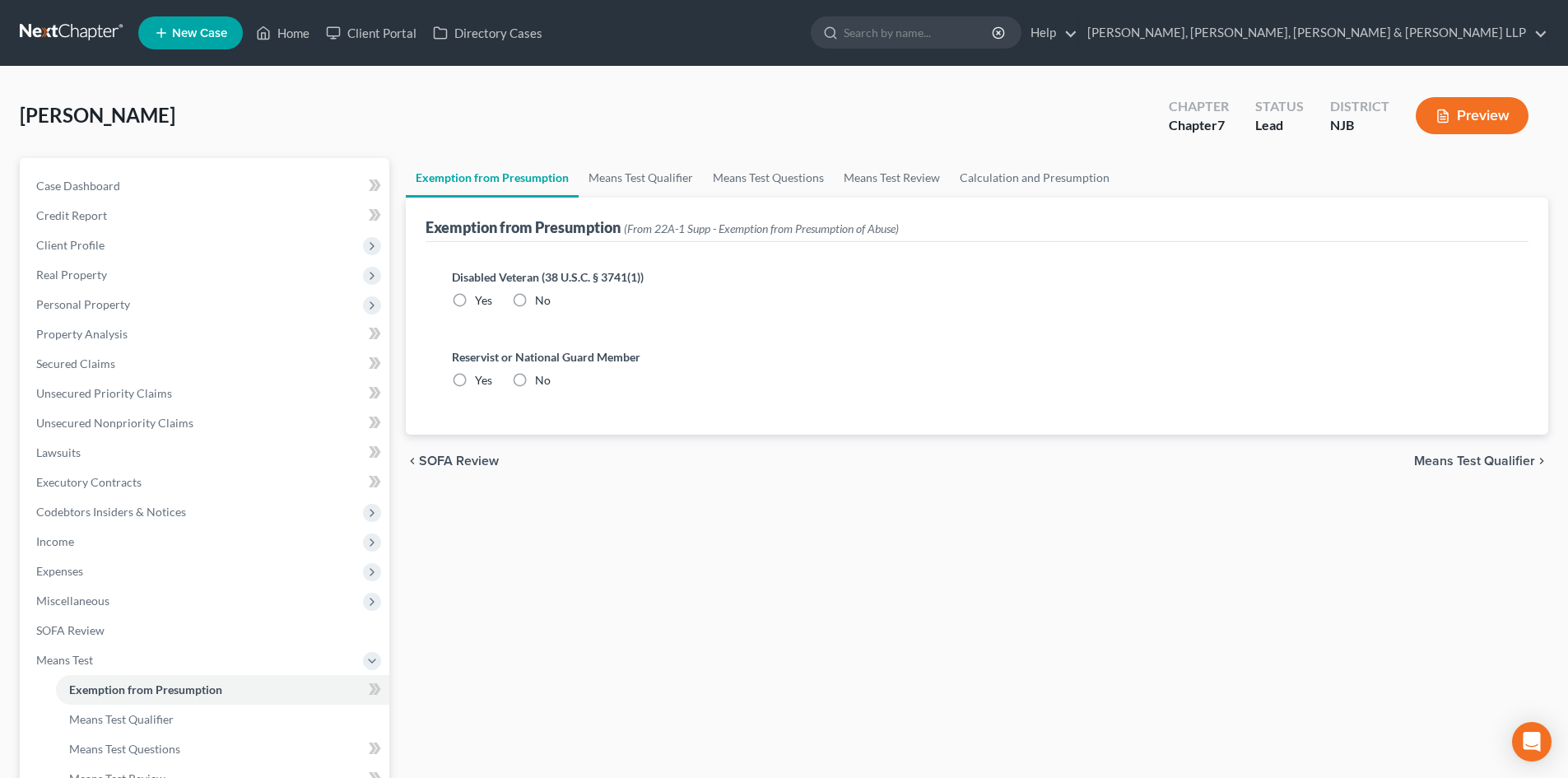
radio input "true"
